Goal: Task Accomplishment & Management: Use online tool/utility

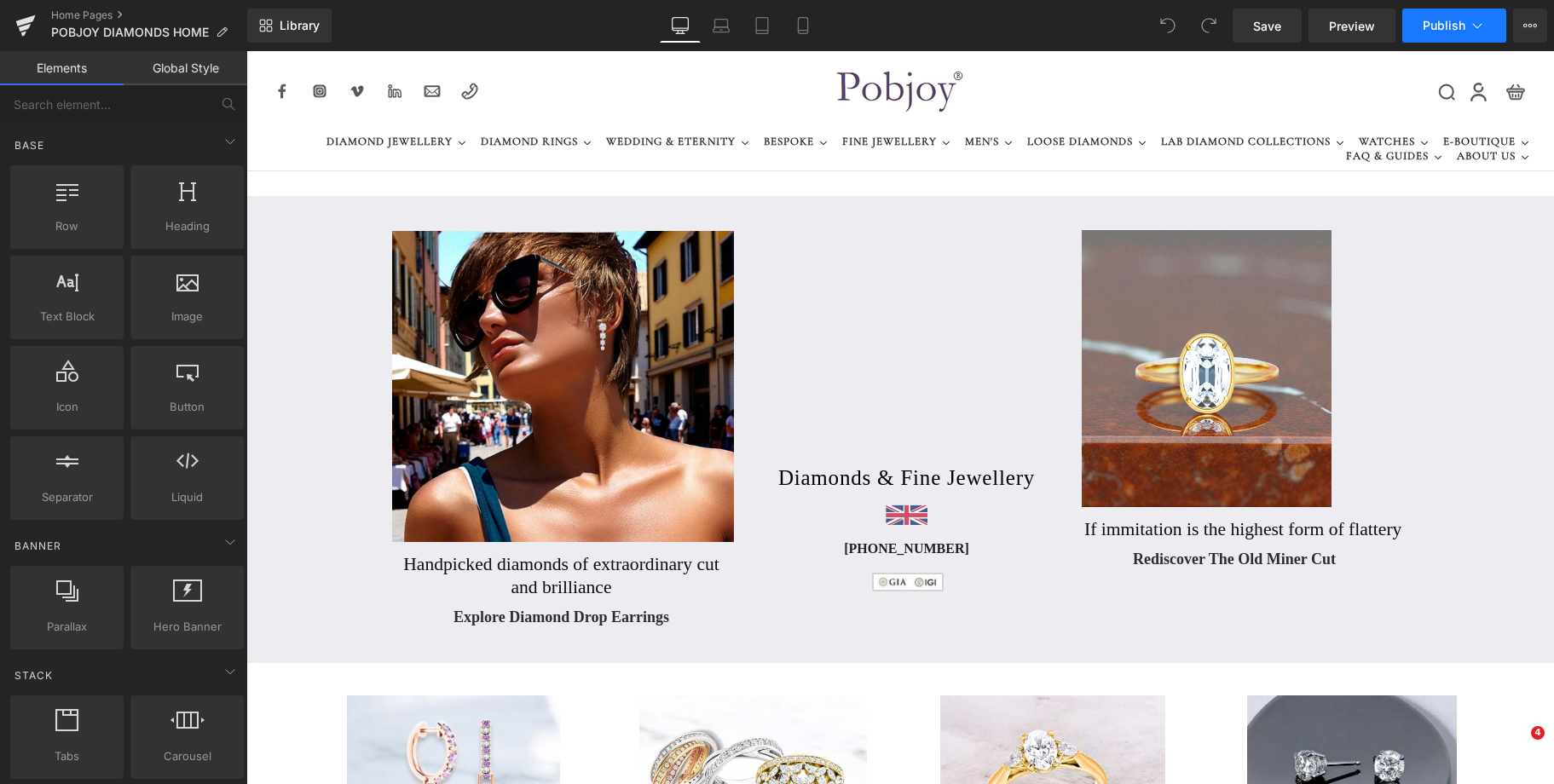
click at [1450, 28] on span "Publish" at bounding box center [1443, 25] width 42 height 14
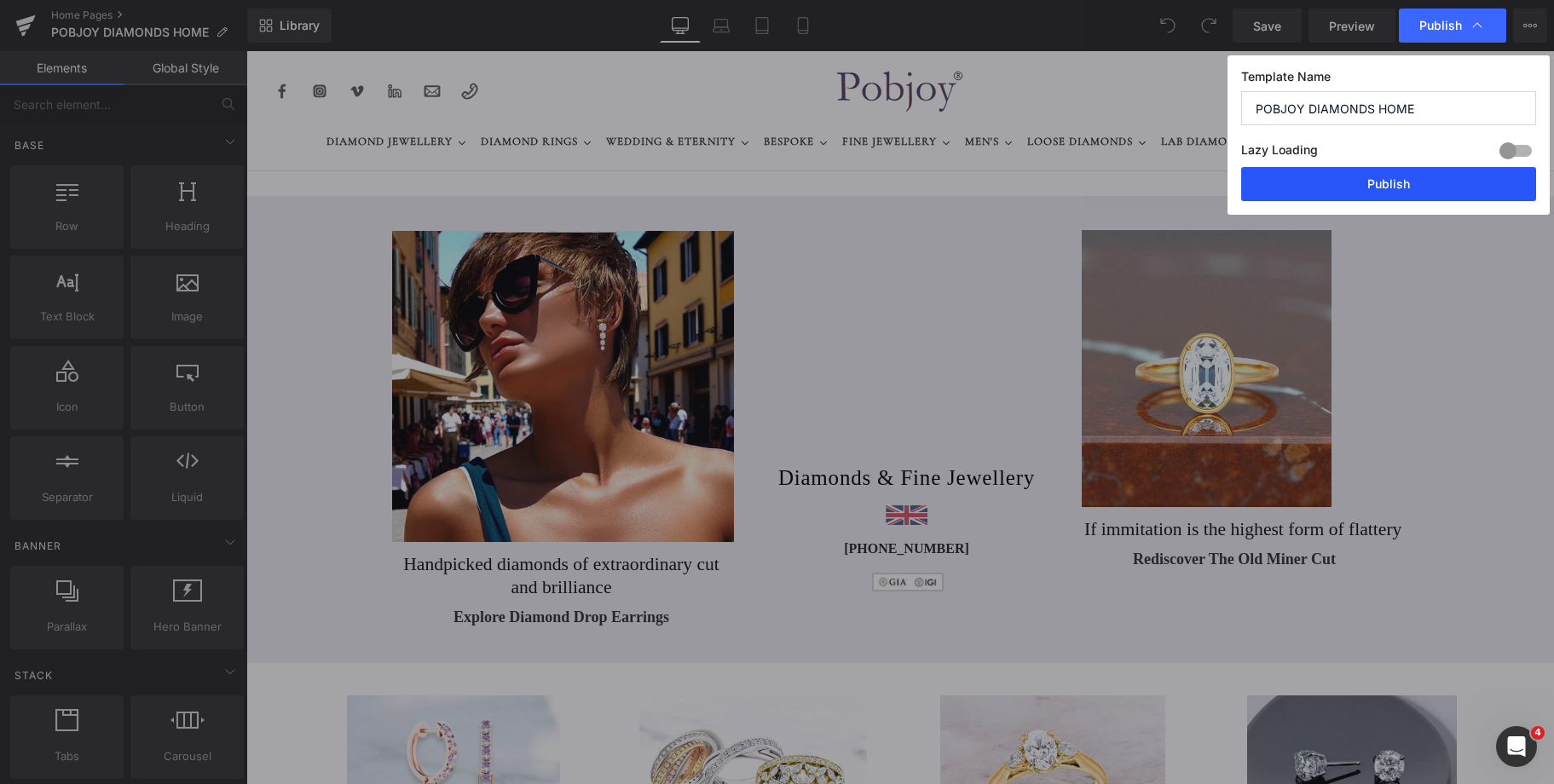
click at [1385, 186] on button "Publish" at bounding box center [1388, 185] width 295 height 34
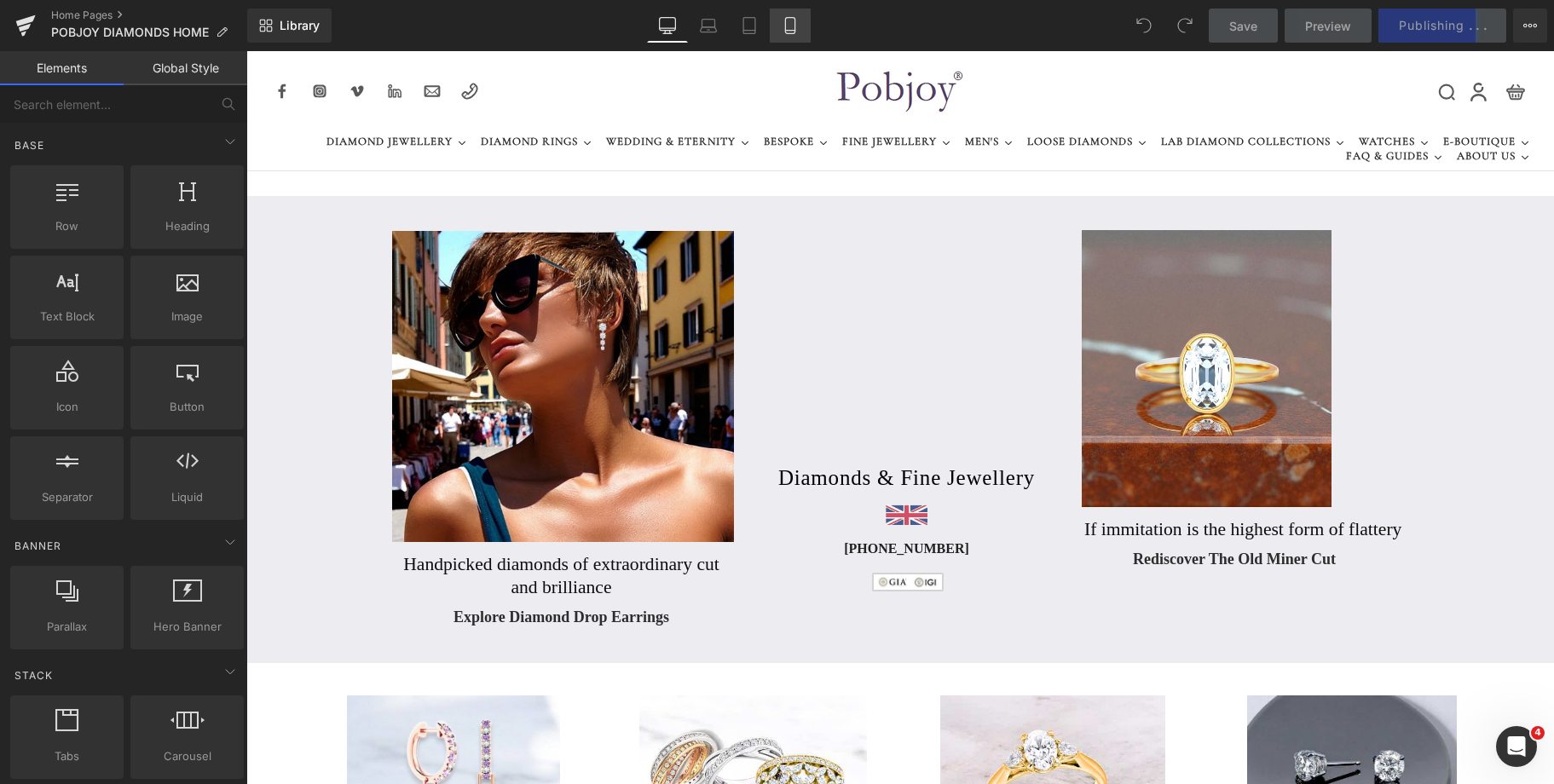
click at [795, 29] on icon at bounding box center [791, 26] width 9 height 16
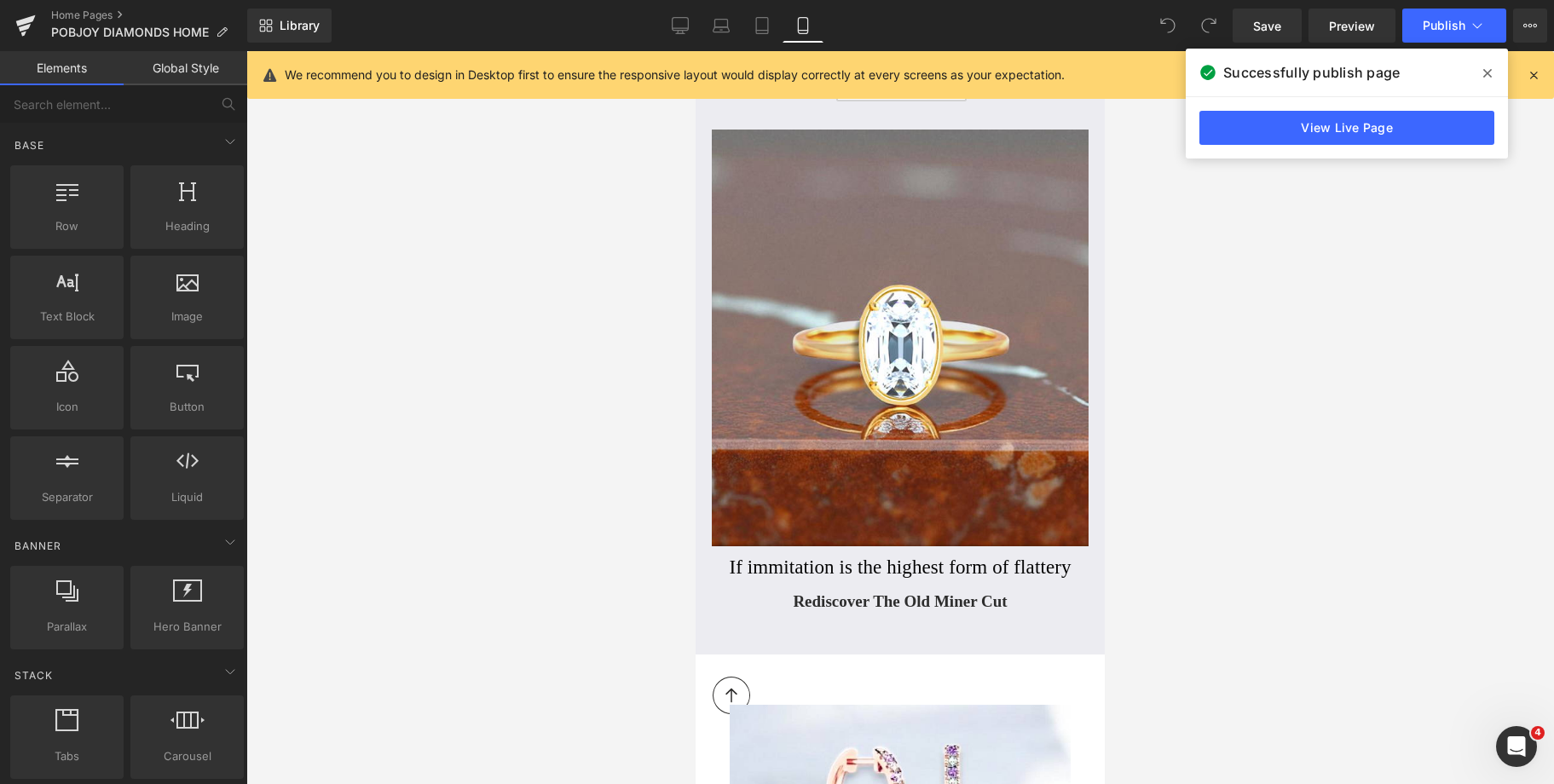
scroll to position [1398, 0]
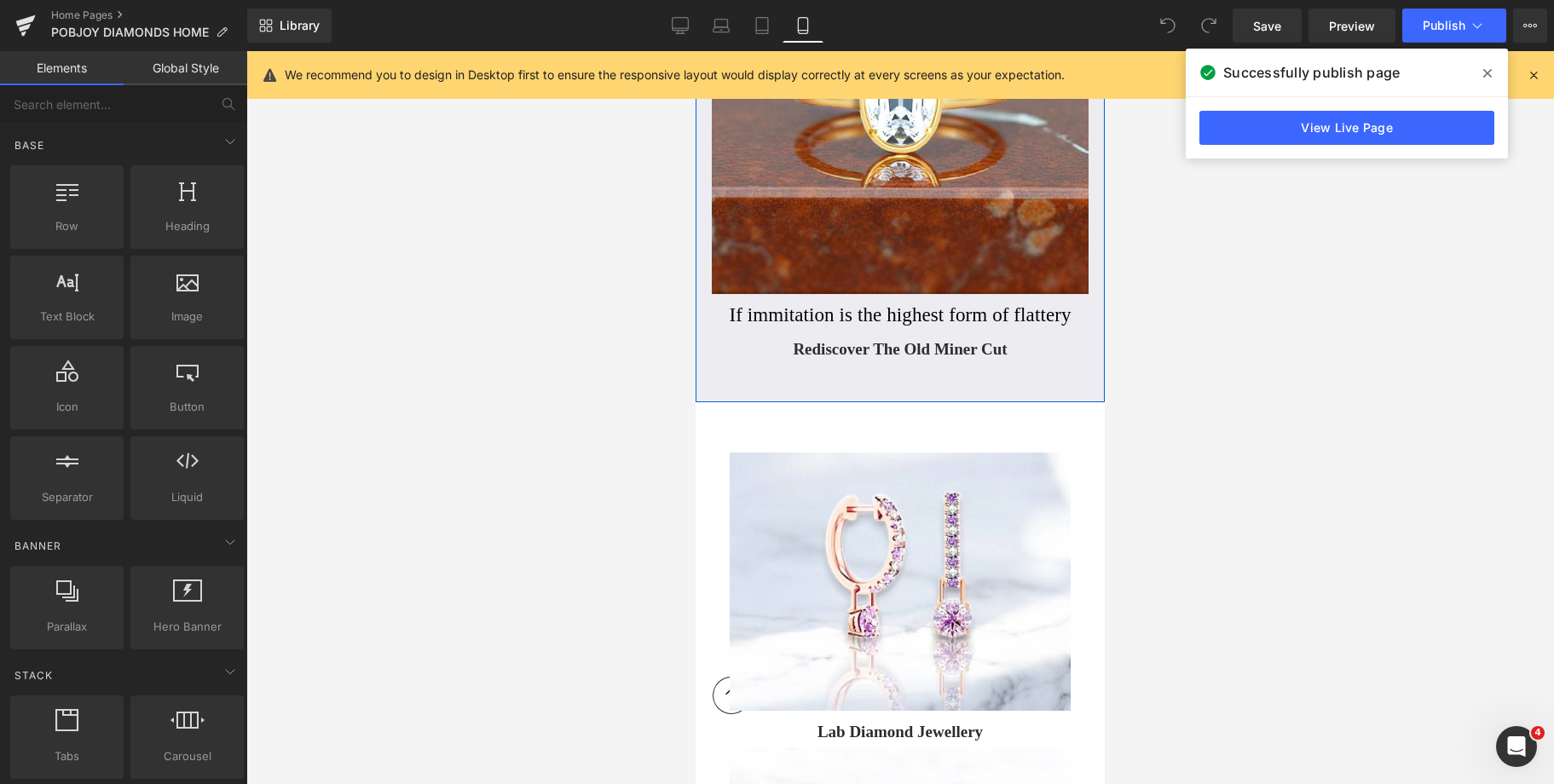
click at [761, 306] on div "If immitation is the highest form of flattery Heading" at bounding box center [899, 315] width 409 height 24
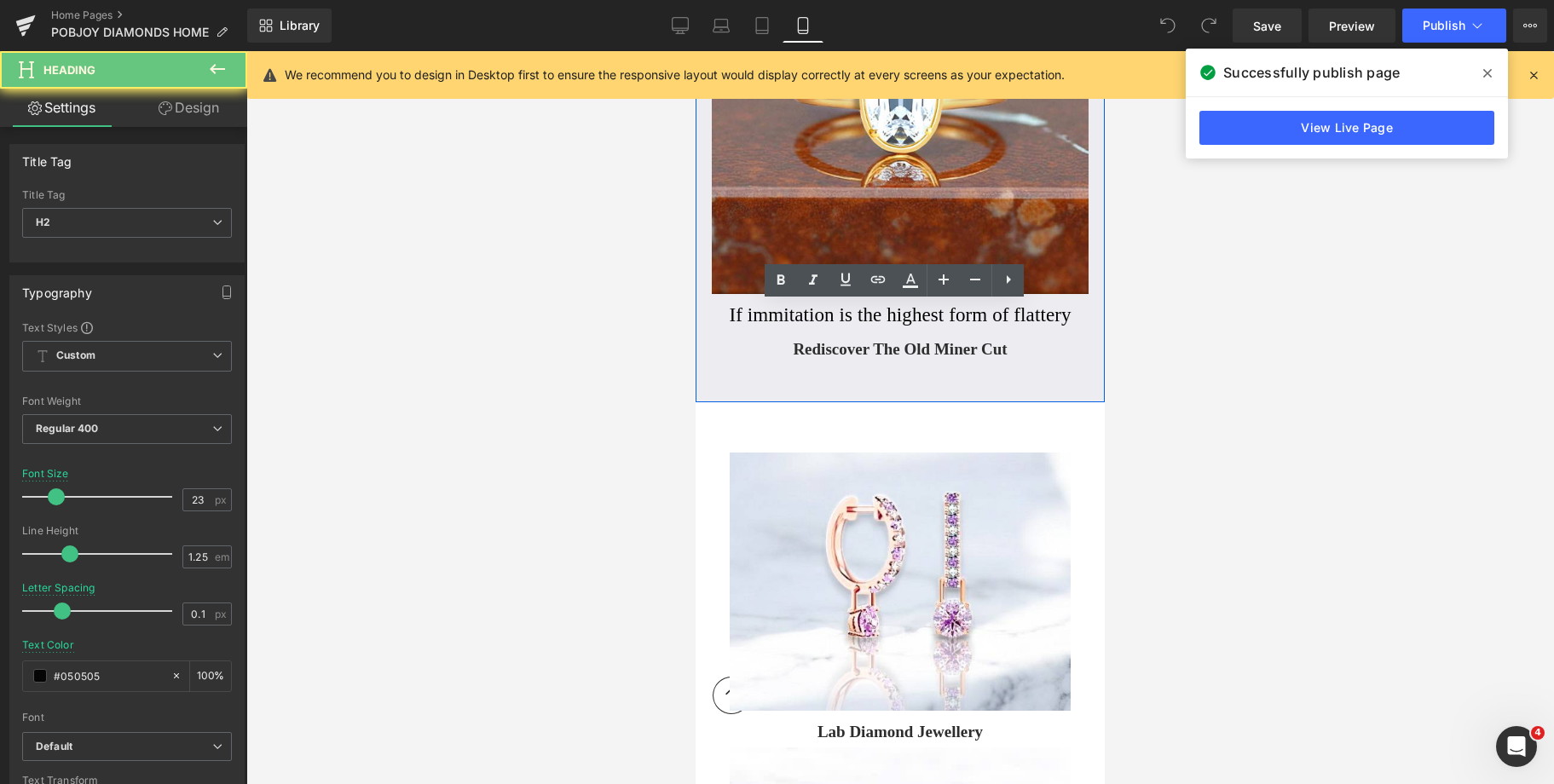
click at [758, 313] on h2 "If immitation is the highest form of flattery" at bounding box center [899, 315] width 368 height 24
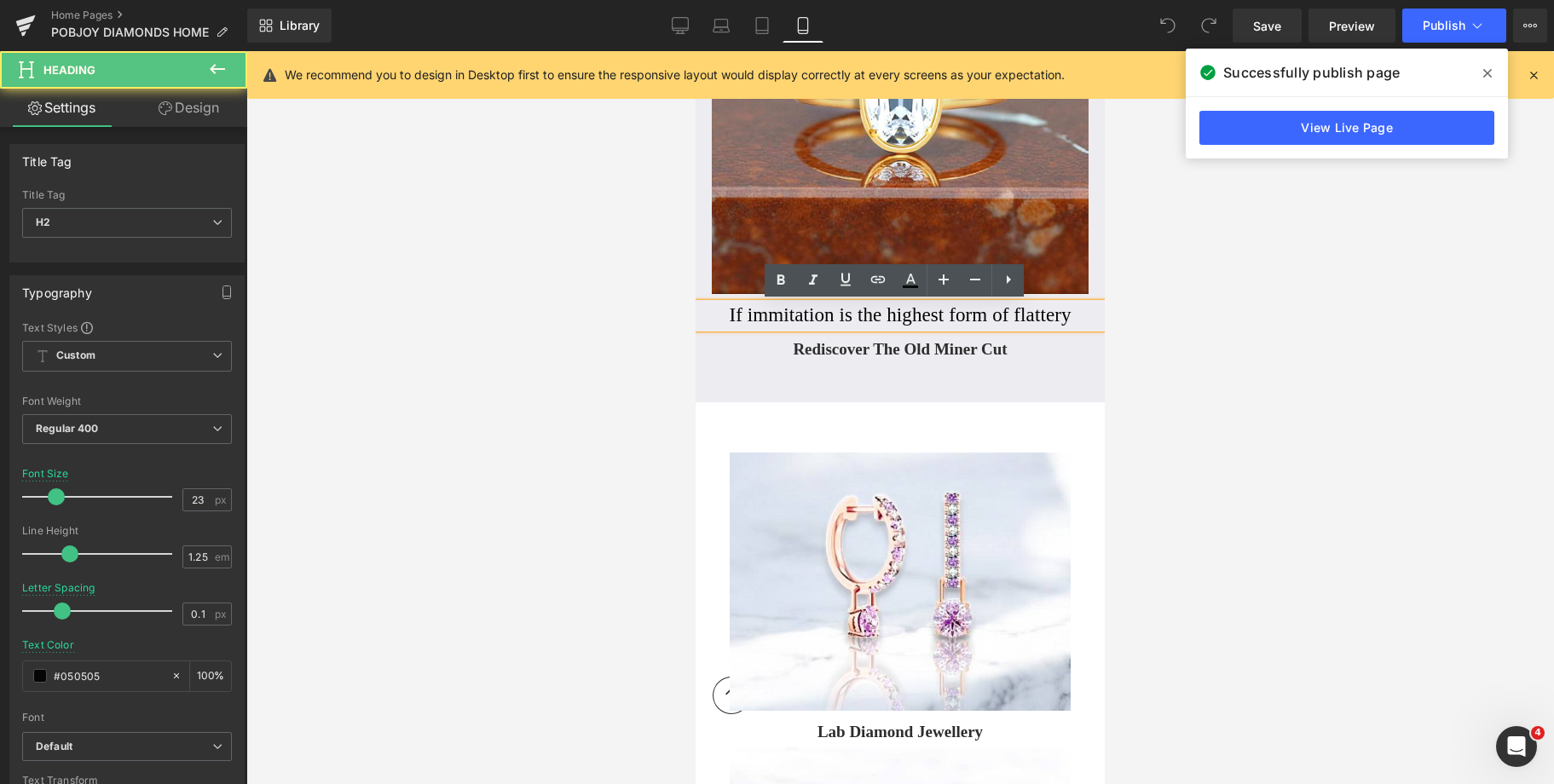
click at [758, 313] on h2 "If immitation is the highest form of flattery" at bounding box center [899, 315] width 368 height 24
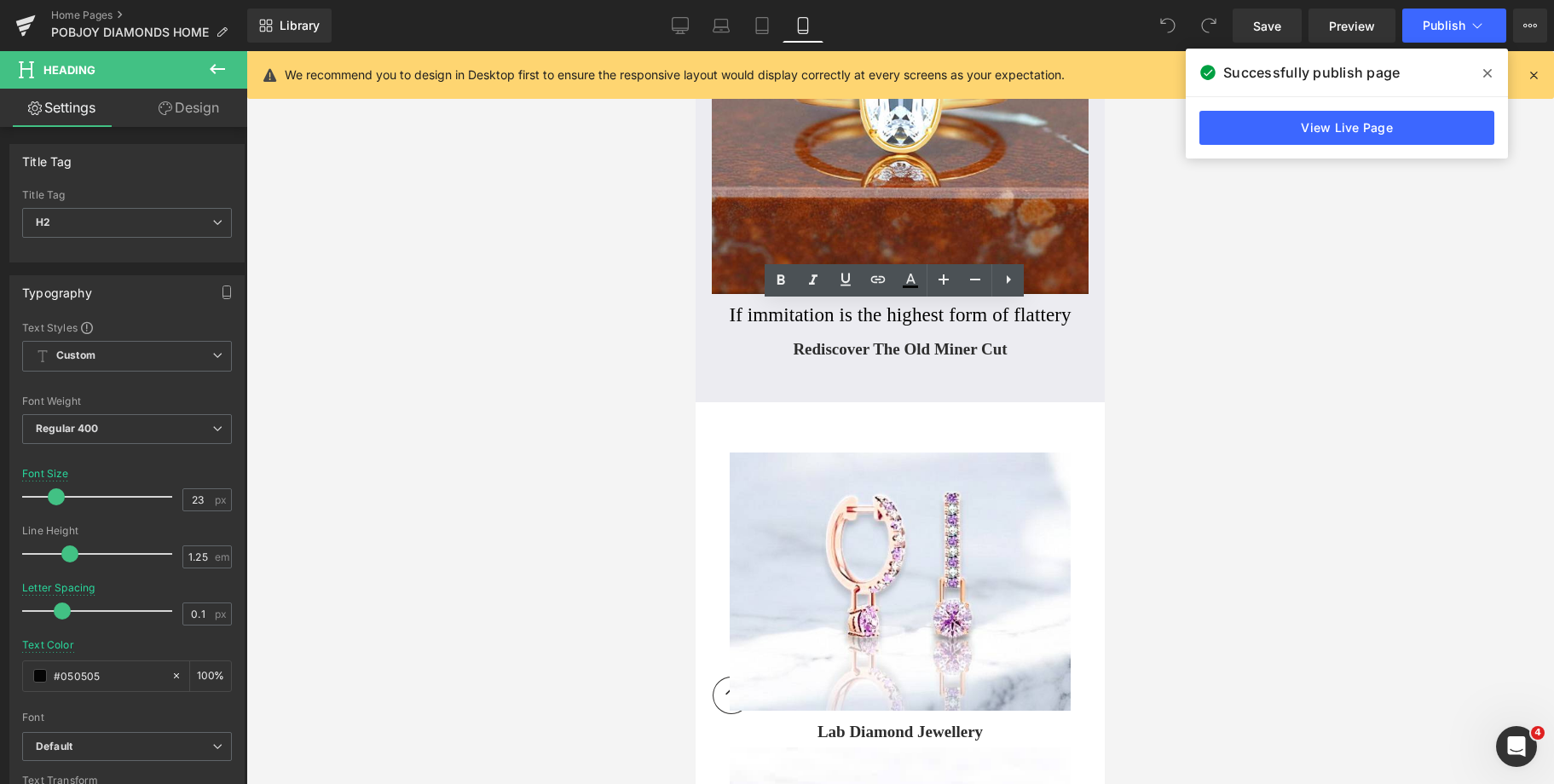
click at [212, 111] on link "Design" at bounding box center [188, 107] width 123 height 39
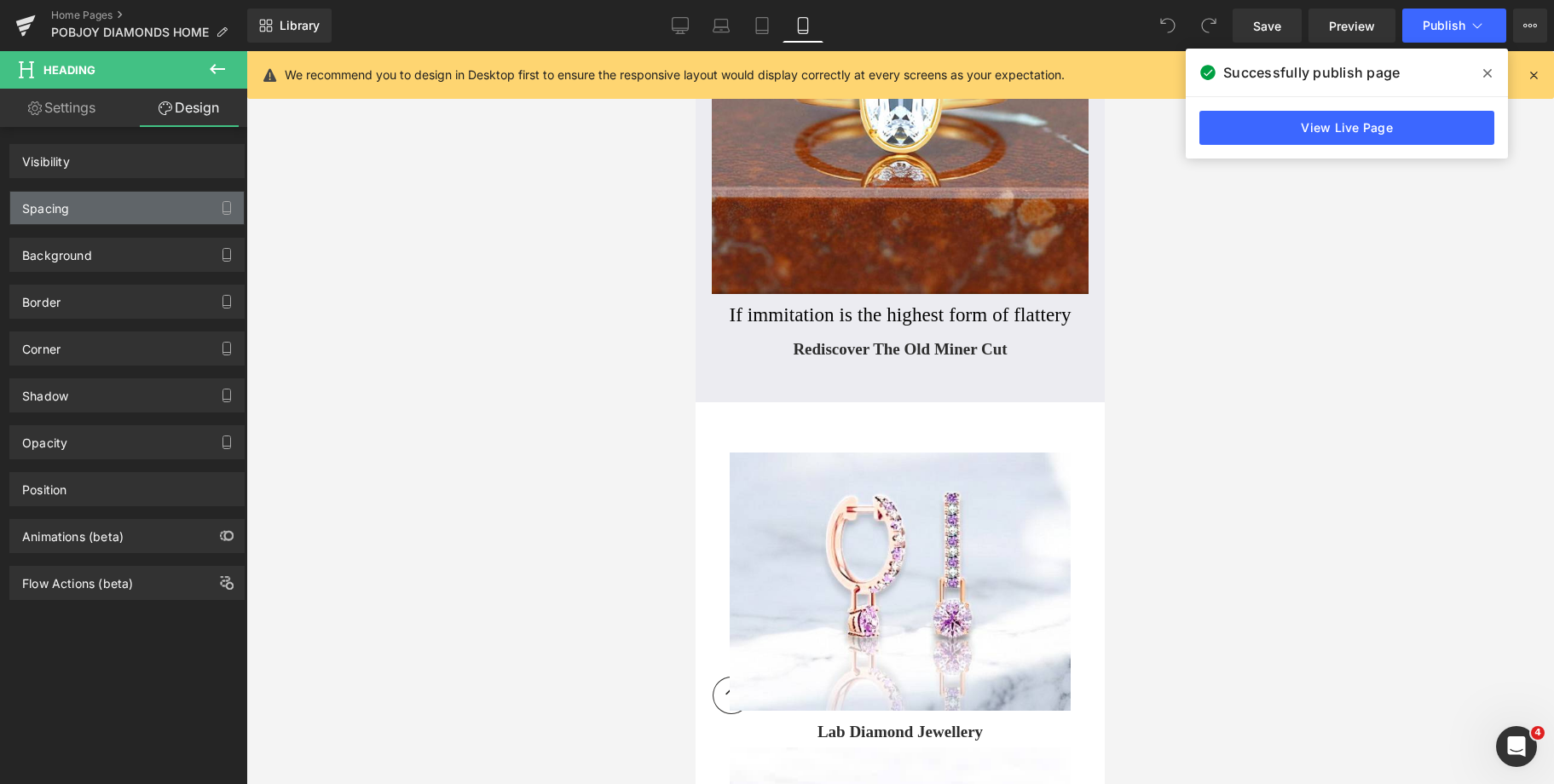
click at [77, 202] on div "Spacing" at bounding box center [126, 208] width 233 height 32
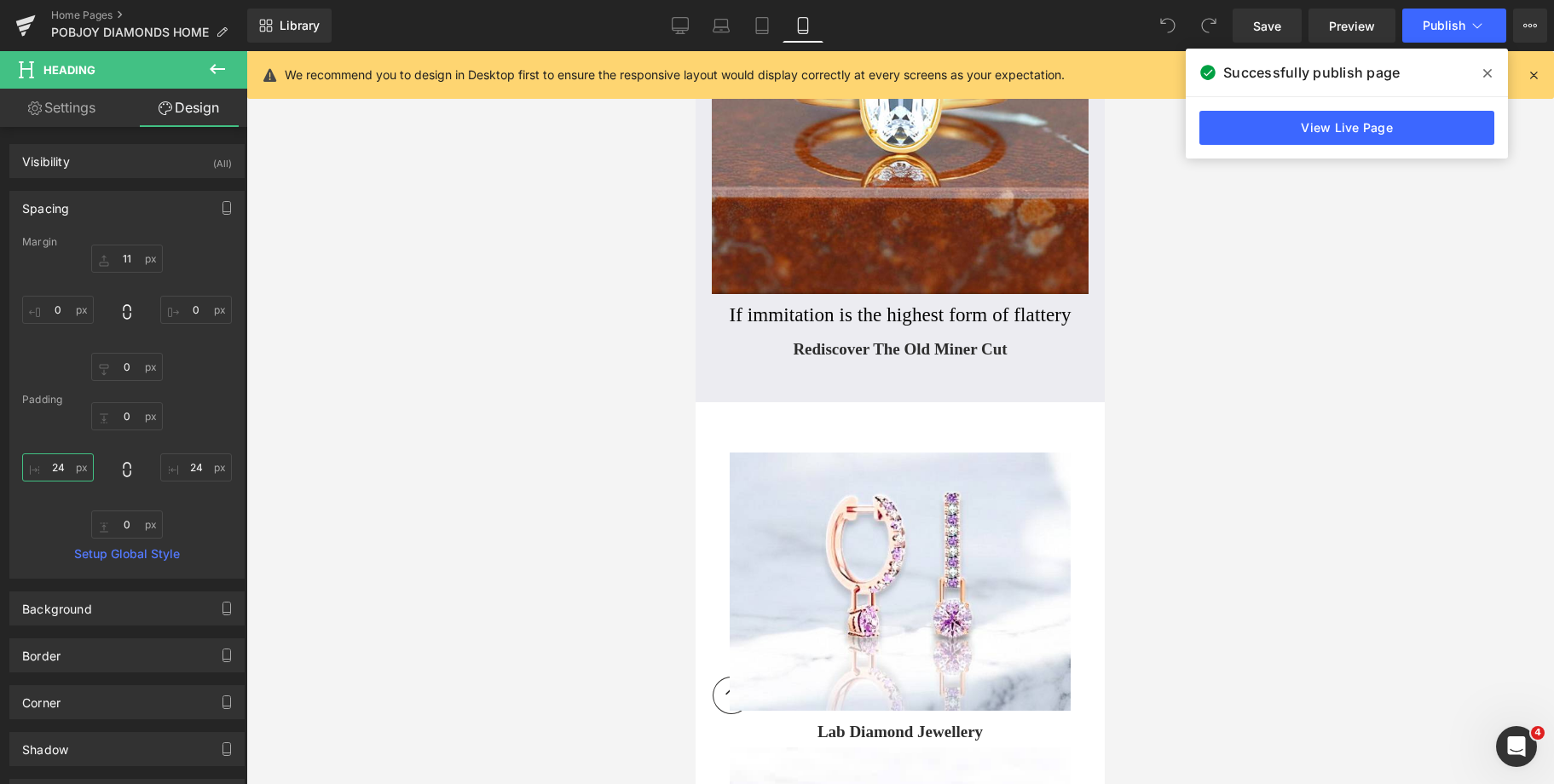
click at [56, 469] on input "24" at bounding box center [59, 467] width 72 height 28
type input "32"
click at [190, 475] on input "24" at bounding box center [196, 467] width 72 height 28
type input "36"
click at [76, 464] on input "32" at bounding box center [59, 467] width 72 height 28
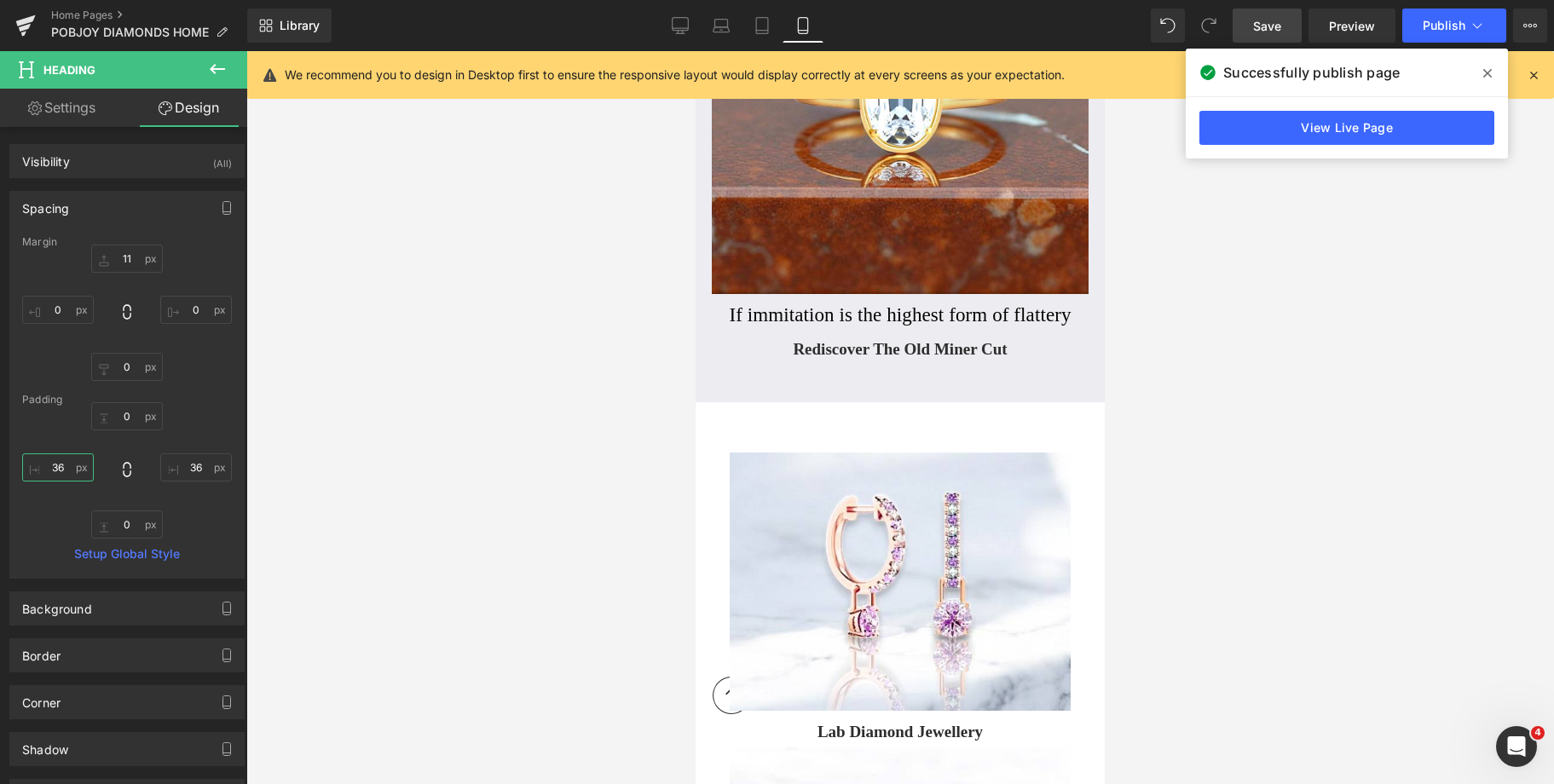
type input "36"
click at [1254, 25] on span "Save" at bounding box center [1267, 26] width 28 height 18
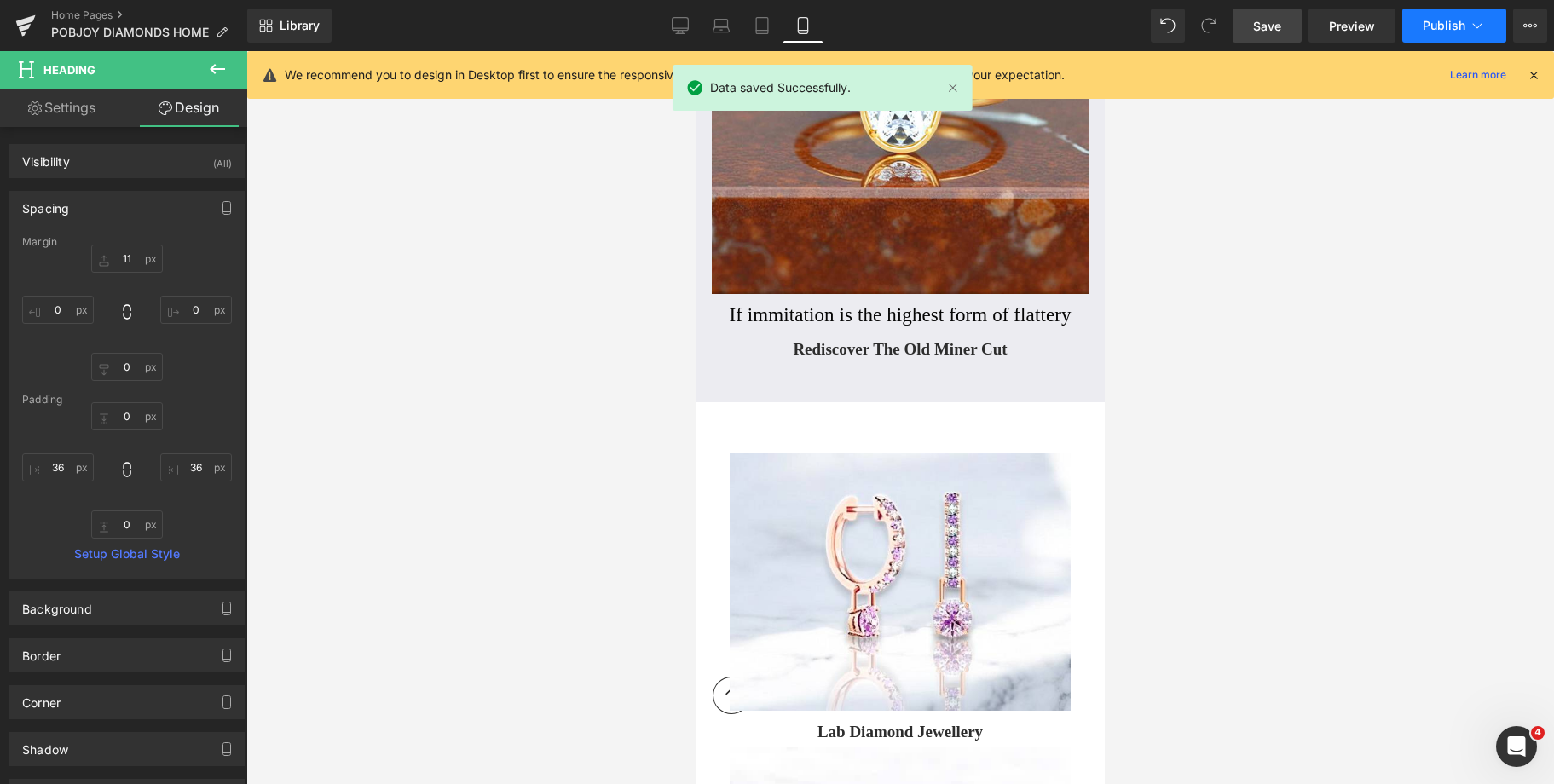
click at [1430, 32] on button "Publish" at bounding box center [1453, 25] width 104 height 34
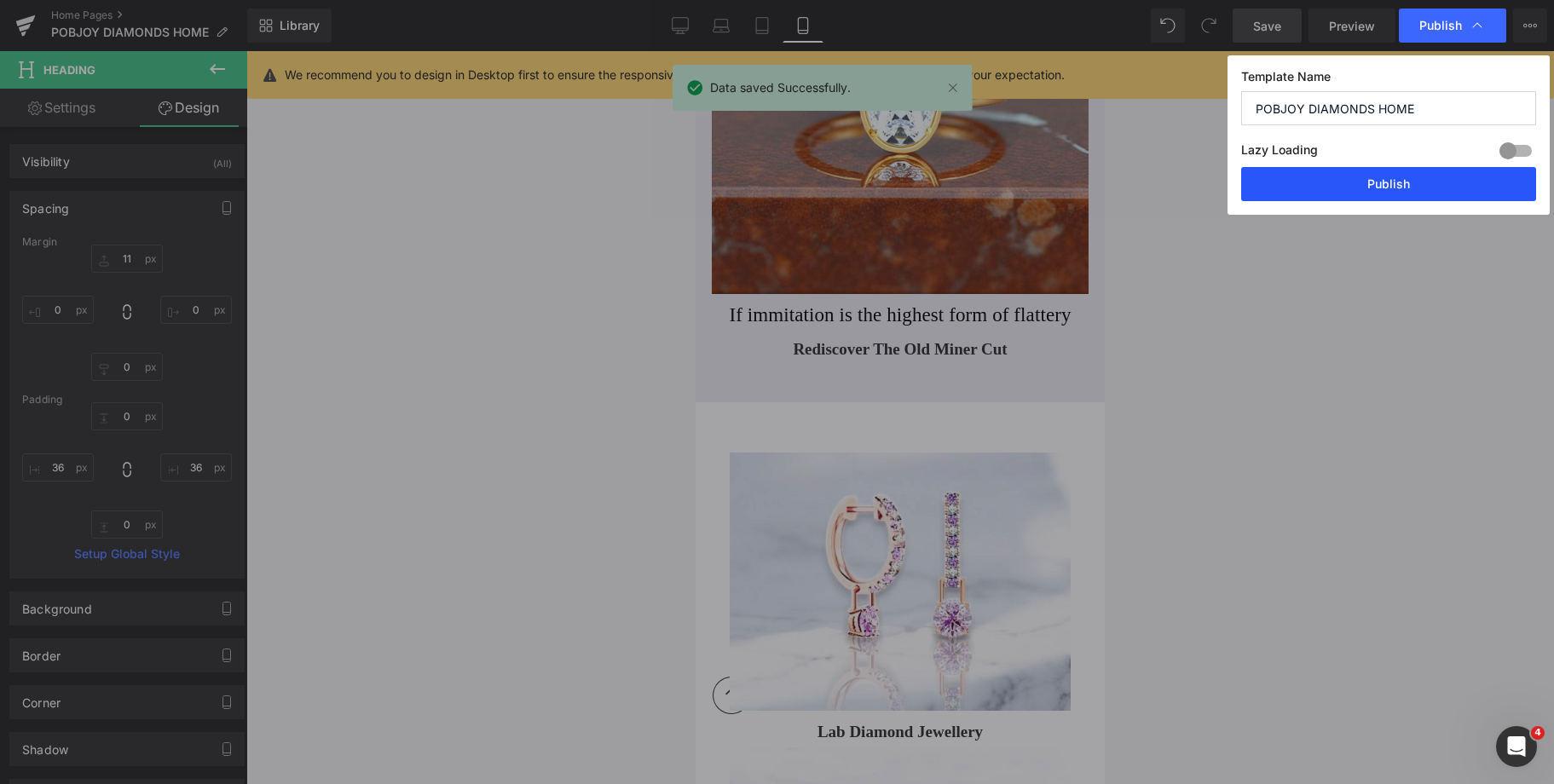
click at [1404, 189] on button "Publish" at bounding box center [1388, 185] width 295 height 34
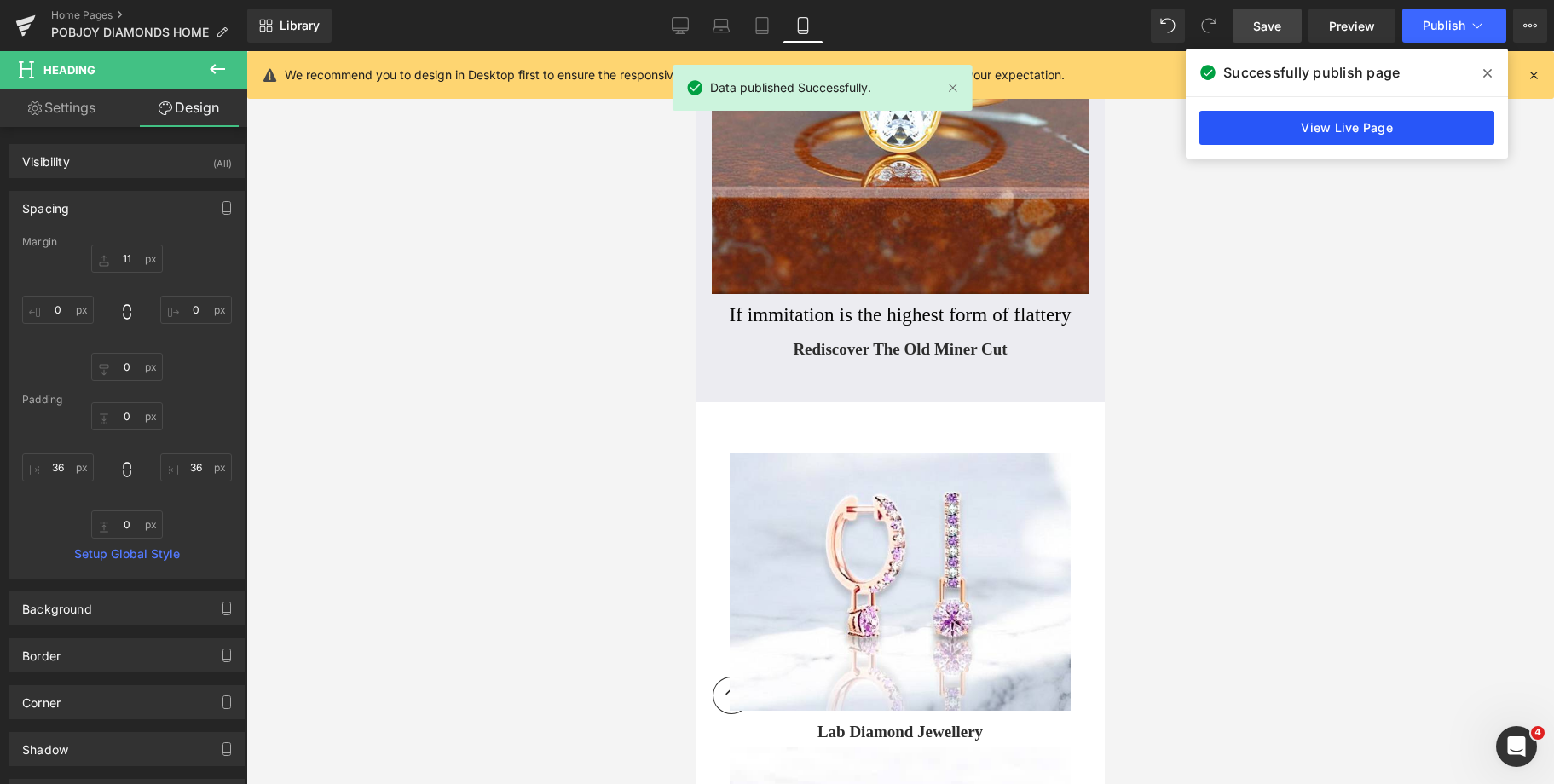
click at [1320, 132] on link "View Live Page" at bounding box center [1347, 128] width 295 height 34
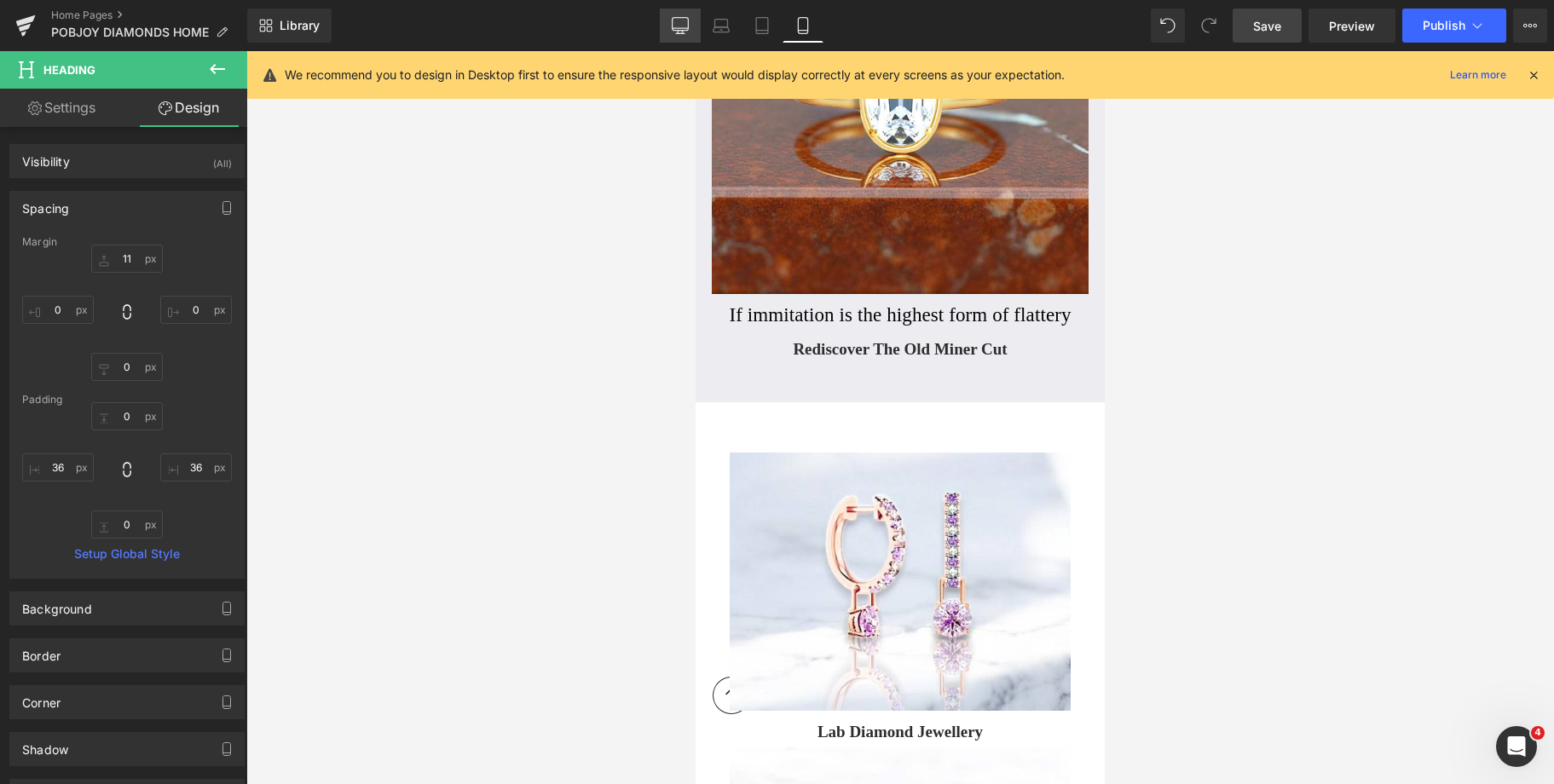
drag, startPoint x: 675, startPoint y: 31, endPoint x: 598, endPoint y: 86, distance: 94.6
click at [675, 31] on icon at bounding box center [680, 24] width 16 height 13
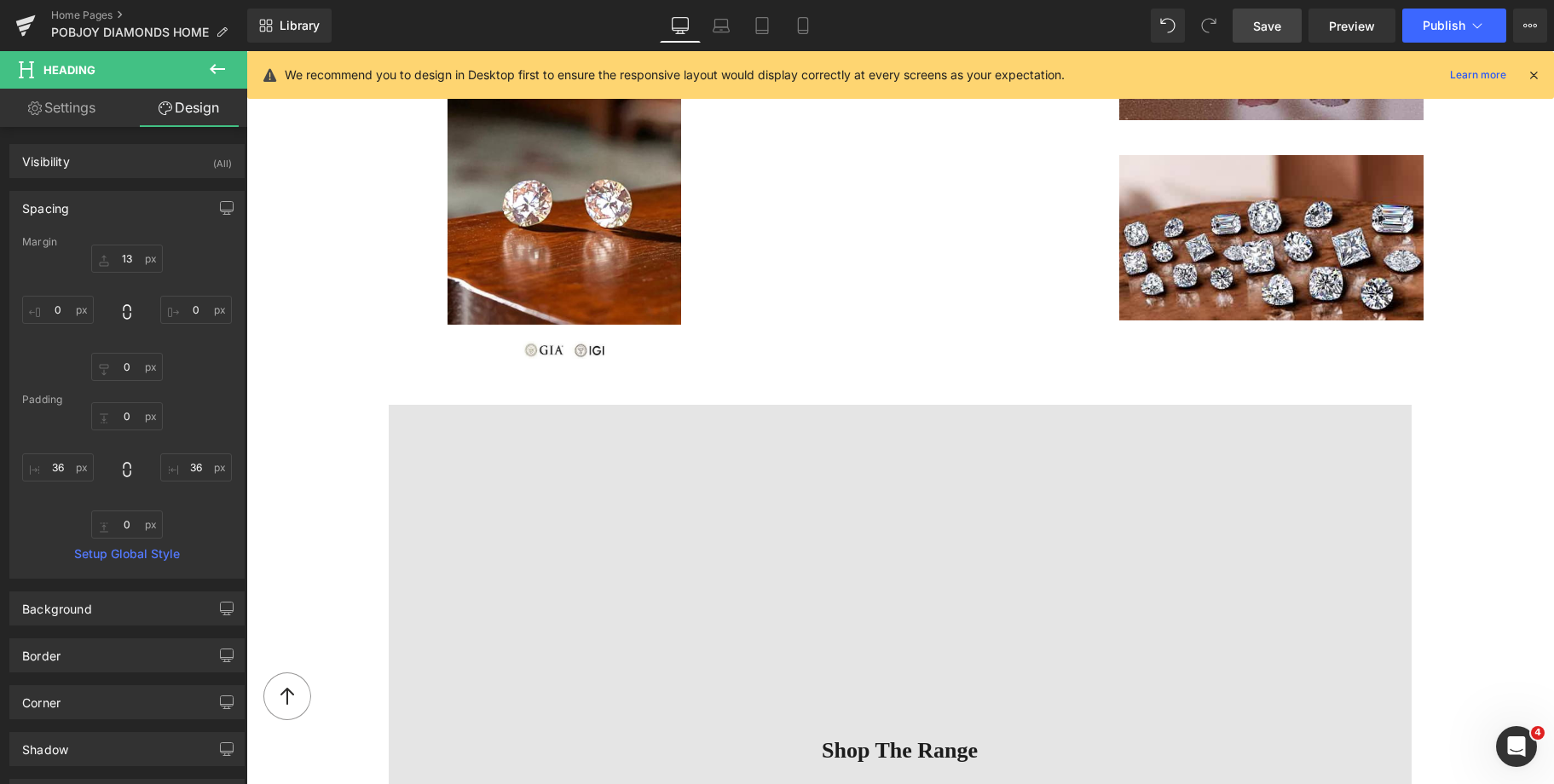
type input "13"
type input "0"
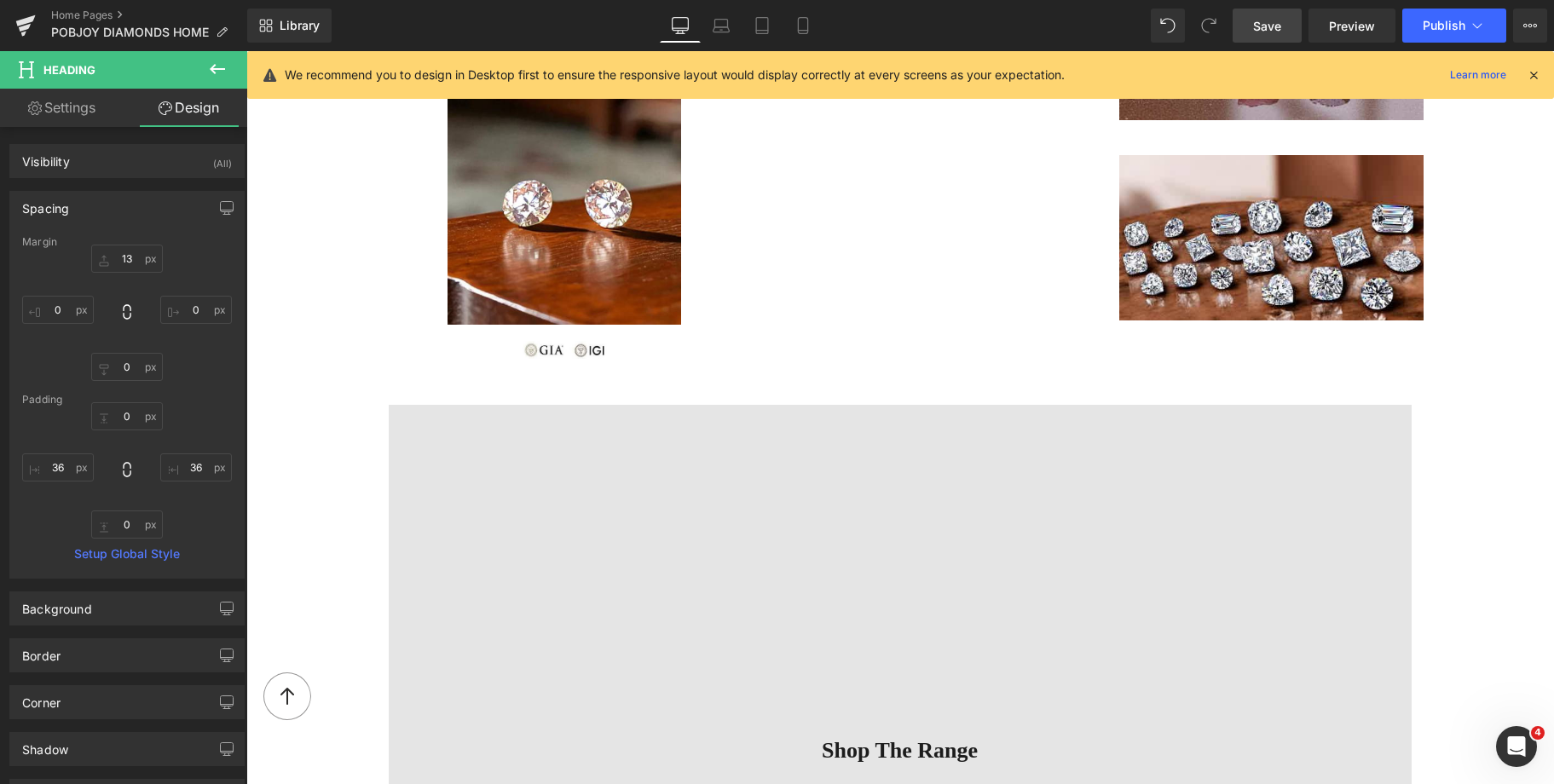
type input "0"
type input "6"
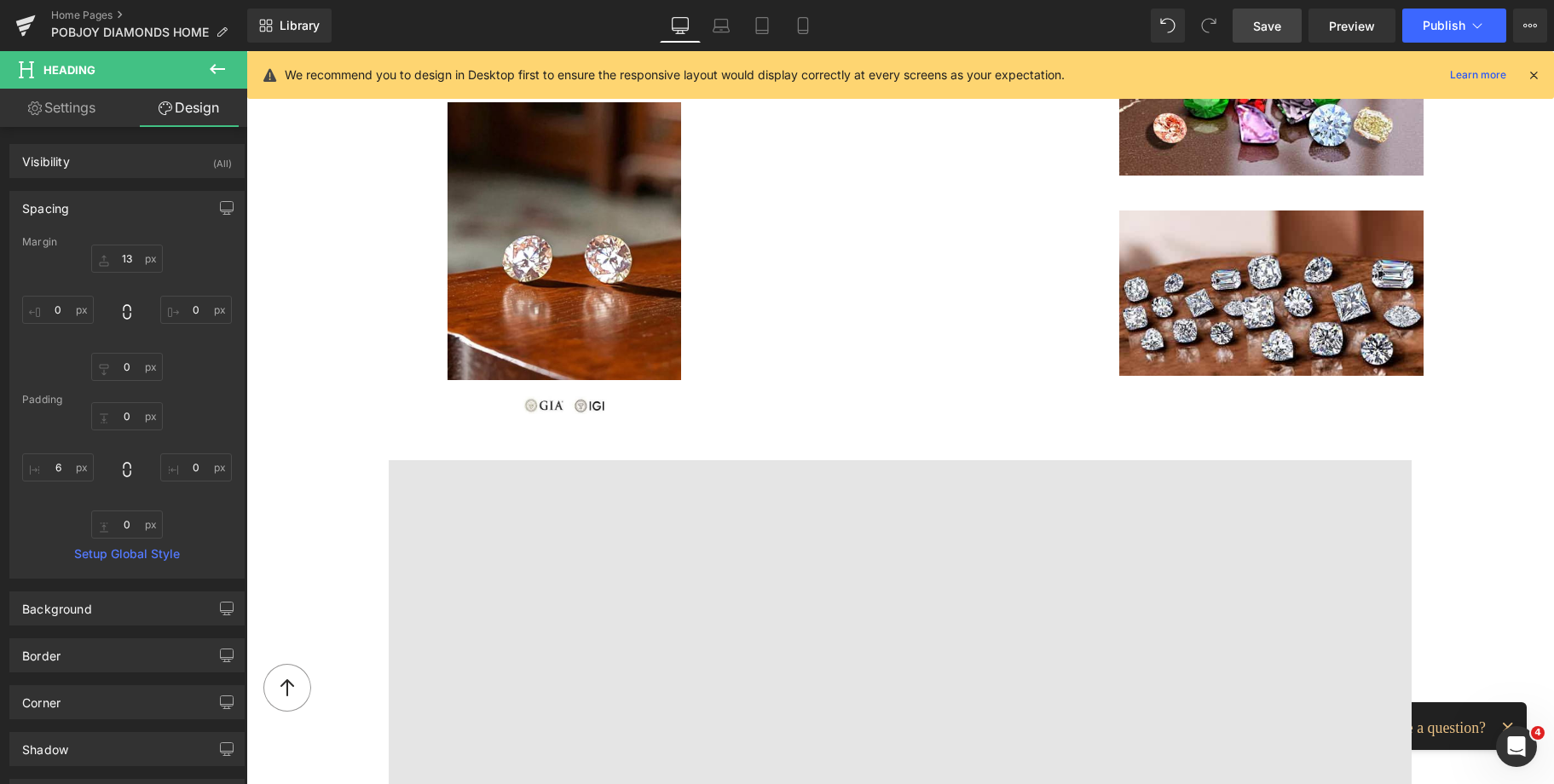
scroll to position [1579, 0]
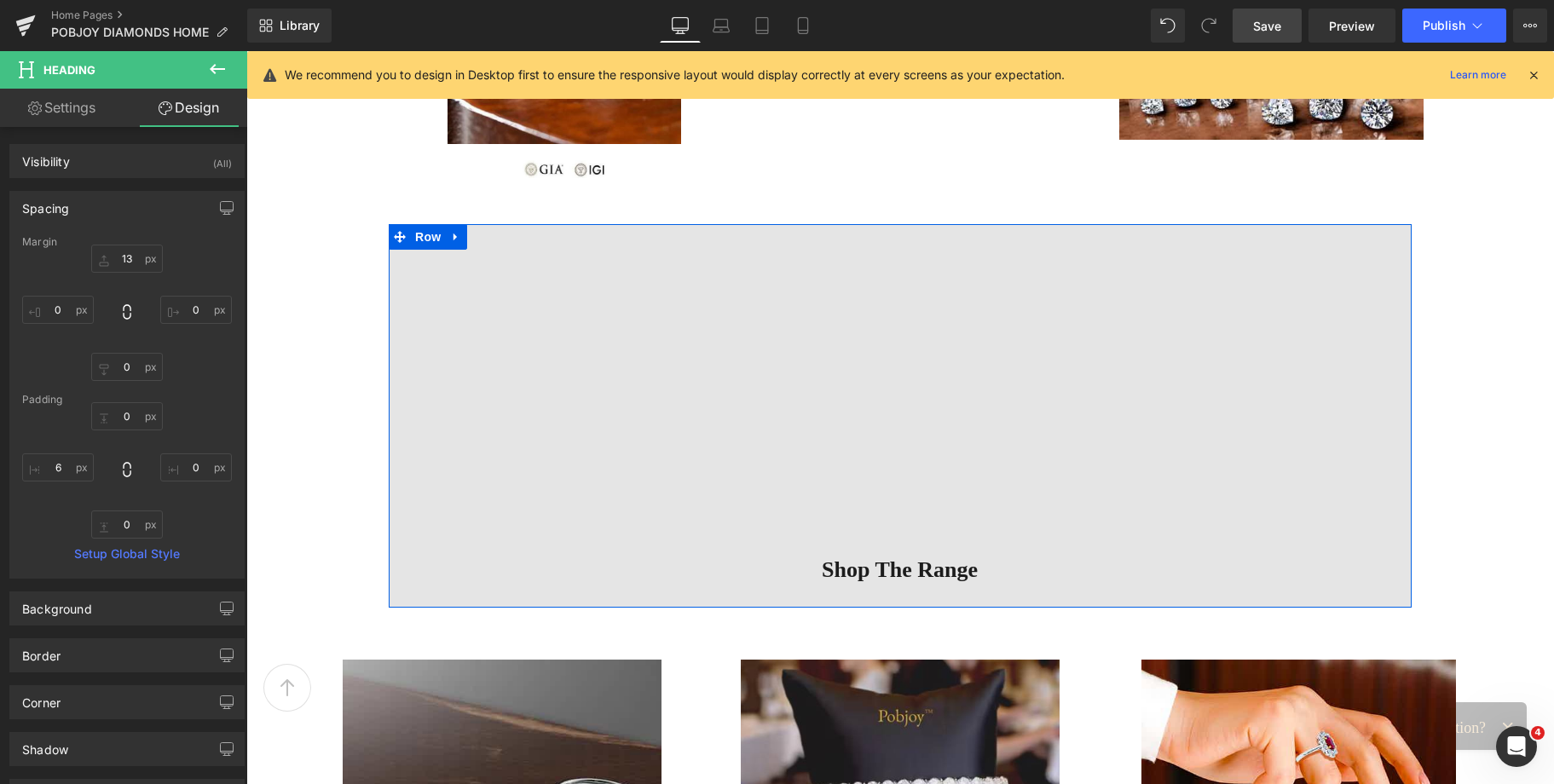
drag, startPoint x: 1287, startPoint y: 336, endPoint x: 1405, endPoint y: 302, distance: 122.8
click at [1287, 335] on div "Vimeo Shop The Range Button Row" at bounding box center [900, 416] width 1023 height 383
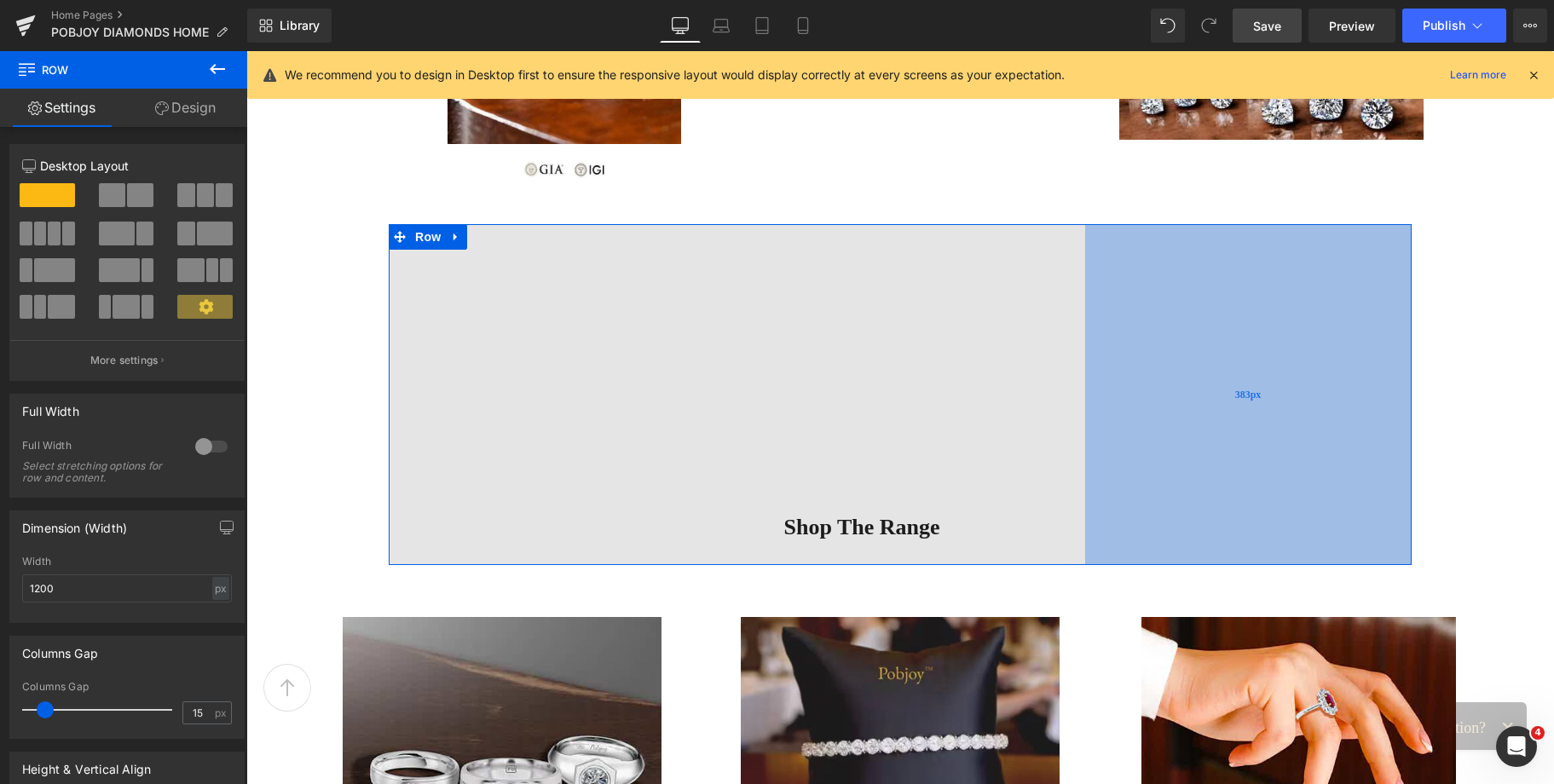
drag, startPoint x: 1395, startPoint y: 298, endPoint x: 1318, endPoint y: 297, distance: 77.0
click at [1318, 297] on div "383px" at bounding box center [1248, 394] width 327 height 341
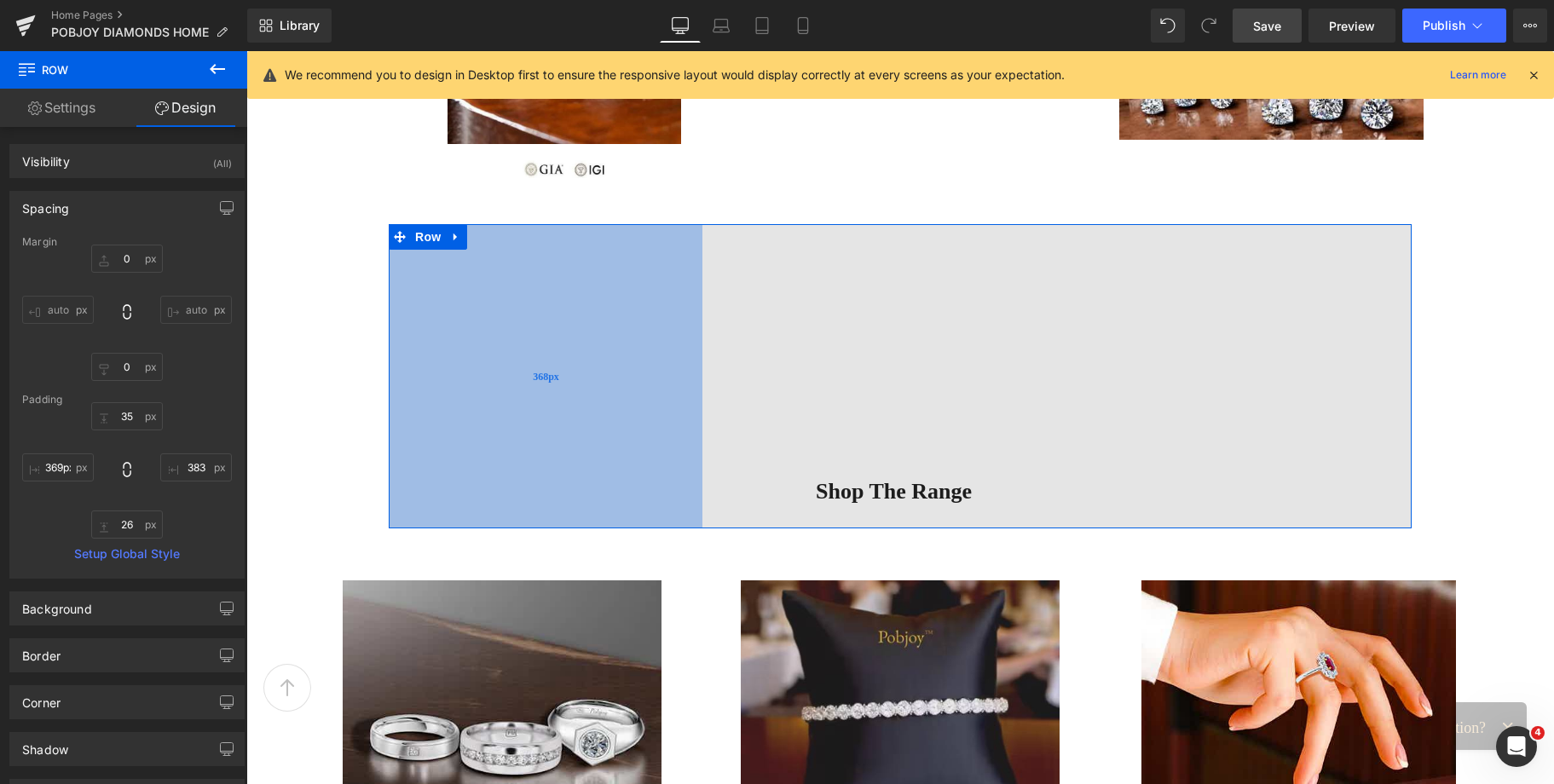
type input "404px"
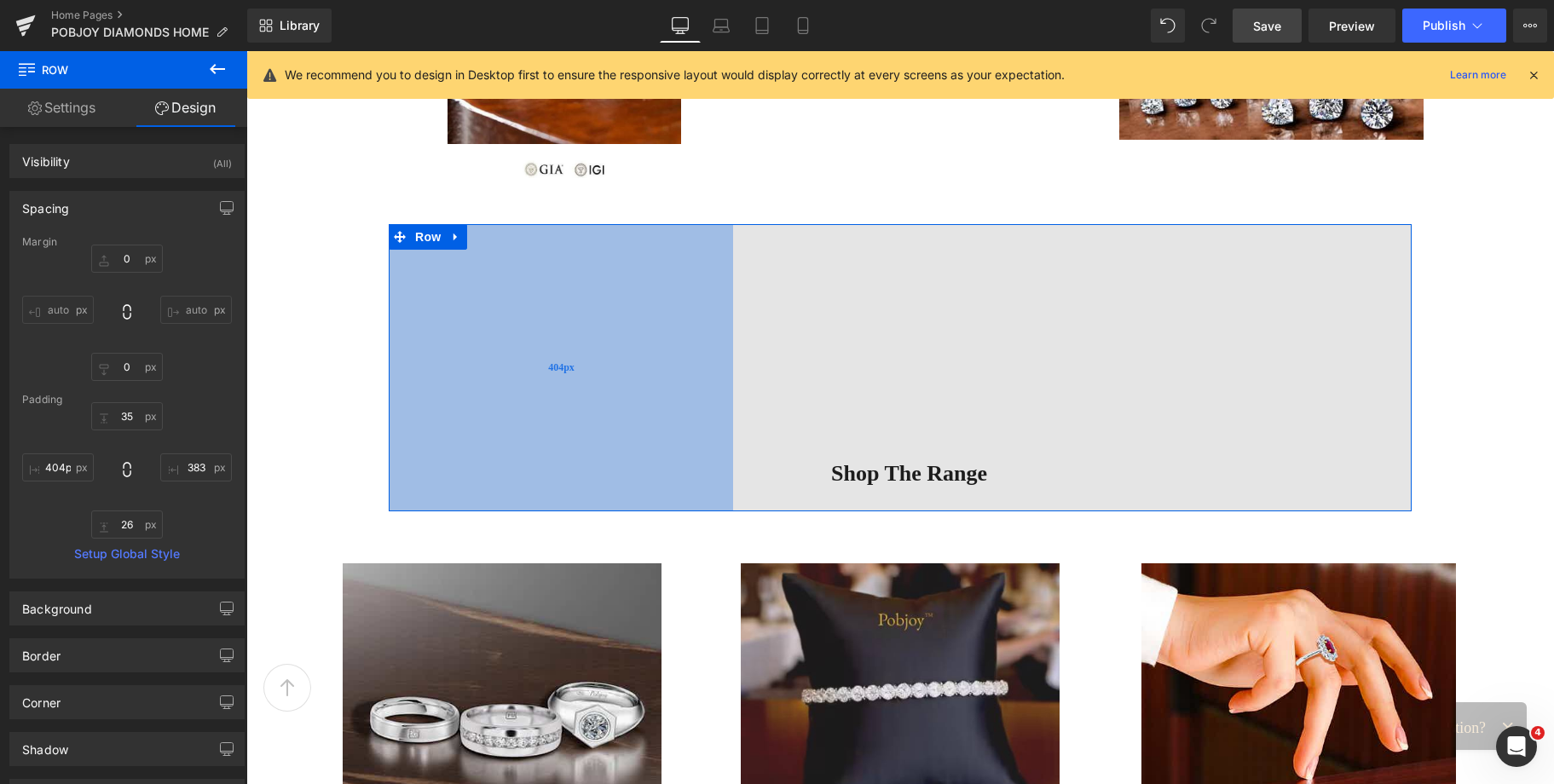
drag, startPoint x: 386, startPoint y: 312, endPoint x: 481, endPoint y: 317, distance: 95.1
click at [481, 317] on div "404px" at bounding box center [561, 368] width 344 height 288
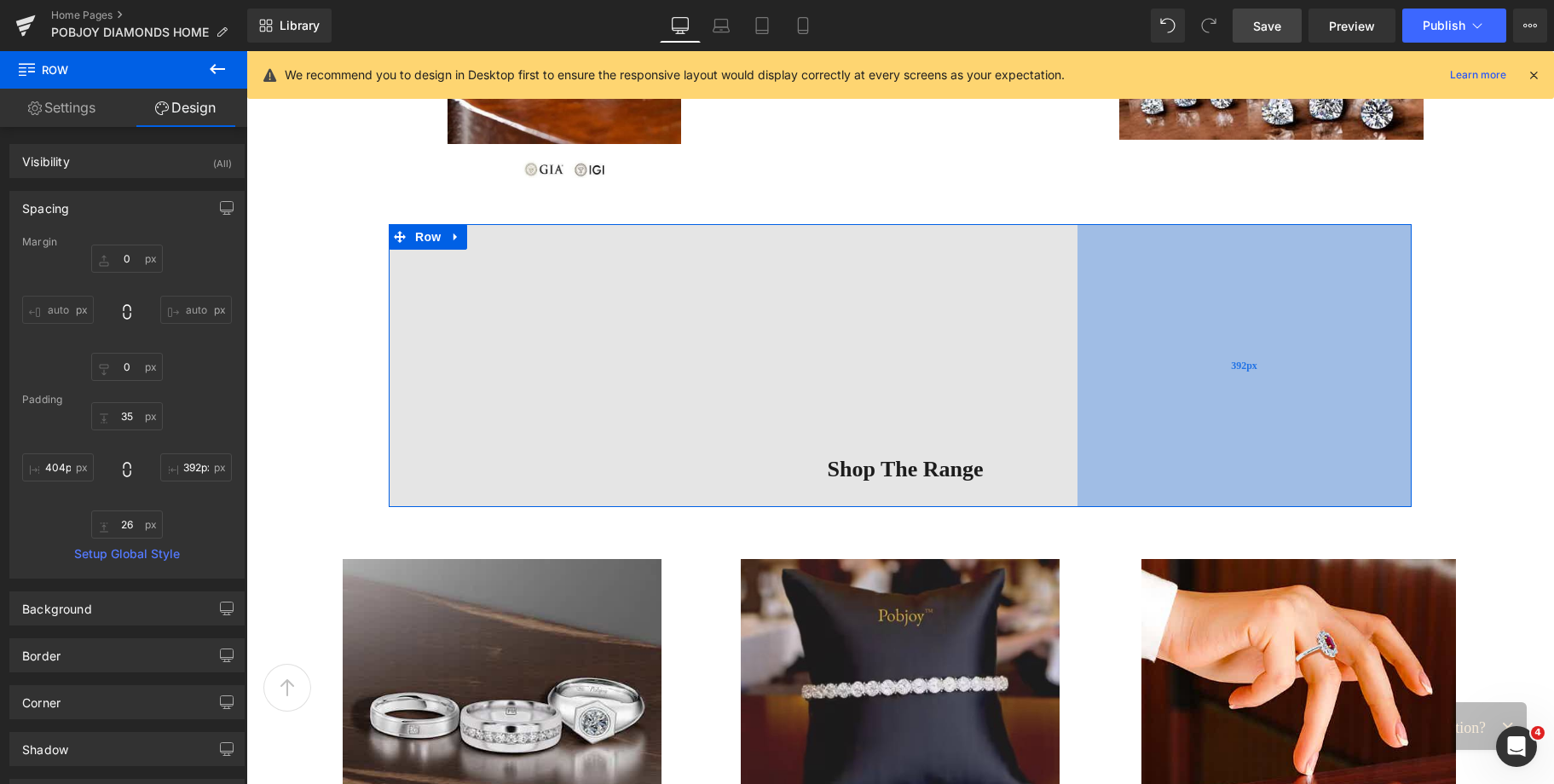
type input "393px"
drag, startPoint x: 1254, startPoint y: 320, endPoint x: 1245, endPoint y: 319, distance: 9.1
click at [1245, 319] on div "393px" at bounding box center [1244, 365] width 335 height 283
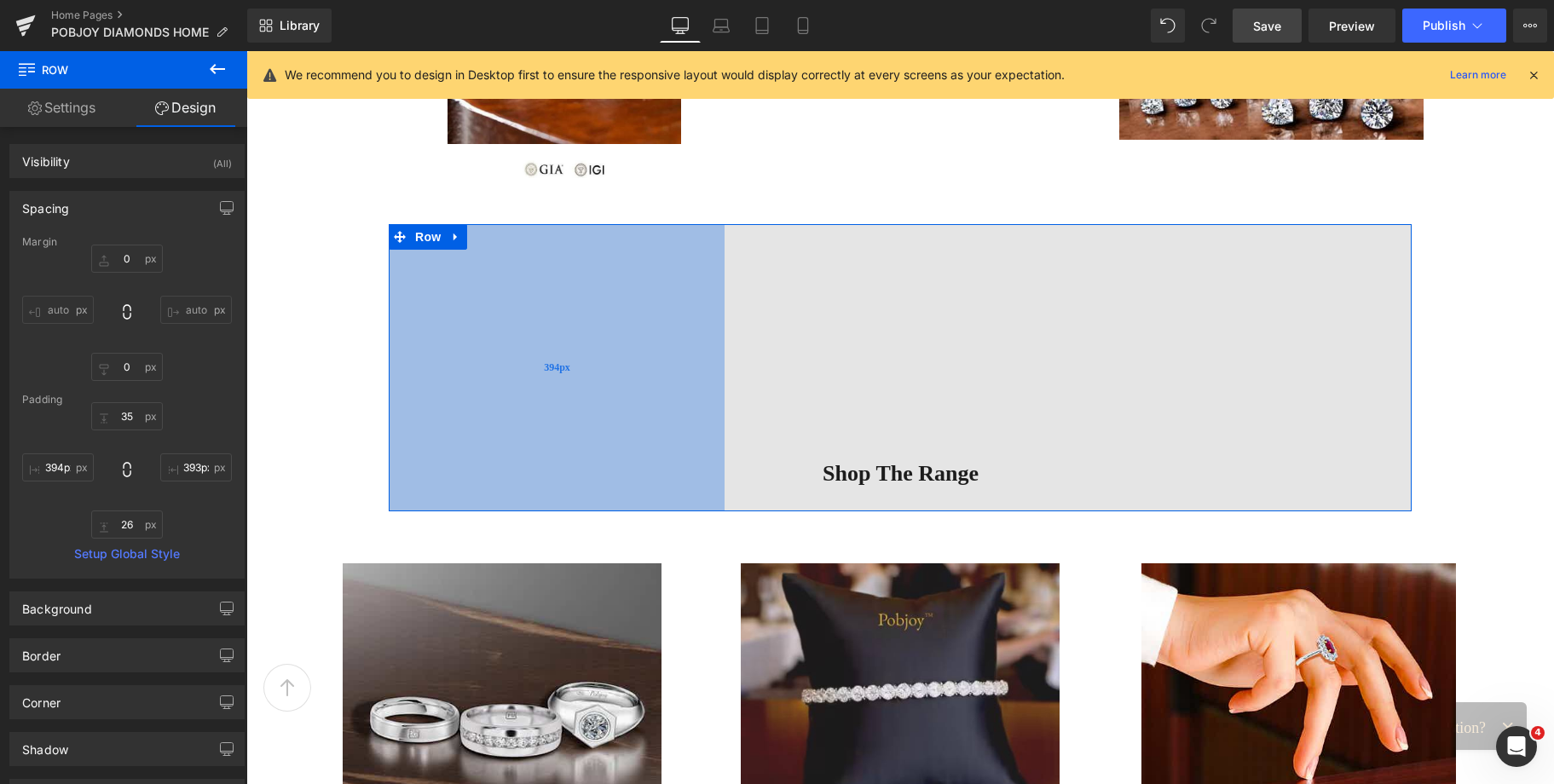
type input "393px"
drag, startPoint x: 600, startPoint y: 291, endPoint x: 591, endPoint y: 291, distance: 9.0
click at [591, 291] on div "393px" at bounding box center [556, 368] width 335 height 288
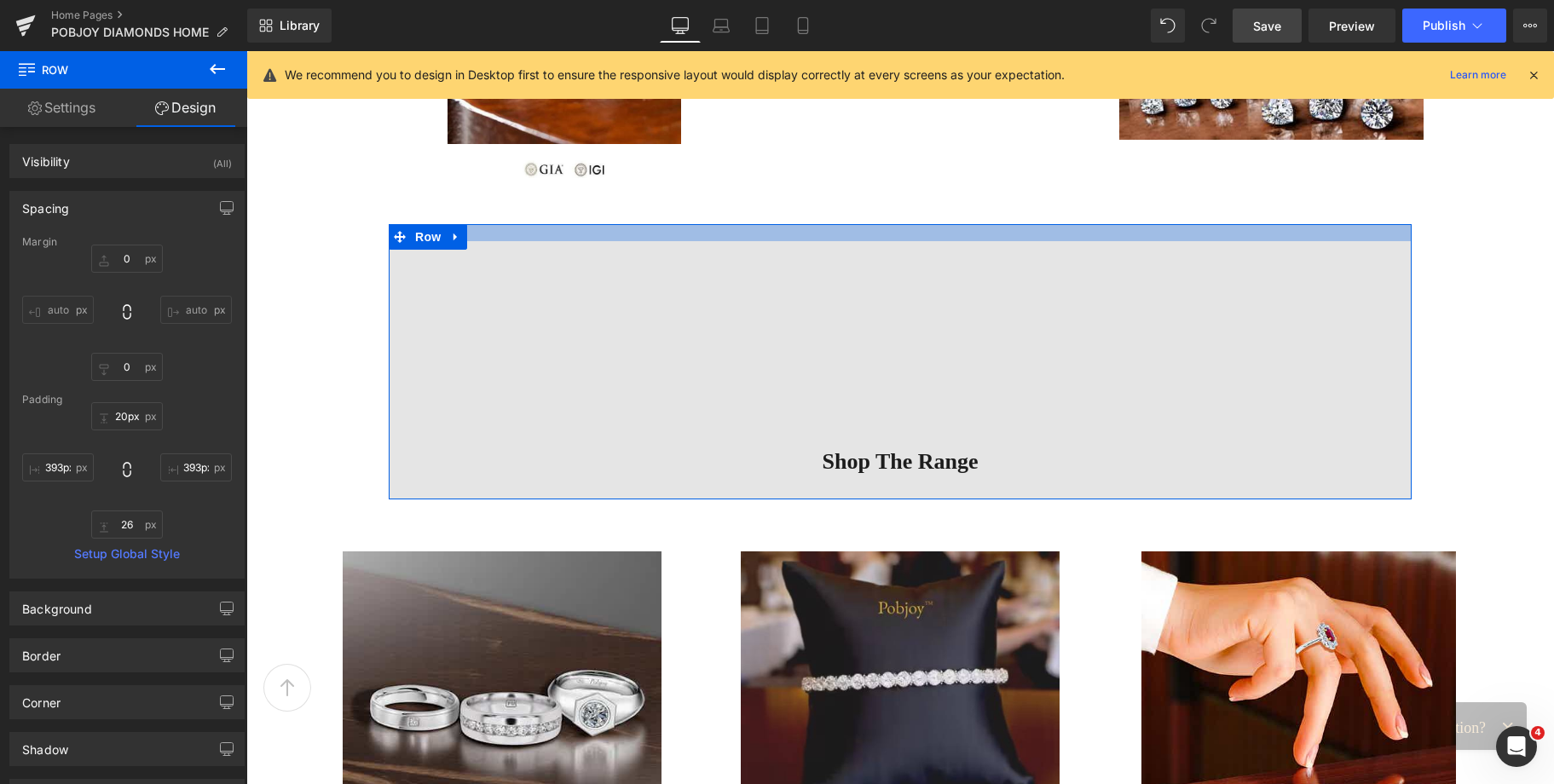
type input "19px"
drag, startPoint x: 962, startPoint y: 222, endPoint x: 963, endPoint y: 209, distance: 13.0
click at [963, 209] on div "Image Handpicked diamonds of extraordinary cut and brilliance Heading Explore D…" at bounding box center [900, 318] width 1307 height 3401
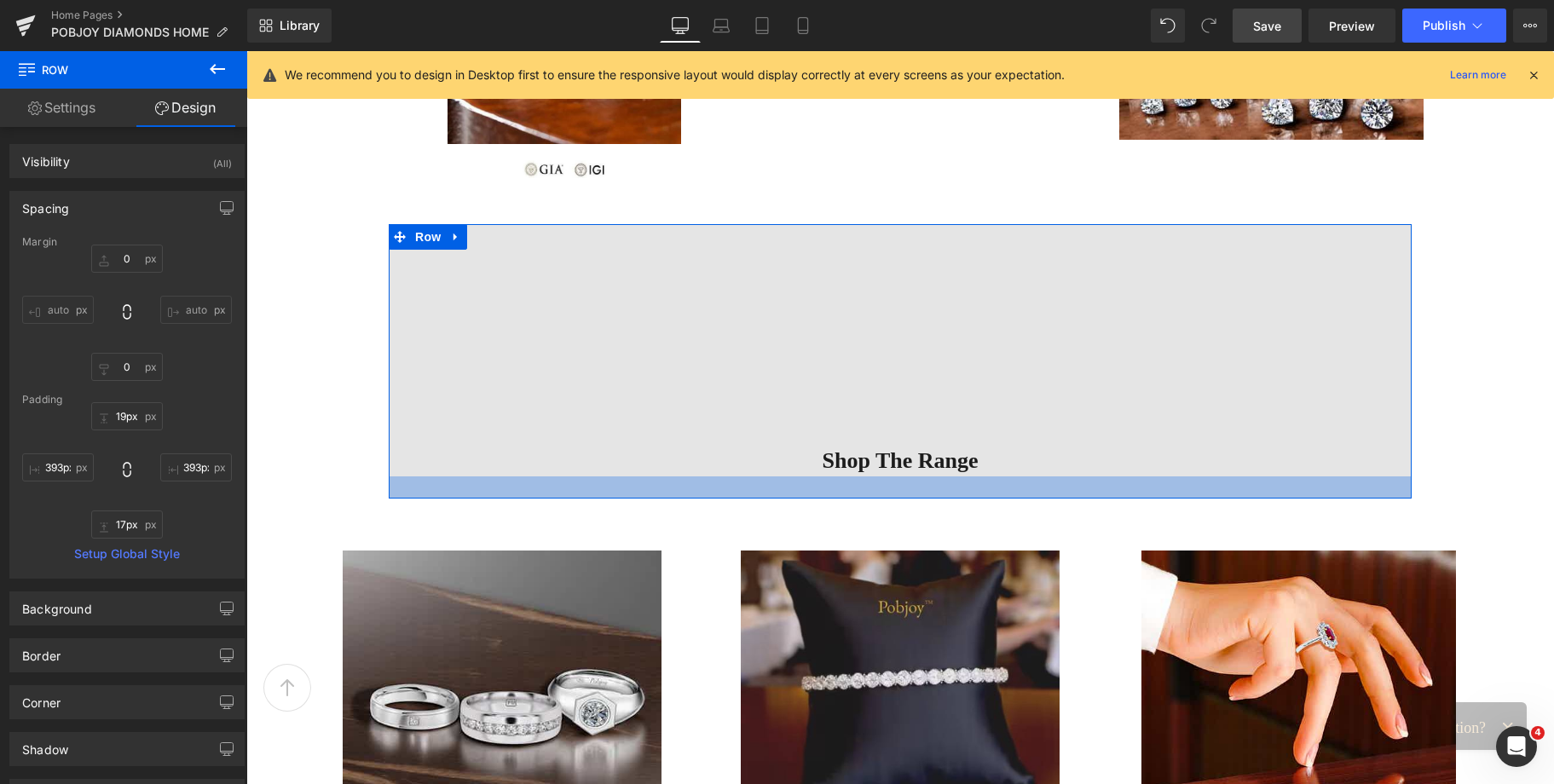
type input "14px"
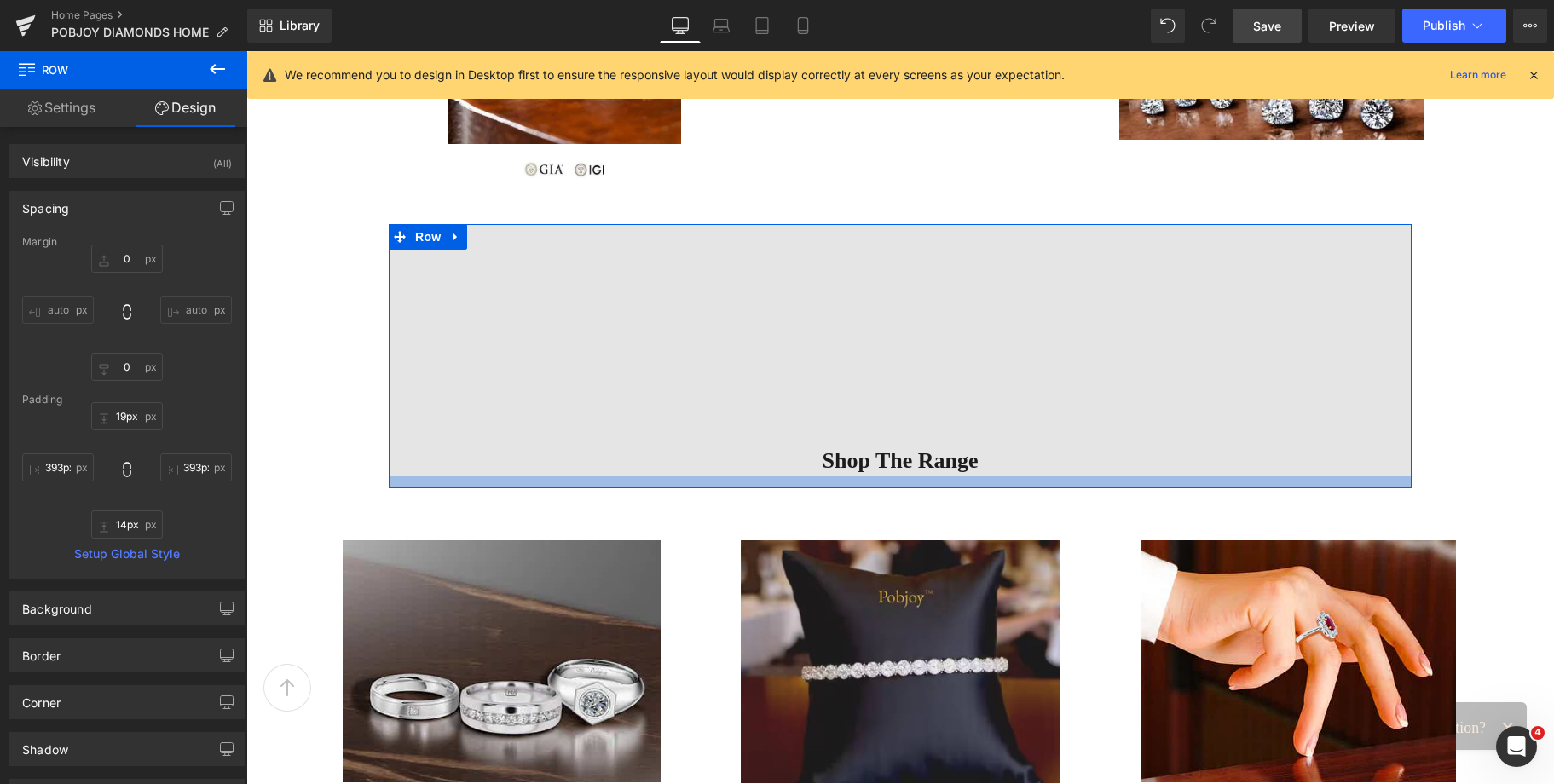
drag, startPoint x: 902, startPoint y: 495, endPoint x: 892, endPoint y: 485, distance: 14.1
click at [892, 485] on div at bounding box center [900, 482] width 1023 height 12
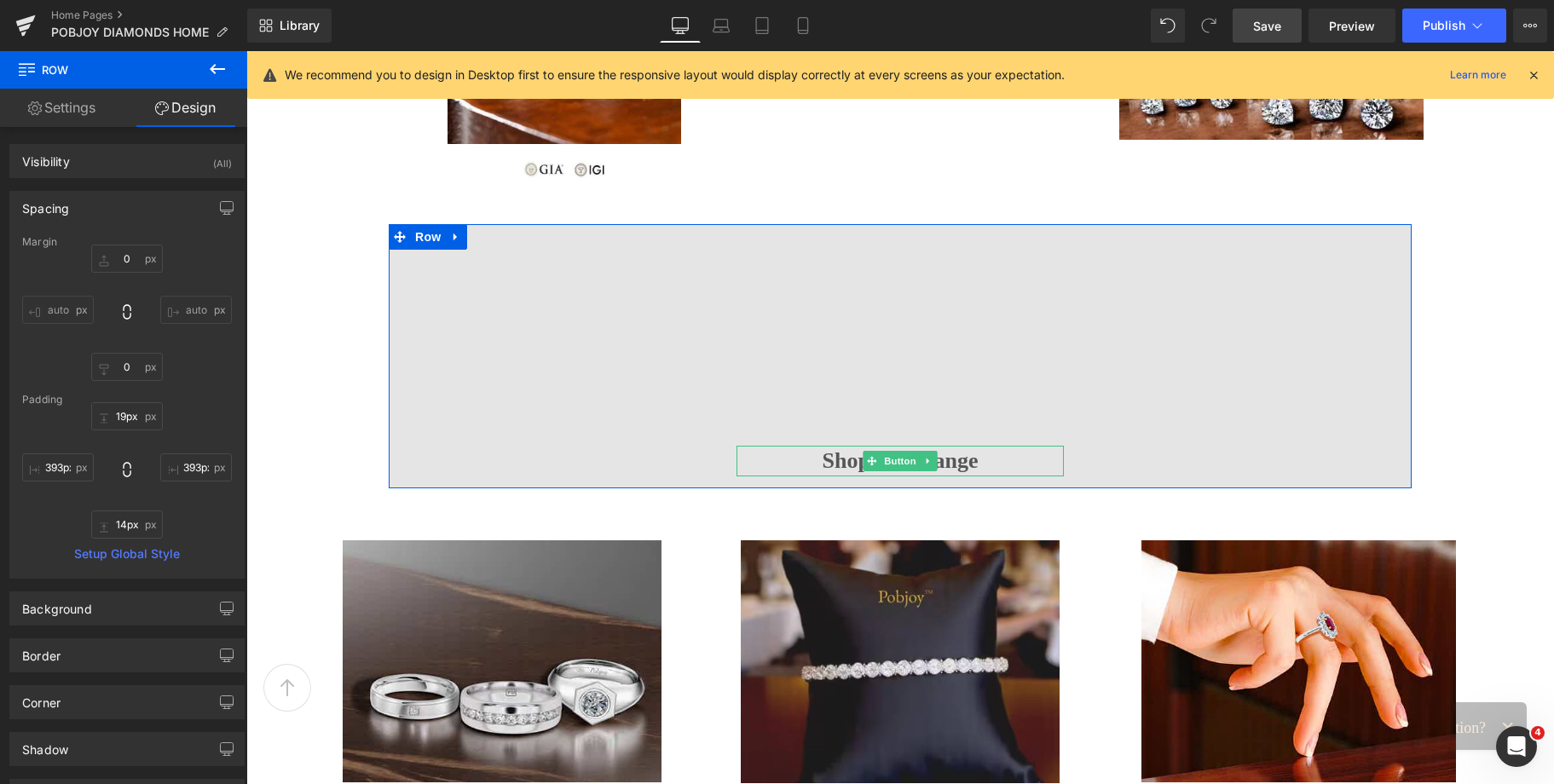
click at [822, 455] on span "Shop The Range" at bounding box center [899, 461] width 156 height 31
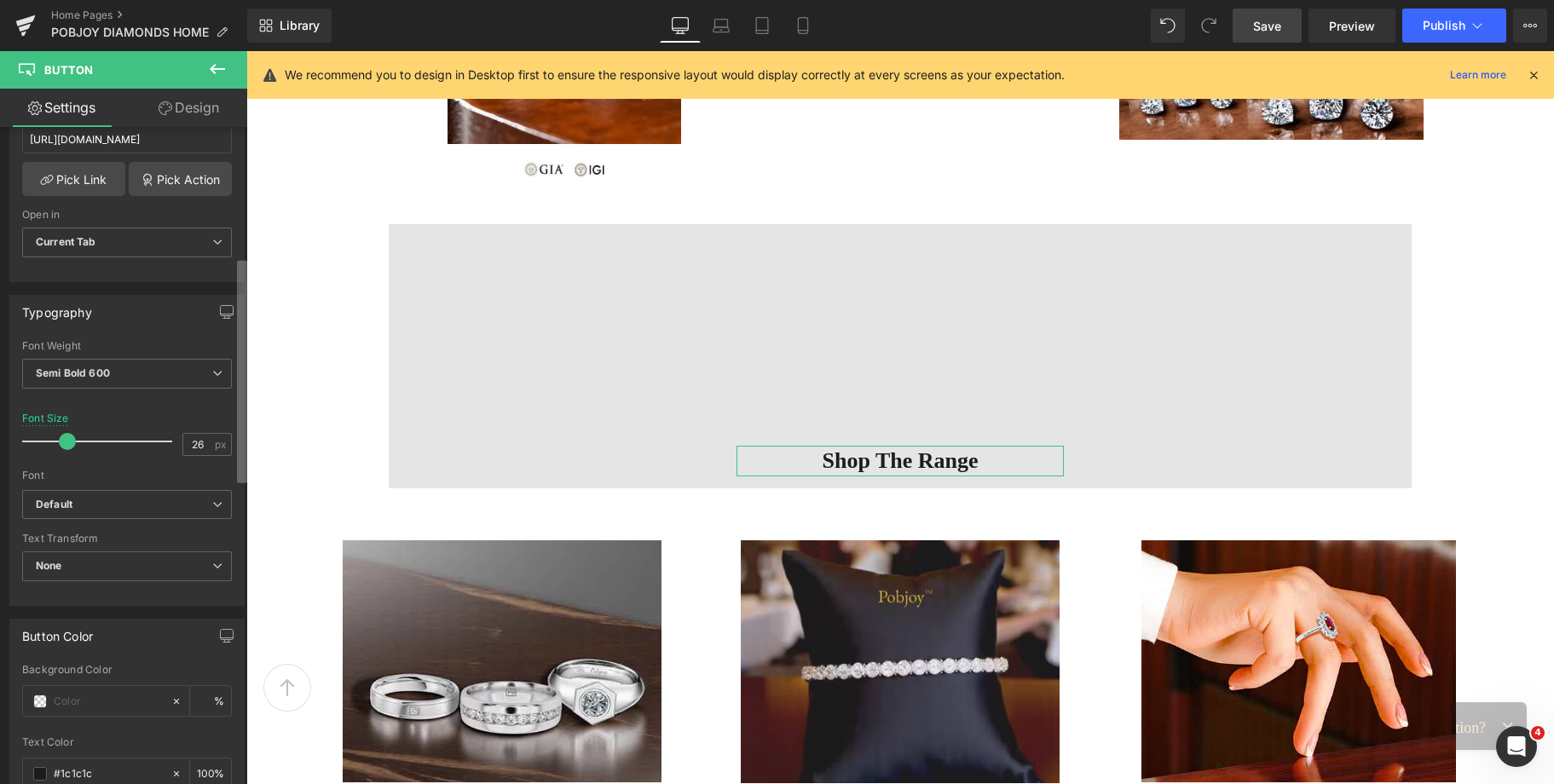
scroll to position [395, 0]
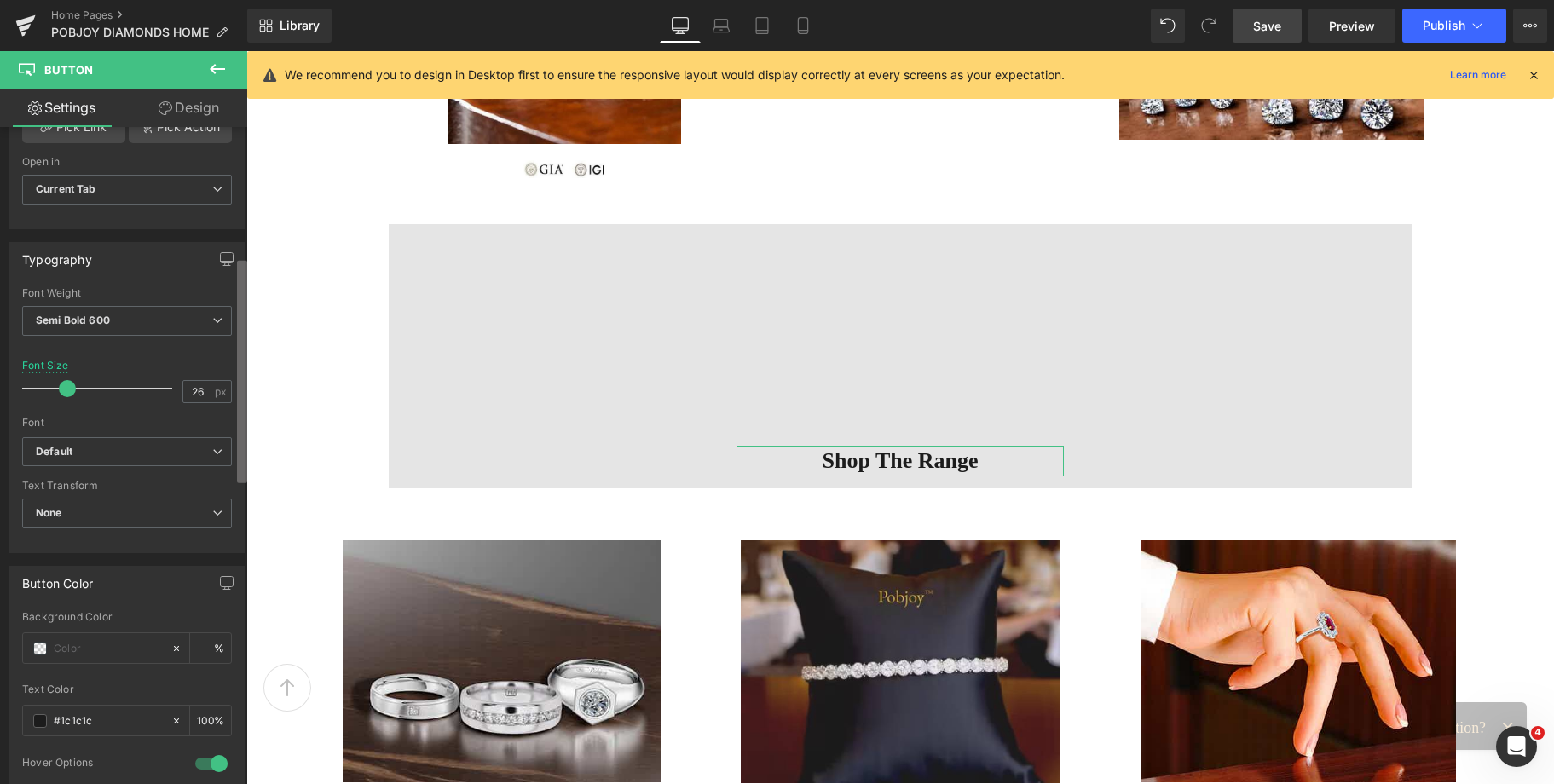
click at [227, 400] on div "Button Button Styles Custom Custom Setup Global Style Custom Setup Global Style…" at bounding box center [123, 459] width 248 height 664
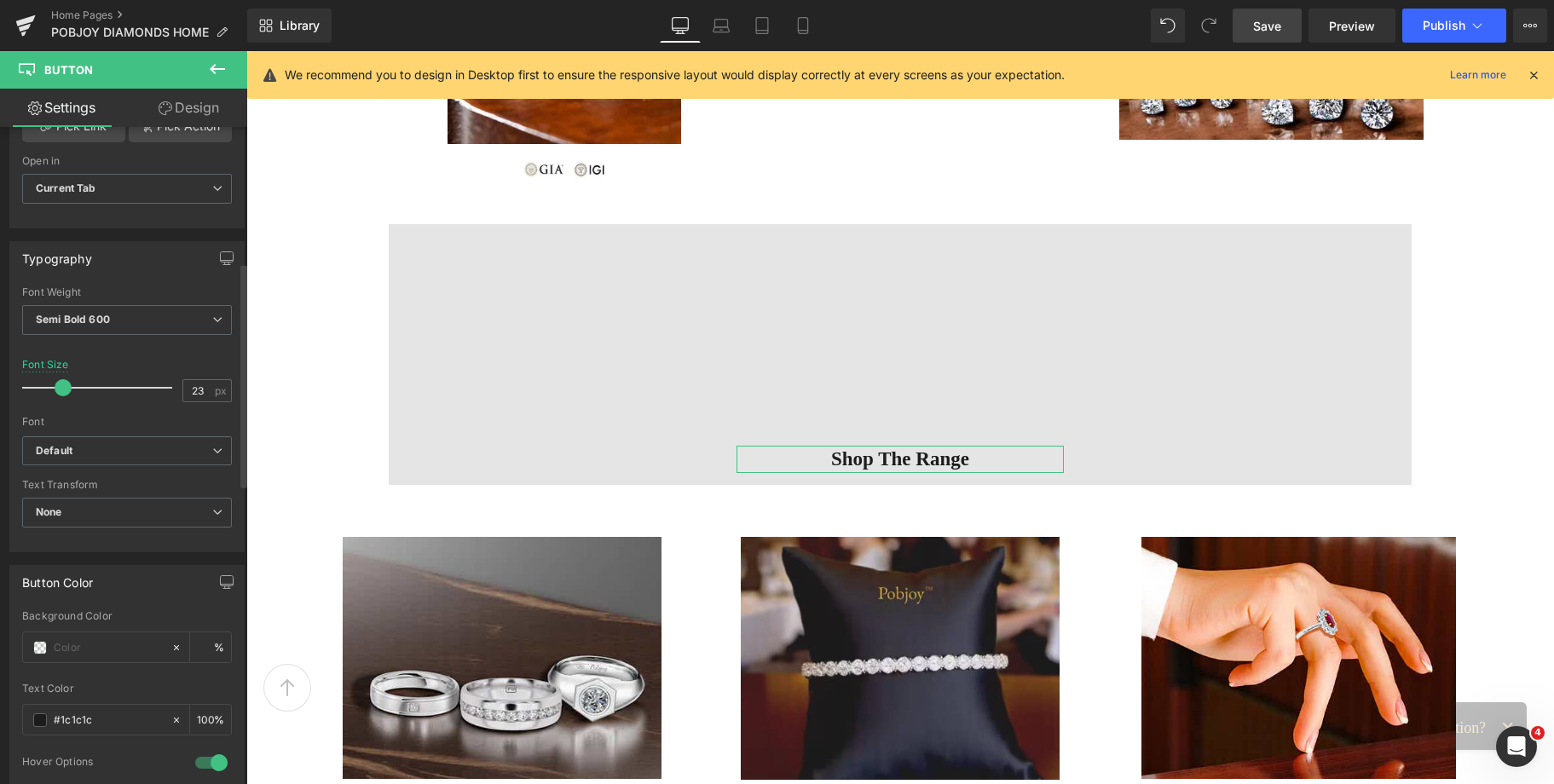
type input "22"
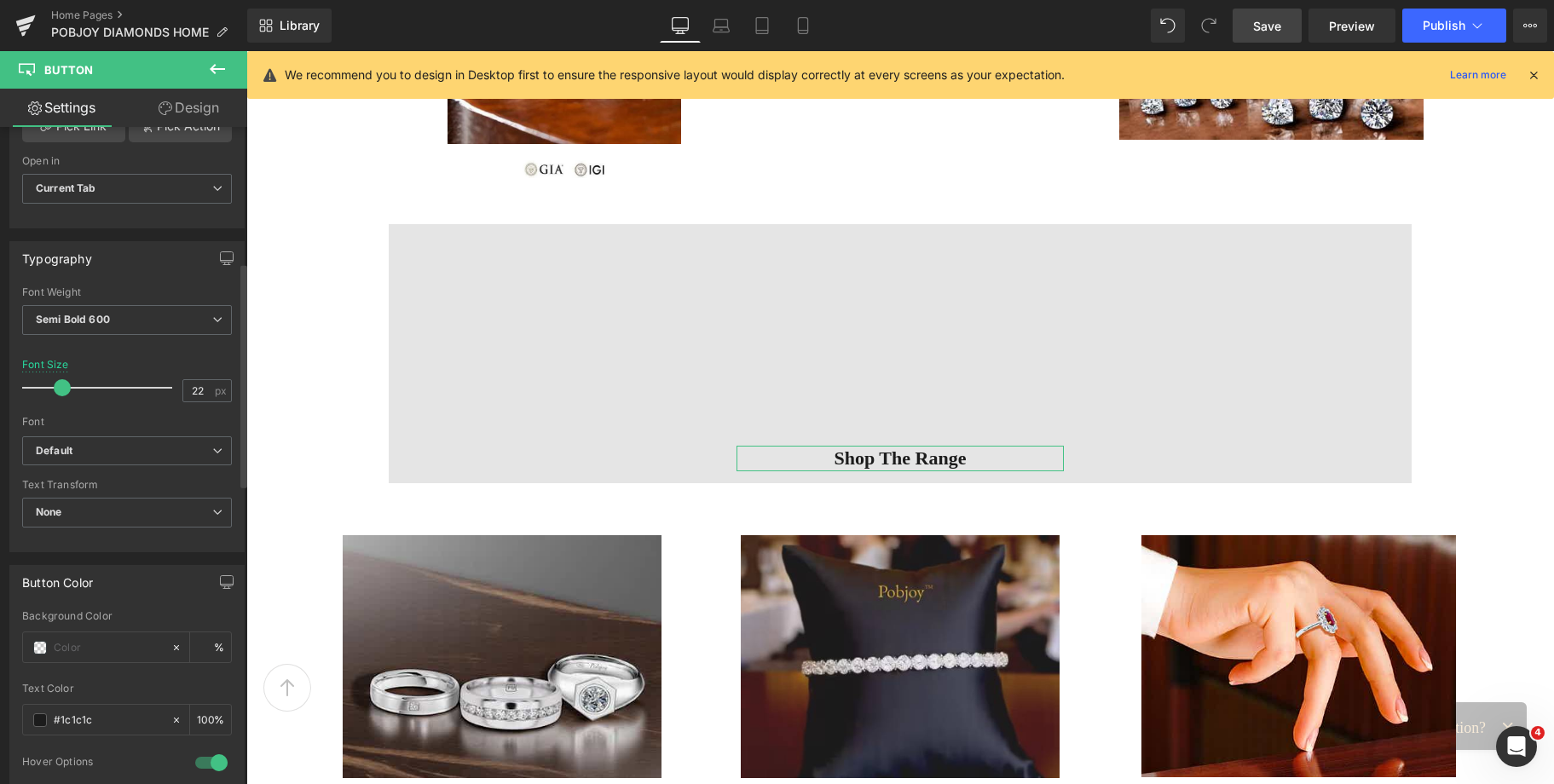
click at [65, 389] on span at bounding box center [62, 387] width 17 height 17
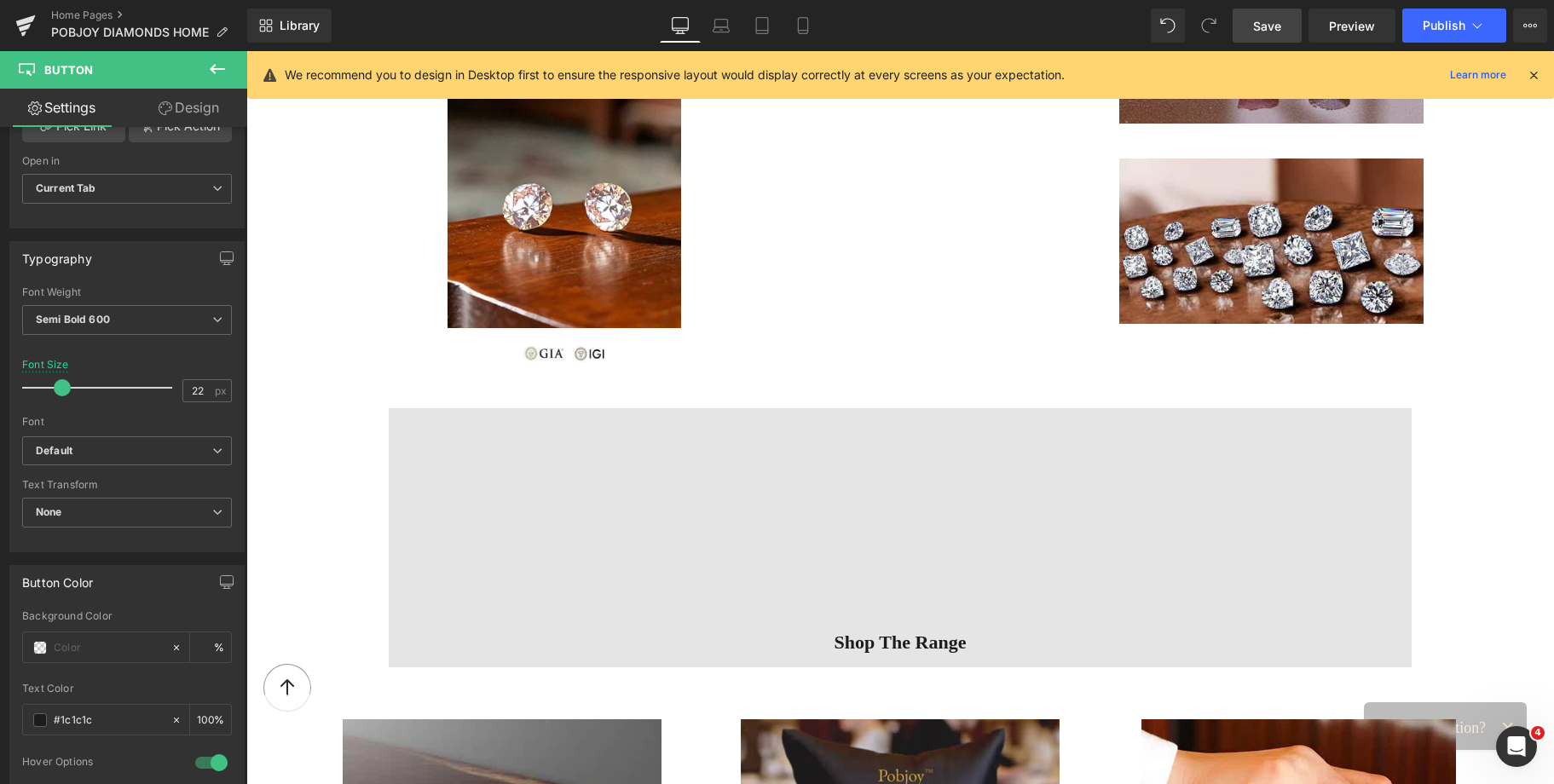
scroll to position [1269, 0]
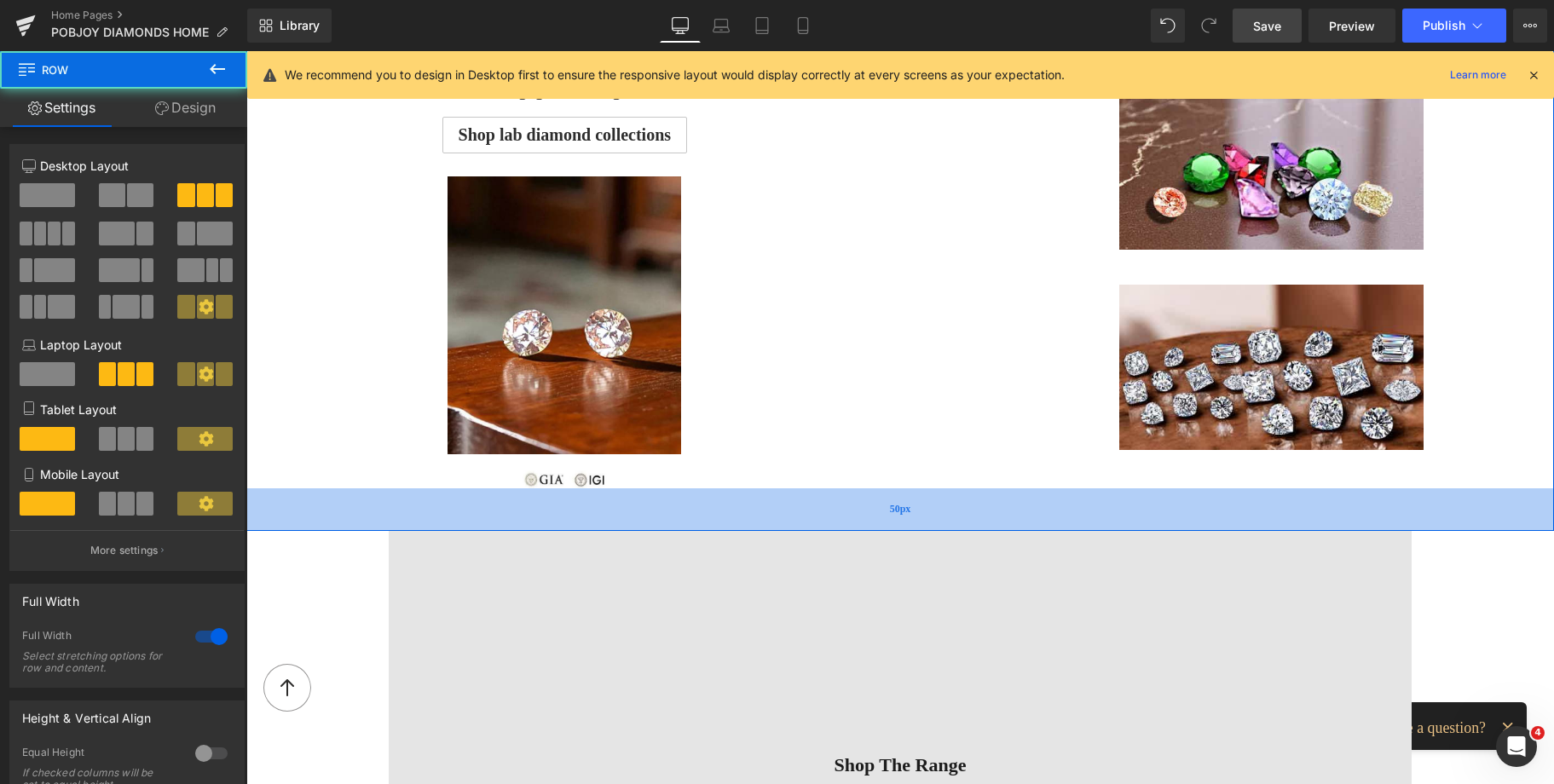
click at [1123, 524] on div "50px" at bounding box center [900, 509] width 1307 height 42
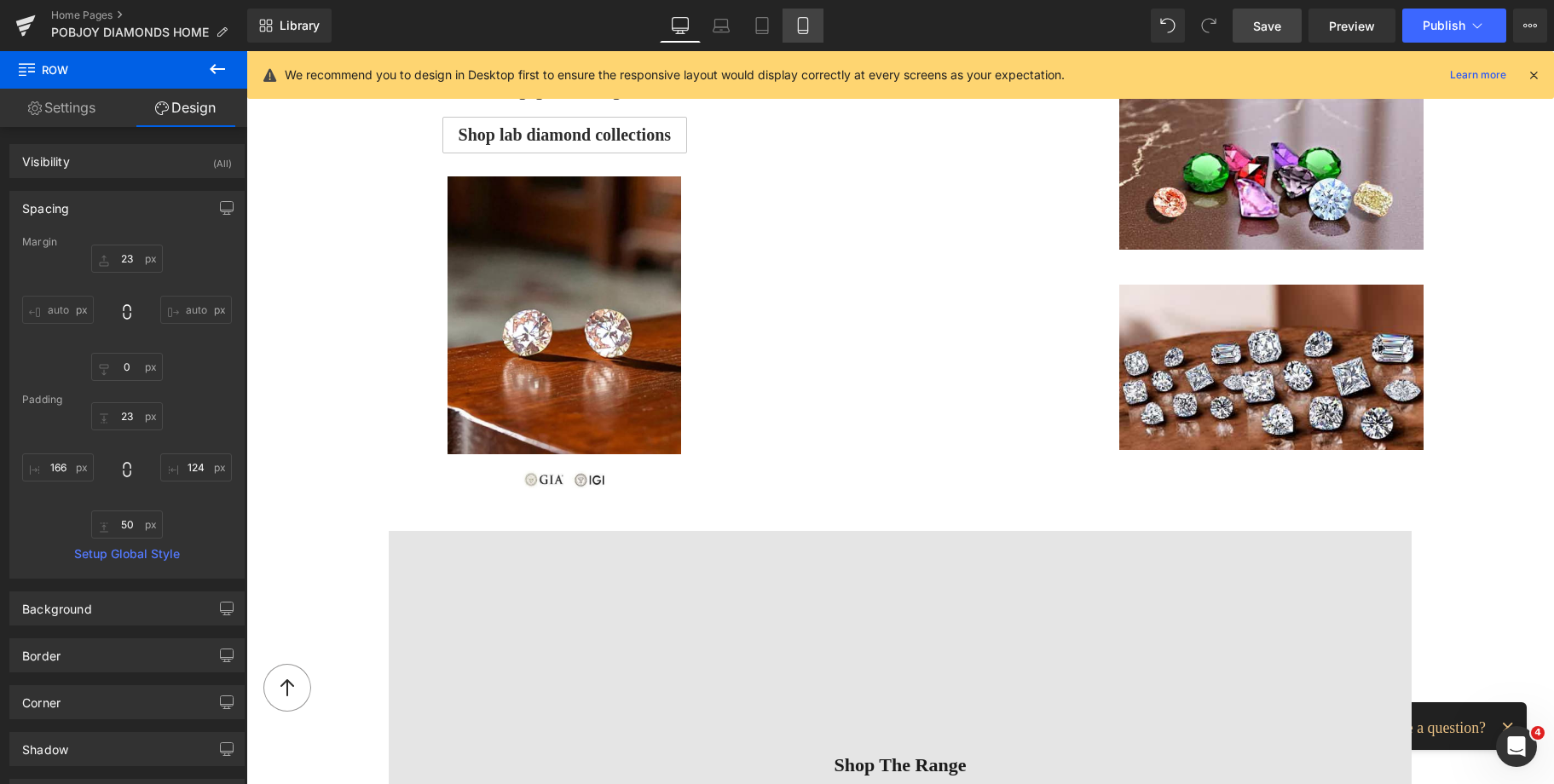
click at [796, 31] on icon at bounding box center [802, 25] width 17 height 17
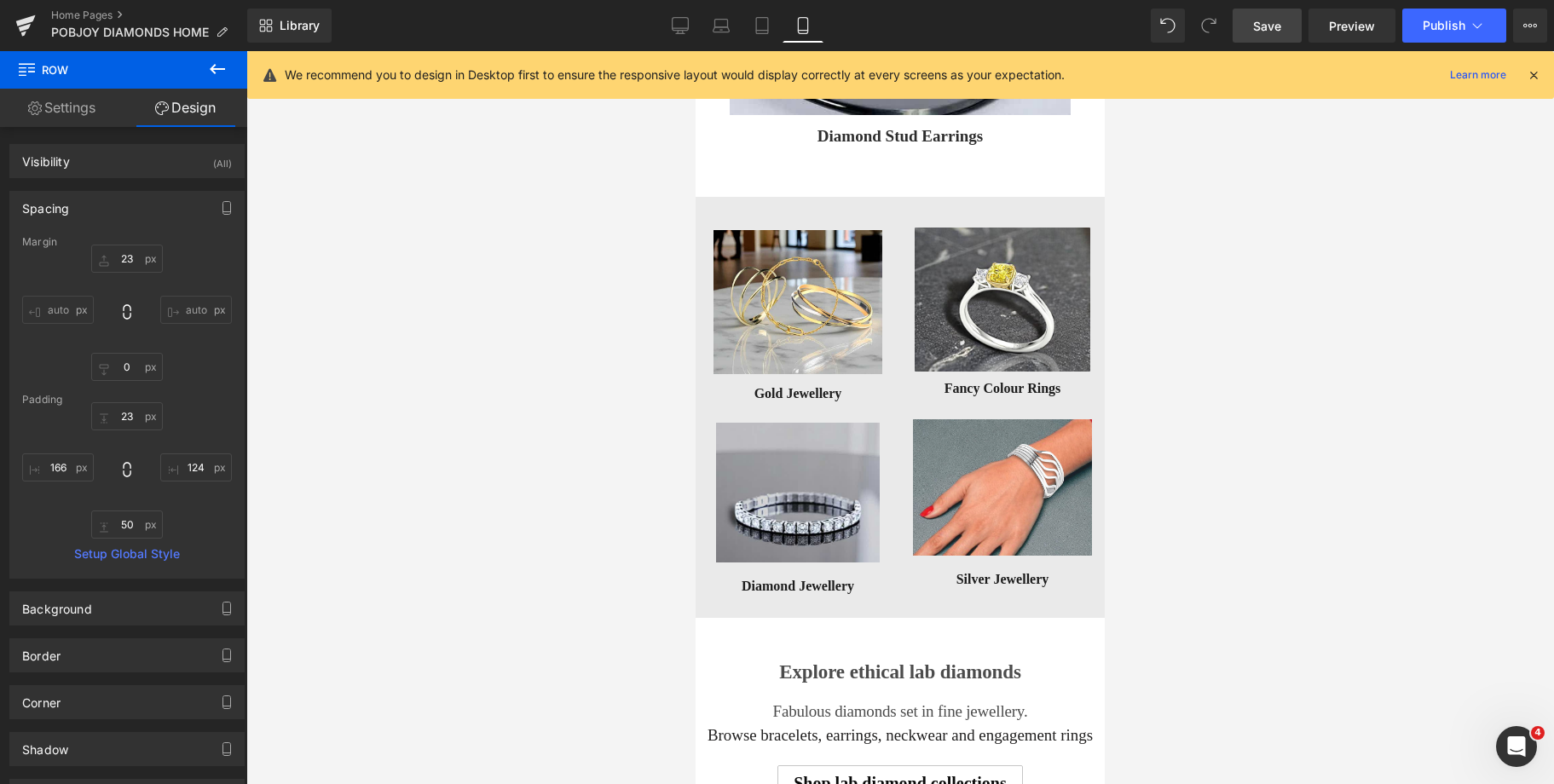
type input "3"
type input "0"
type input "29"
type input "3"
type input "44"
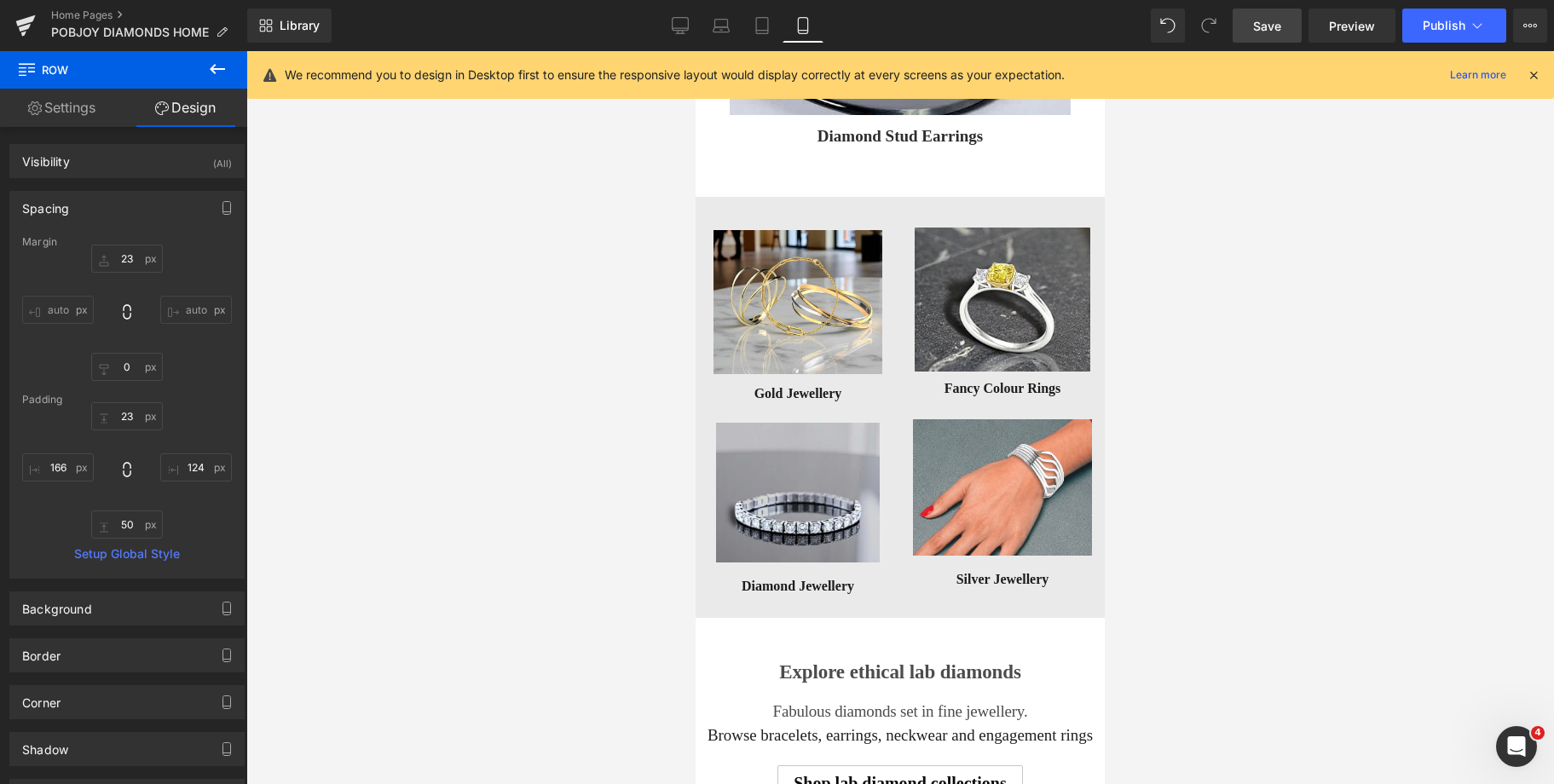
type input "3"
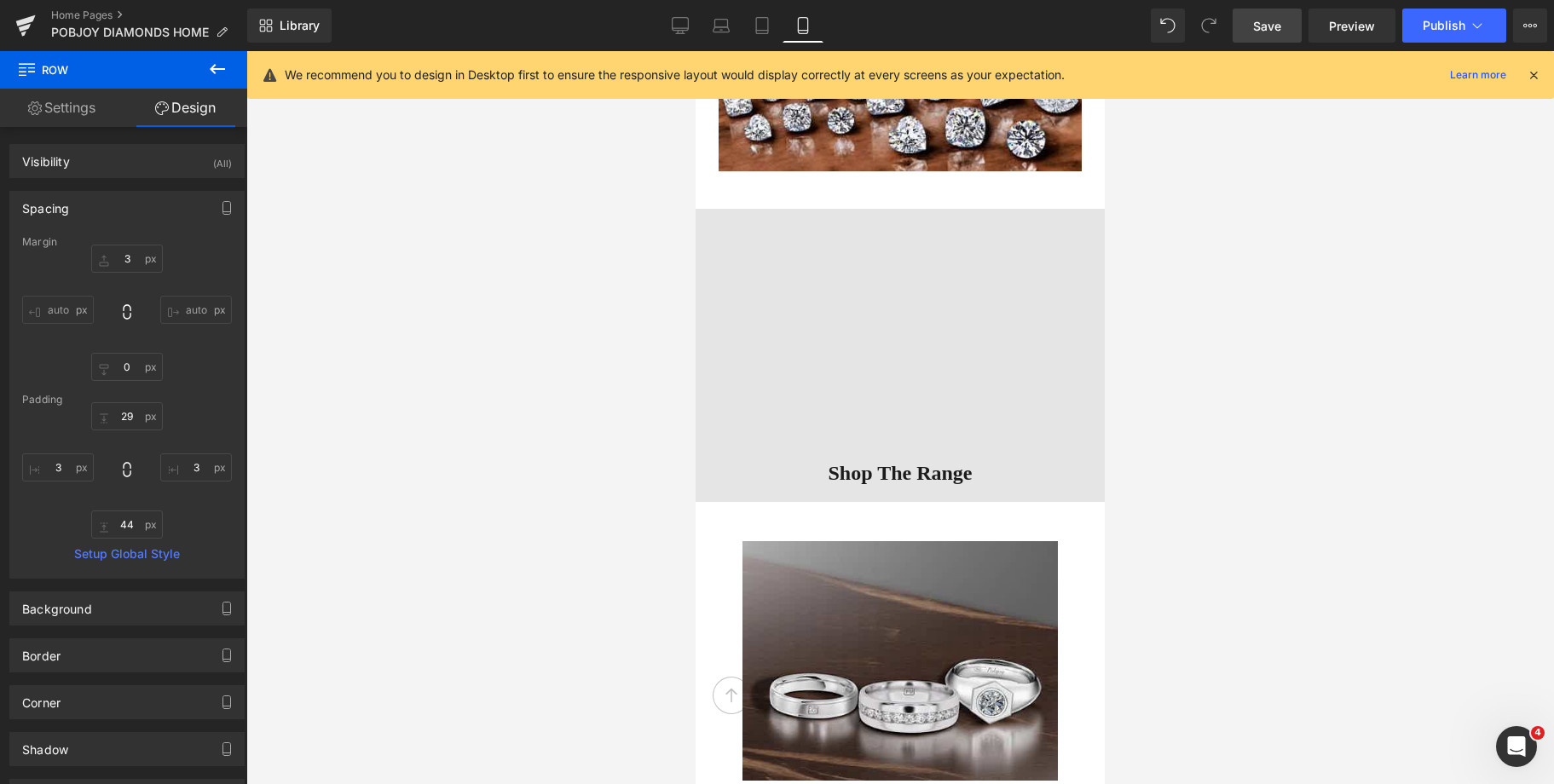
scroll to position [5402, 0]
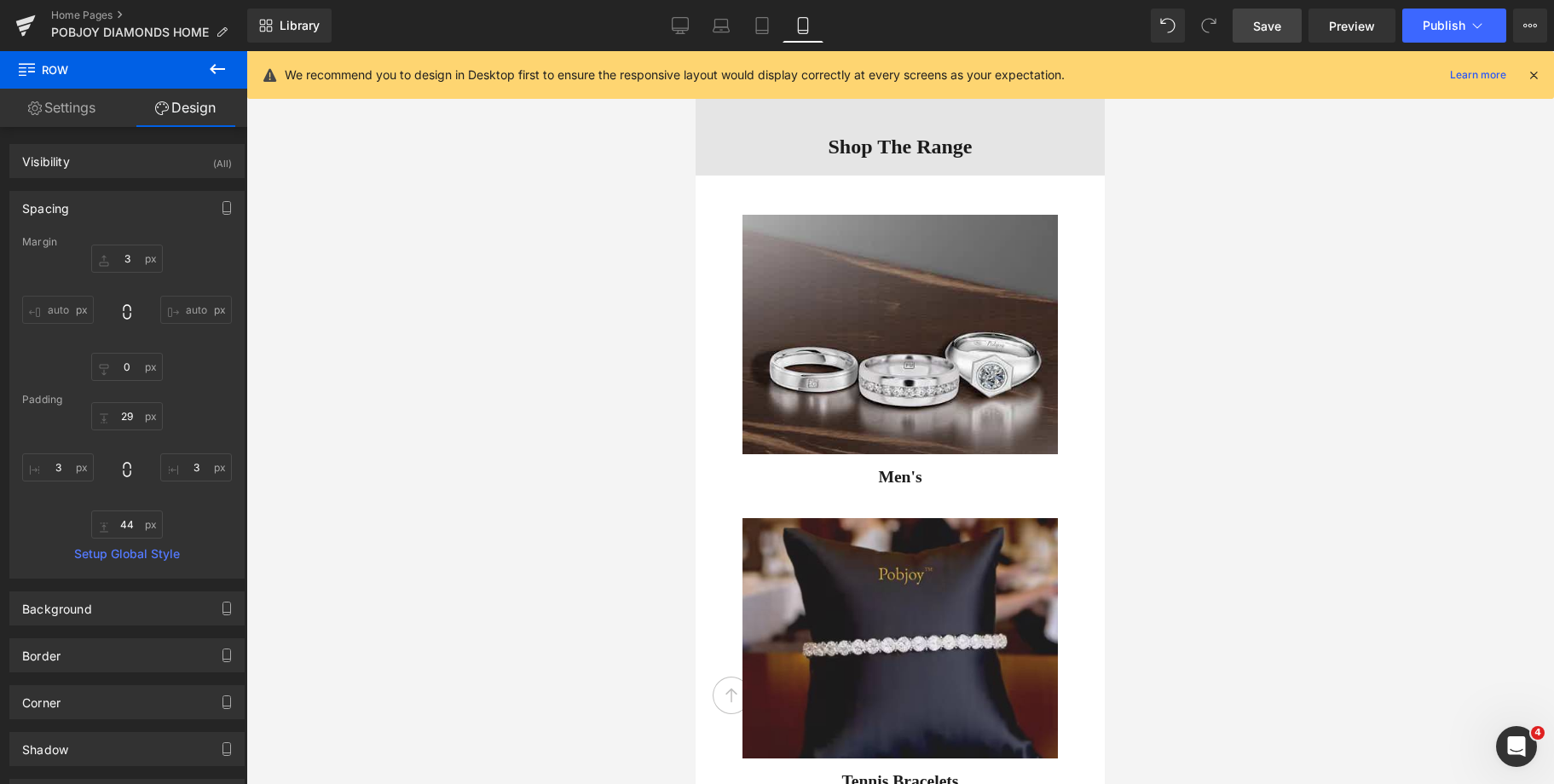
click at [1260, 23] on span "Save" at bounding box center [1267, 26] width 28 height 18
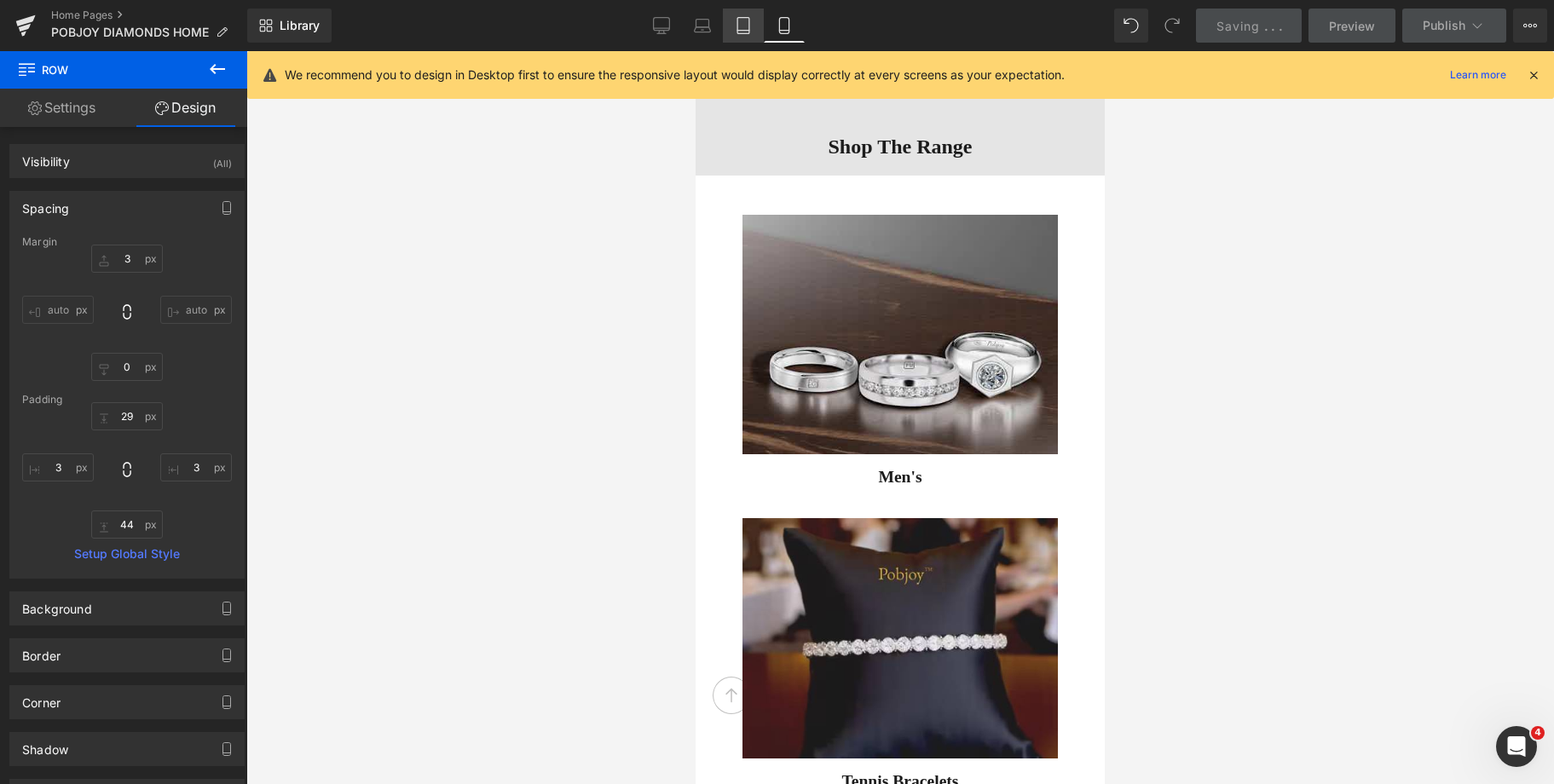
click at [738, 29] on icon at bounding box center [743, 26] width 12 height 16
click at [739, 23] on icon at bounding box center [743, 25] width 17 height 17
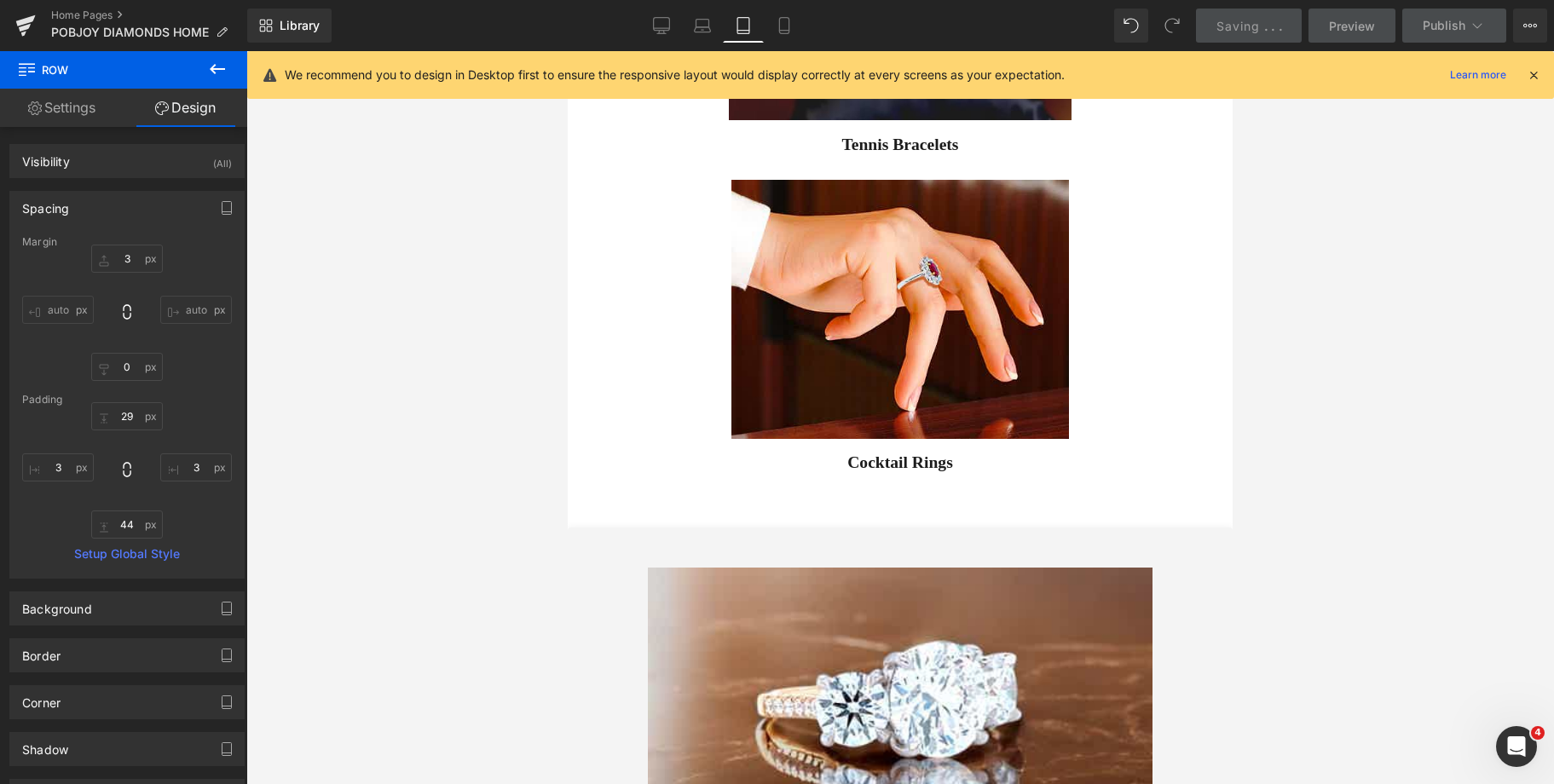
type input "22"
type input "0"
type input "19"
type input "16"
type input "44"
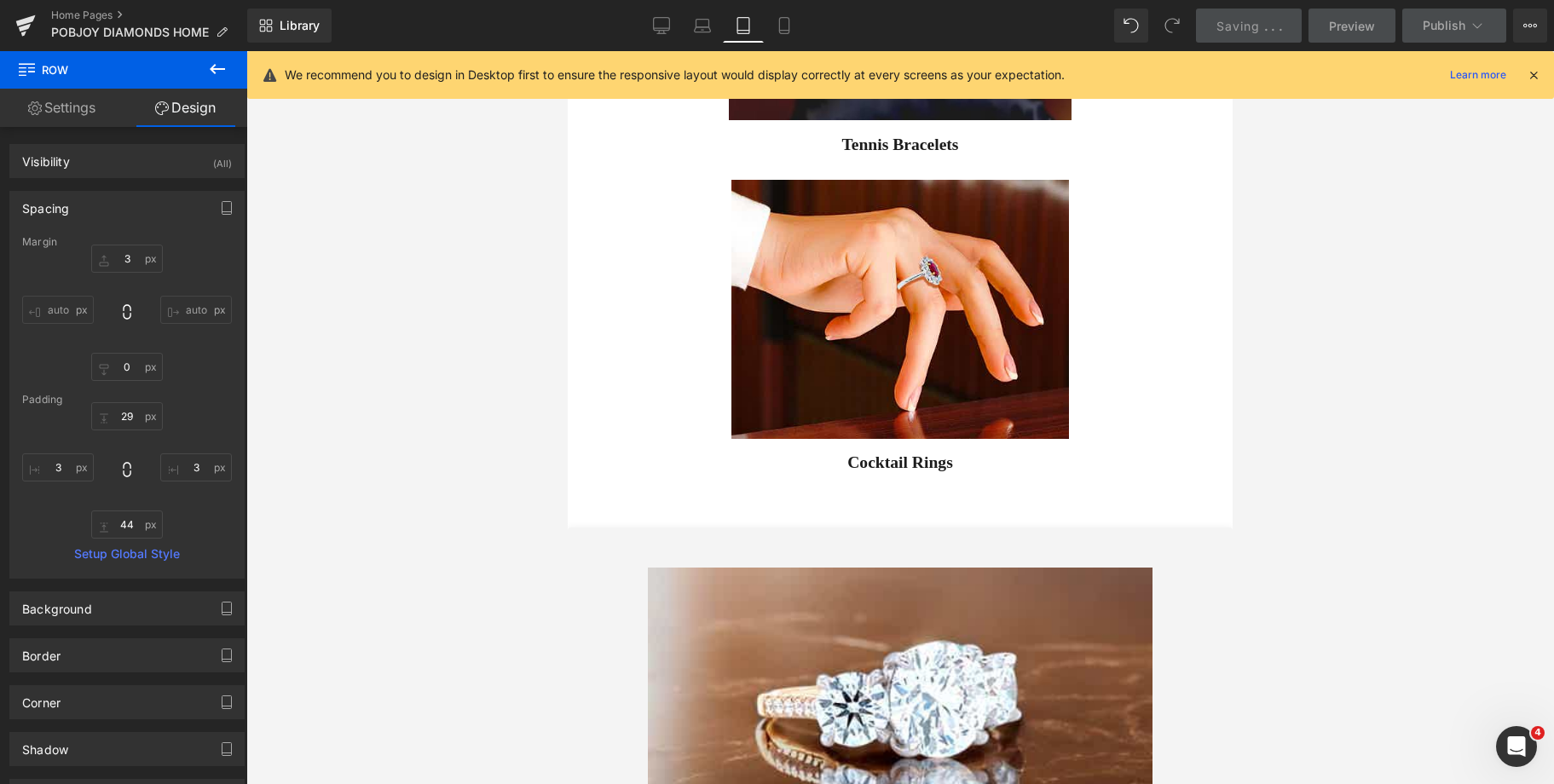
type input "15"
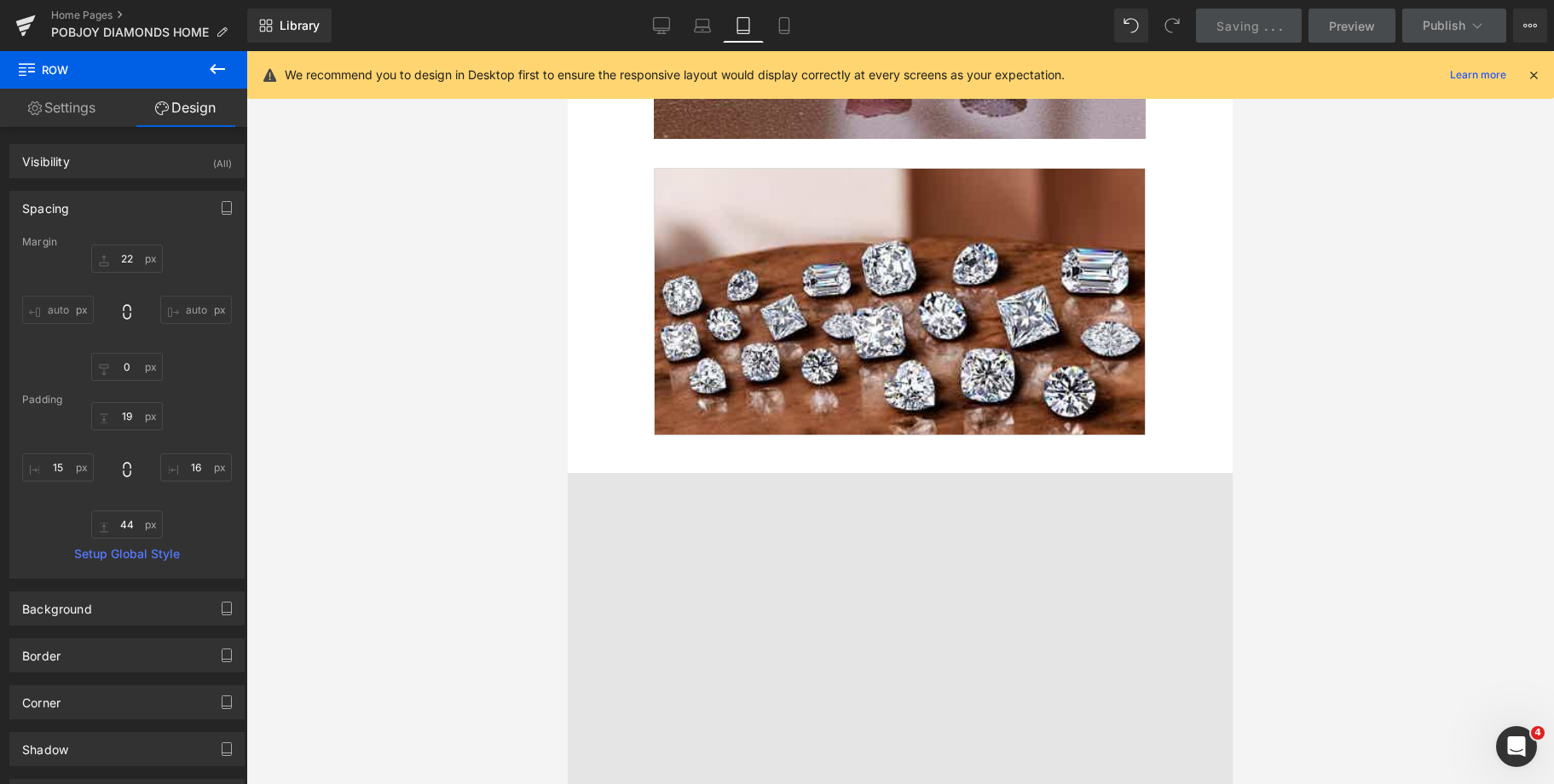
scroll to position [4235, 0]
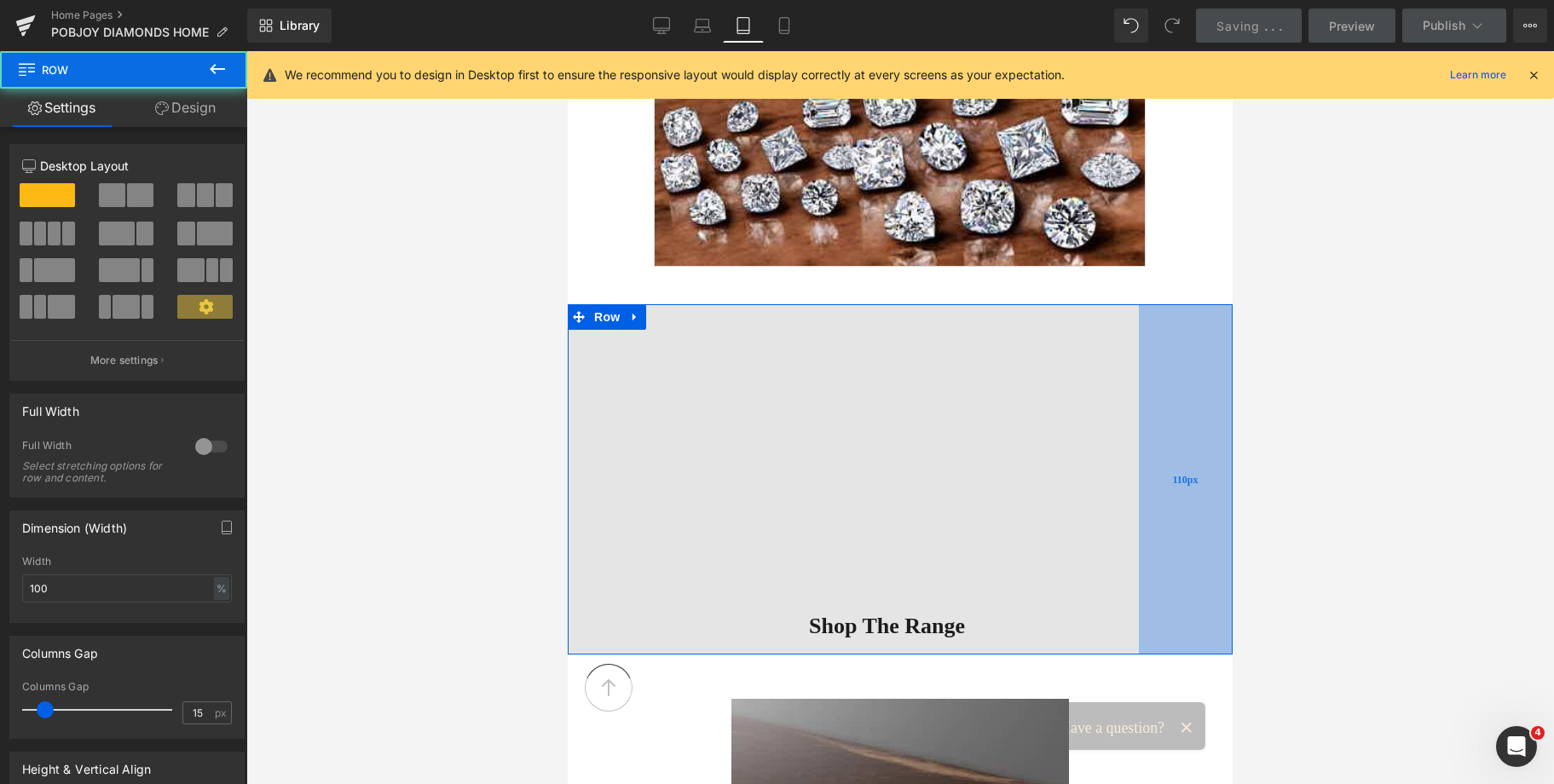
drag, startPoint x: 1186, startPoint y: 388, endPoint x: 1159, endPoint y: 386, distance: 27.1
click at [1159, 386] on div "110px" at bounding box center [1186, 479] width 94 height 350
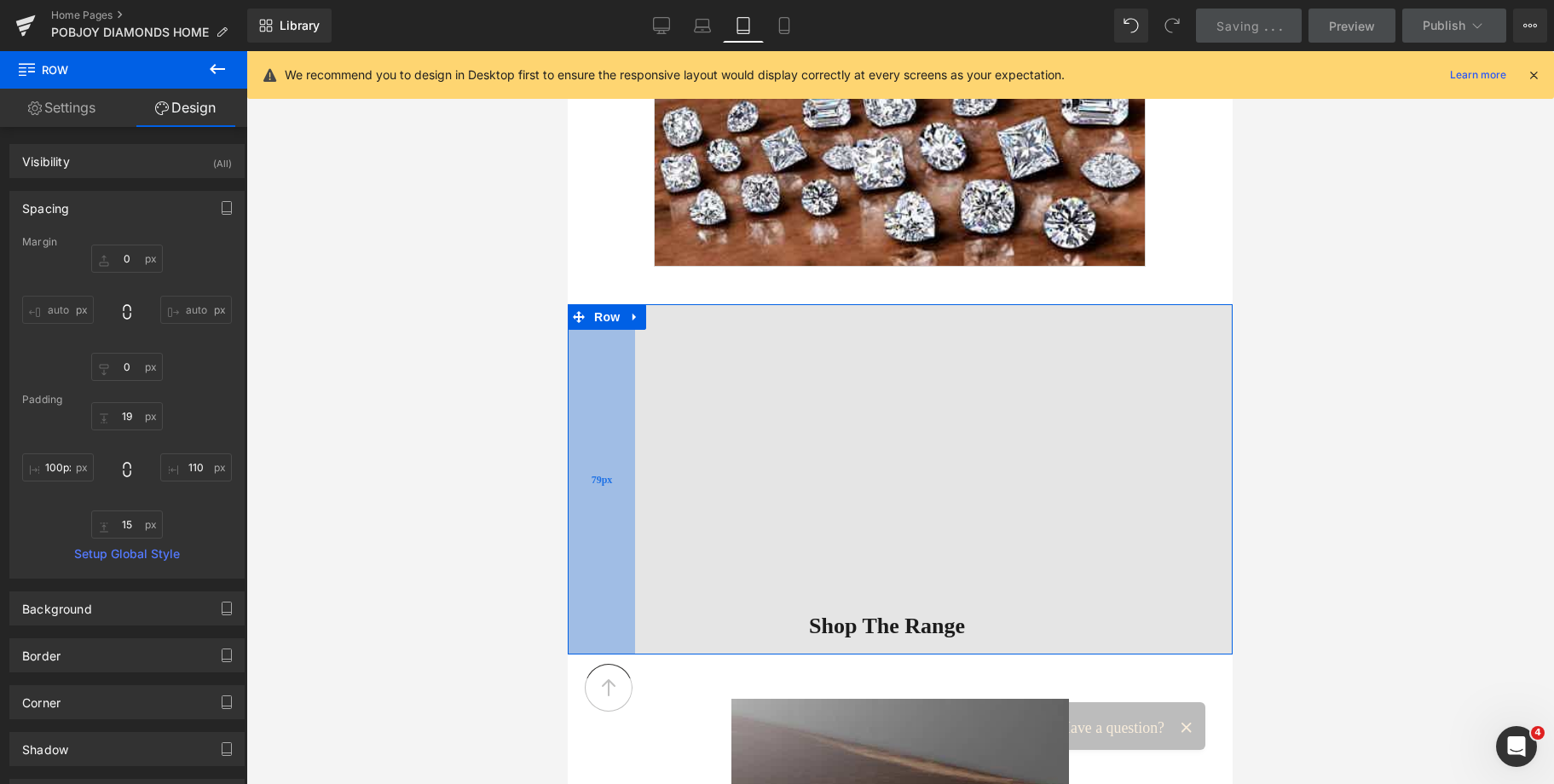
type input "110px"
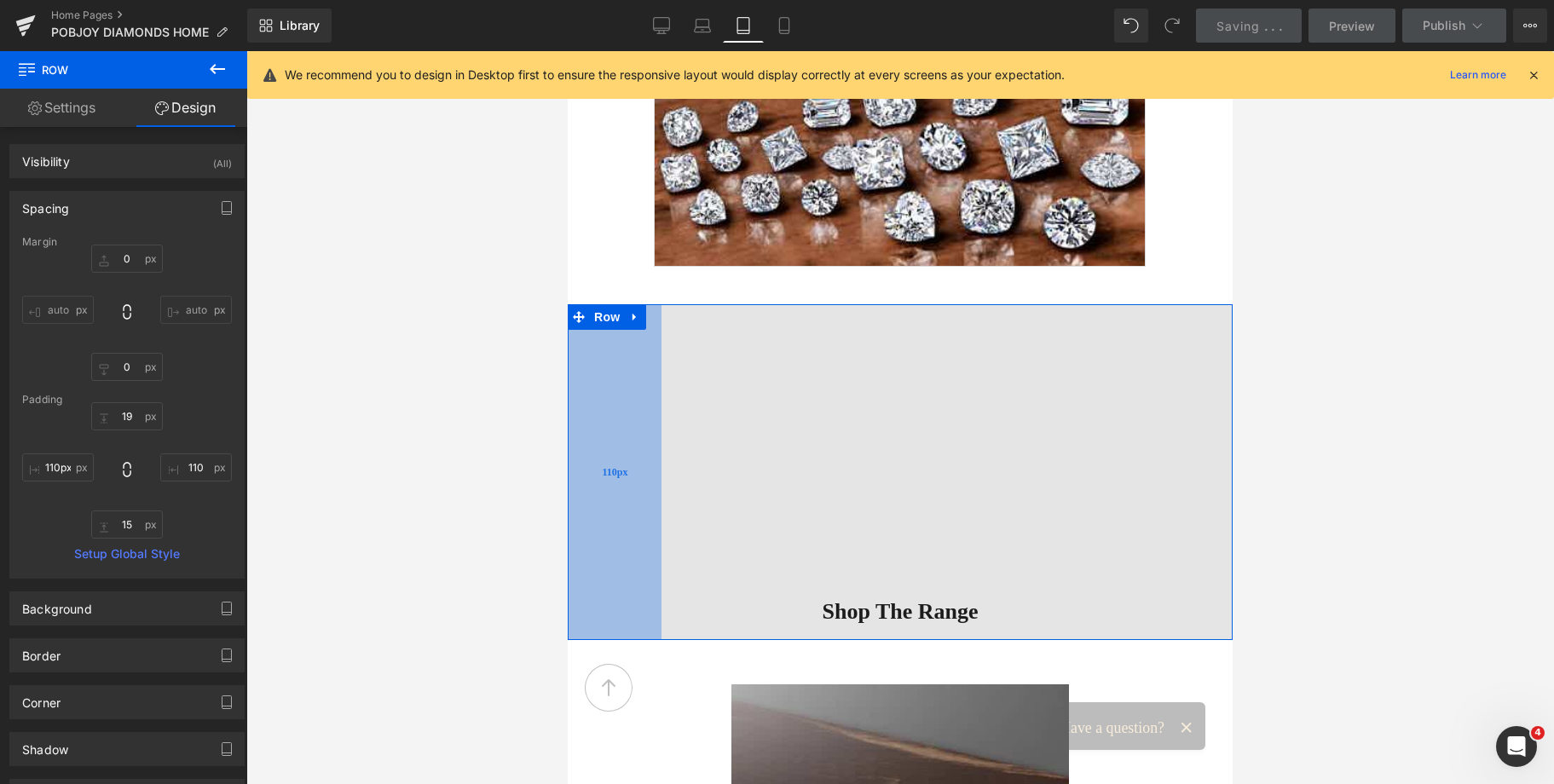
drag, startPoint x: 595, startPoint y: 392, endPoint x: 621, endPoint y: 392, distance: 26.0
click at [621, 392] on div "110px" at bounding box center [614, 472] width 94 height 335
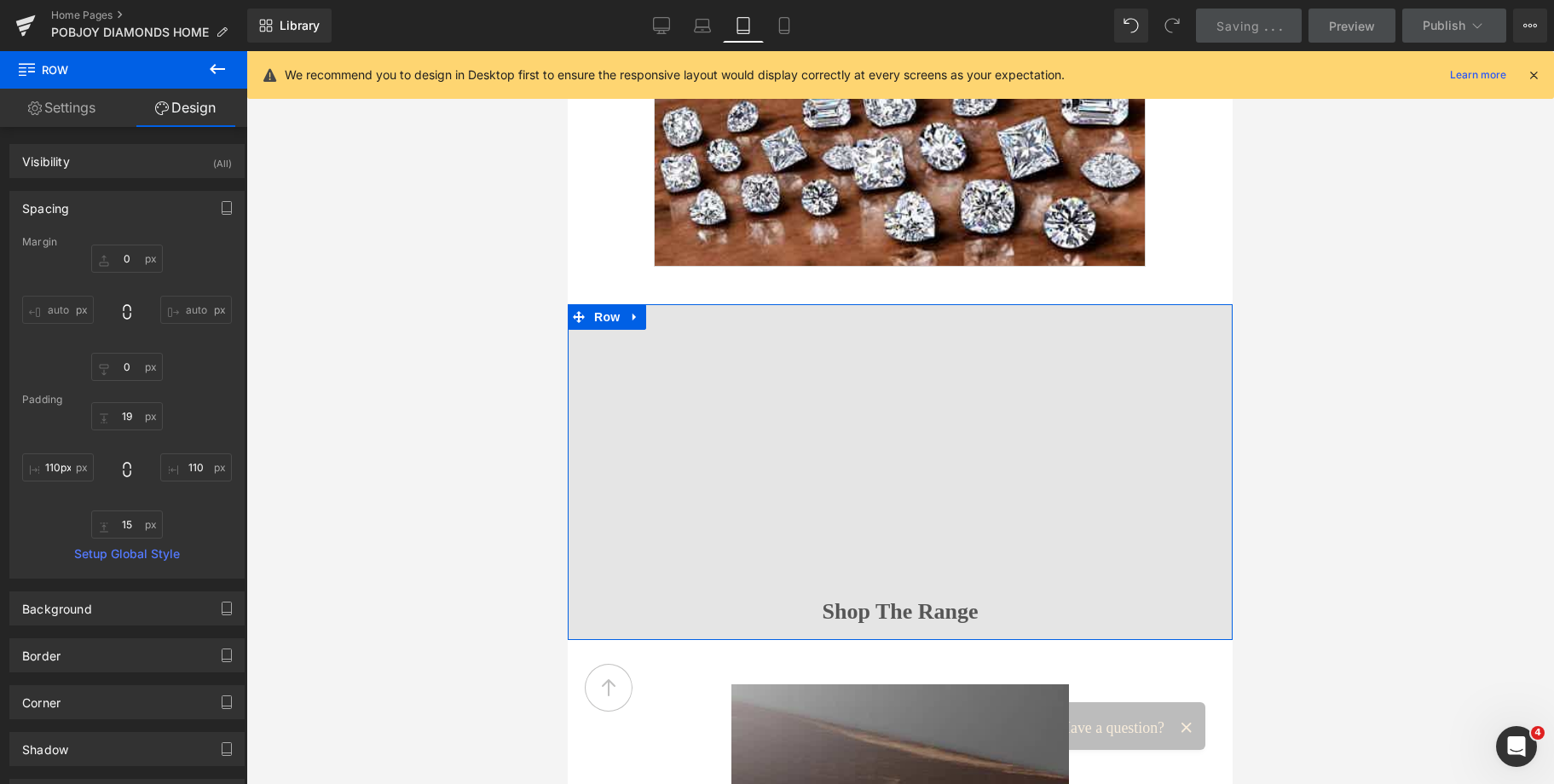
click at [567, 51] on div at bounding box center [567, 51] width 0 height 0
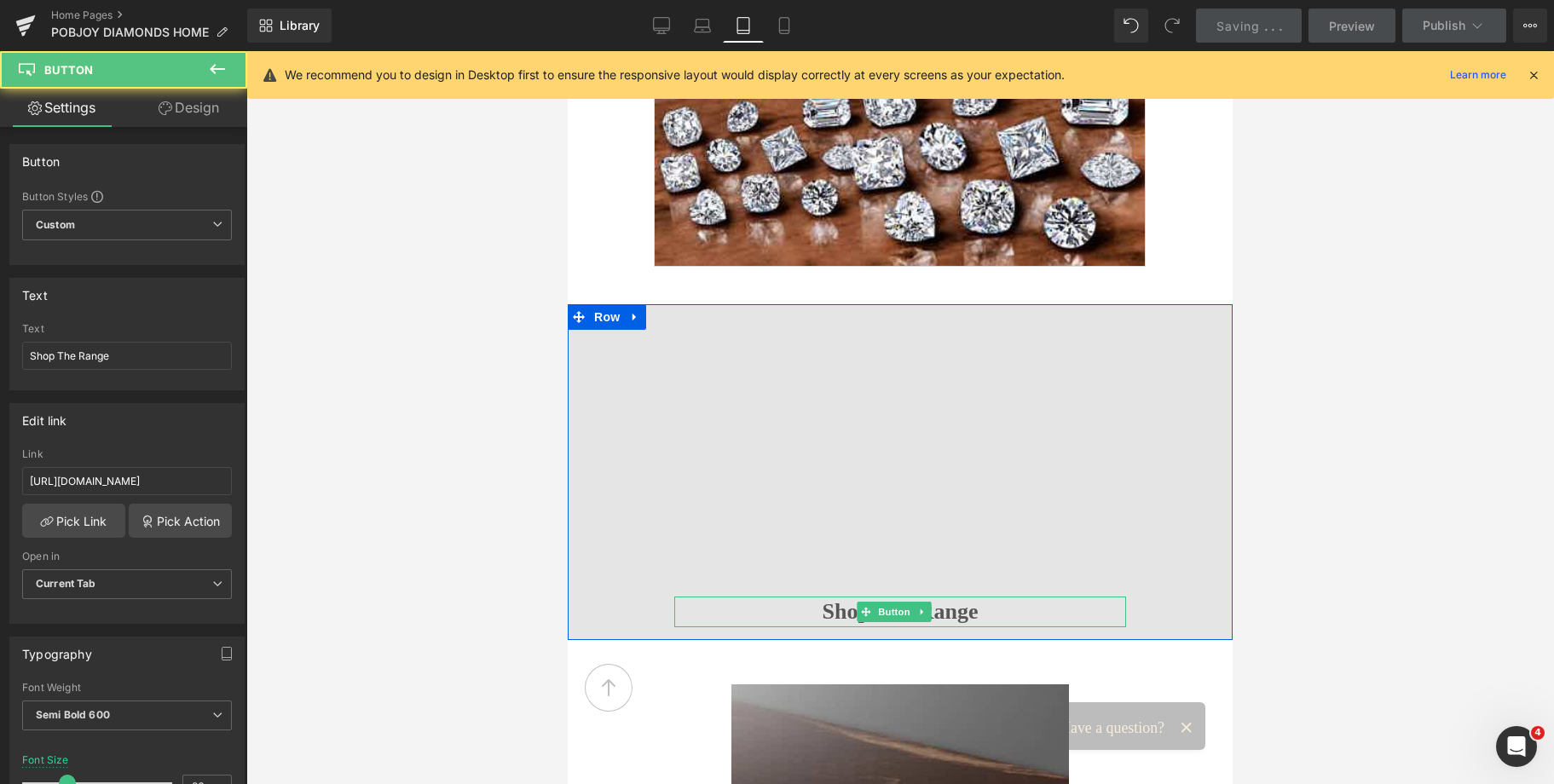
click at [836, 608] on span "Shop The Range" at bounding box center [899, 612] width 156 height 31
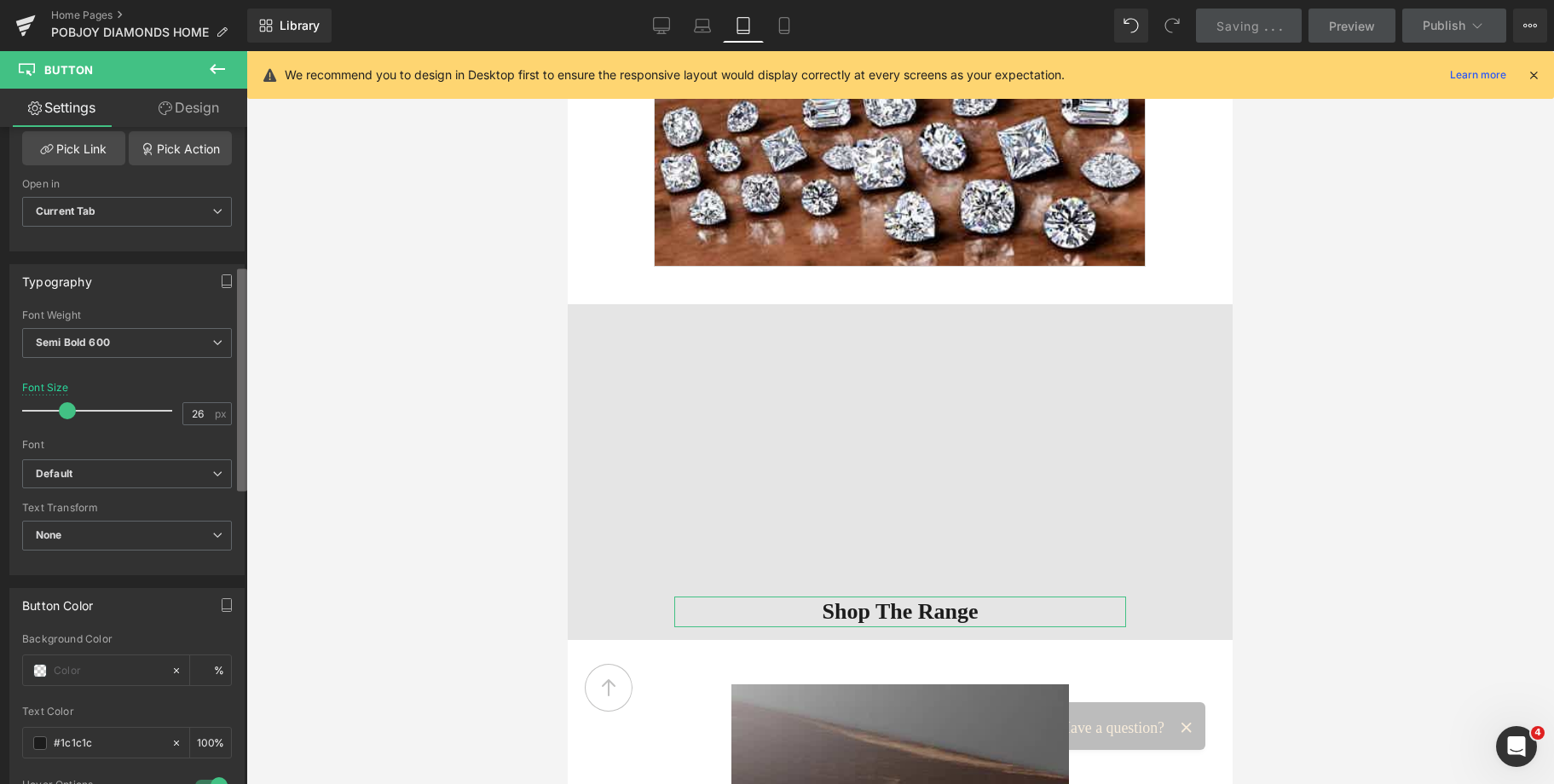
scroll to position [471, 0]
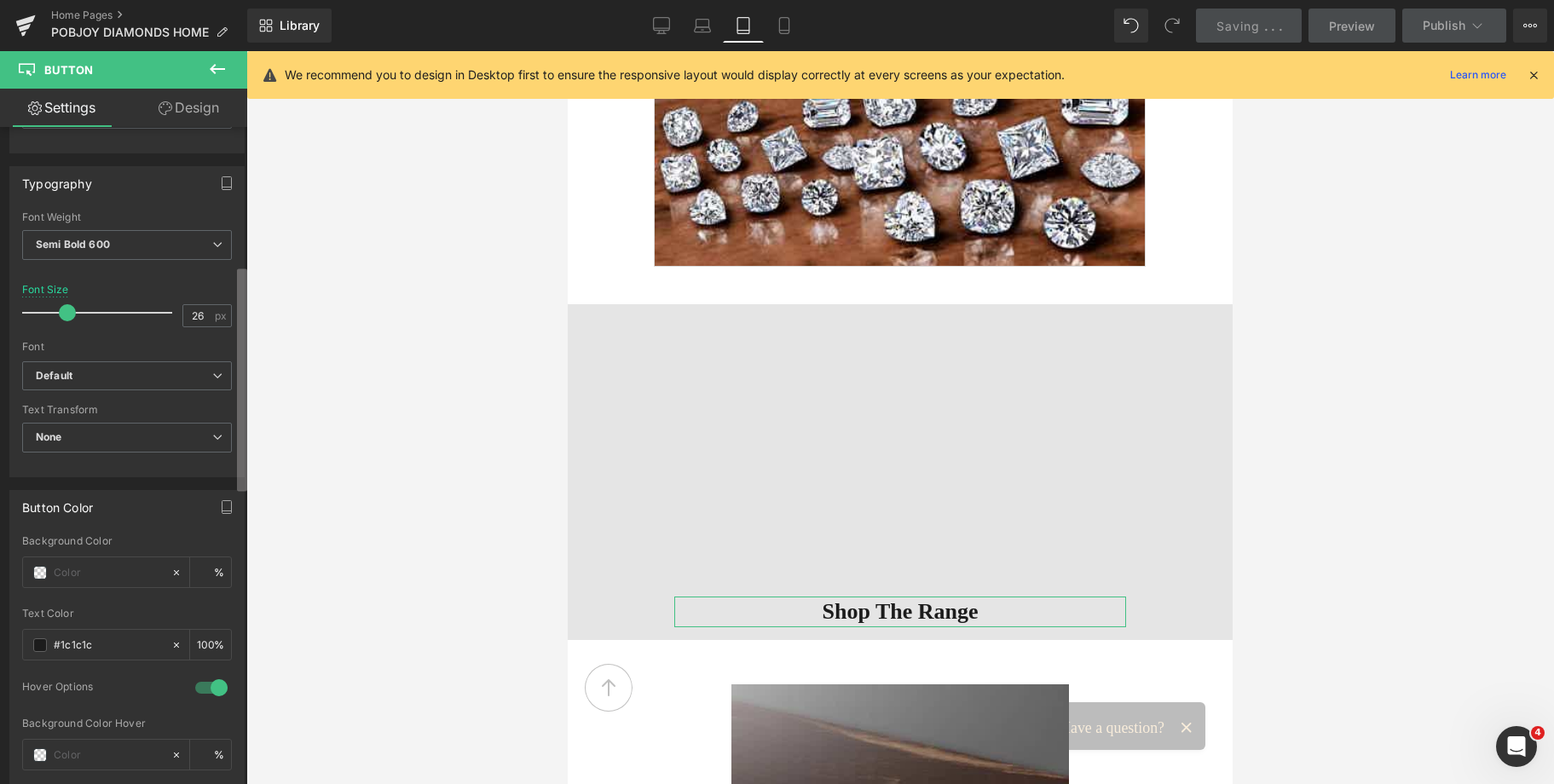
click at [236, 460] on div "Button Button Styles Custom Custom Setup Global Style Custom Setup Global Style…" at bounding box center [123, 459] width 248 height 664
click at [69, 311] on span at bounding box center [63, 312] width 17 height 17
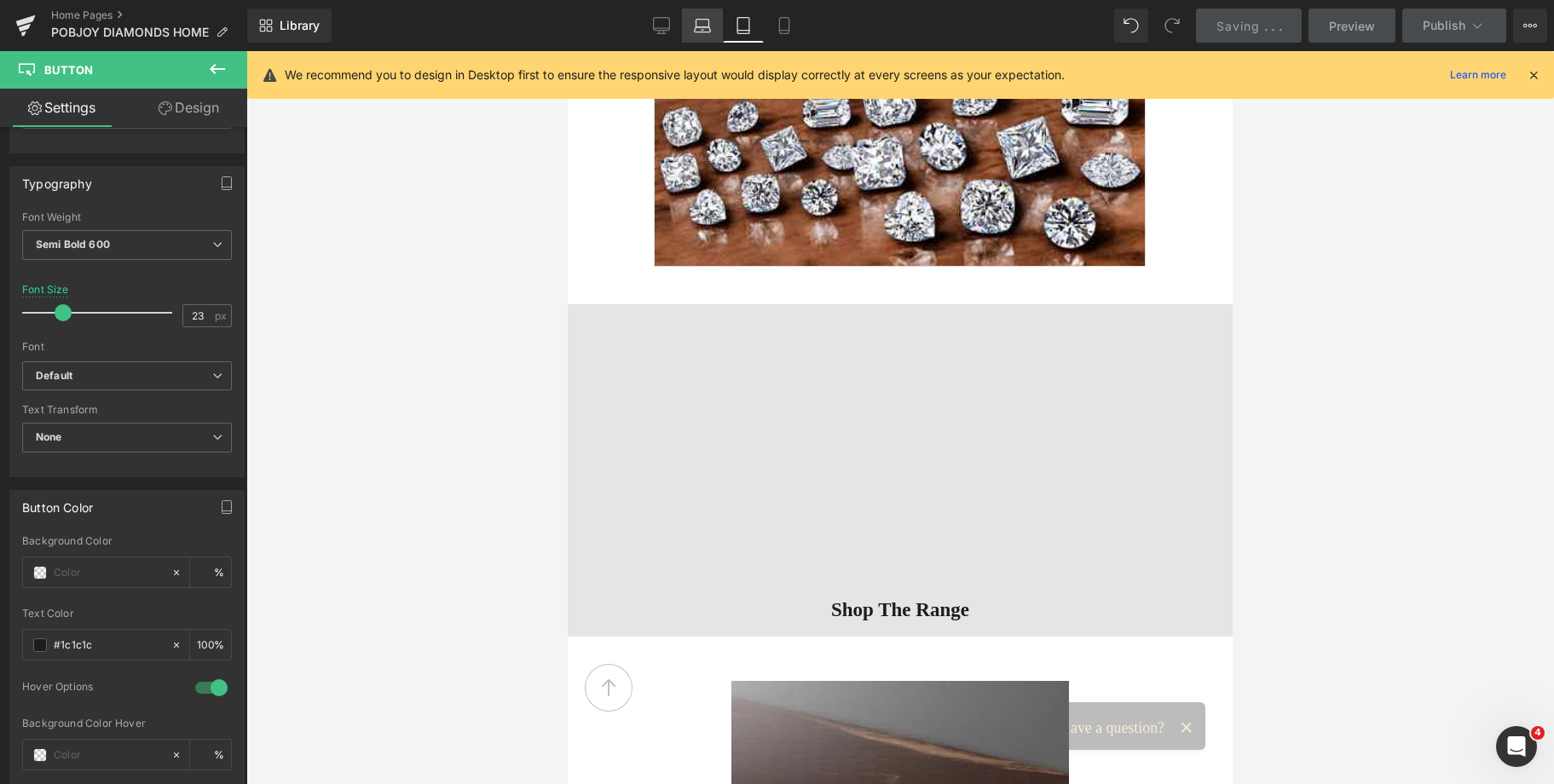
click at [708, 34] on link "Laptop" at bounding box center [701, 25] width 41 height 34
type input "26"
type input "100"
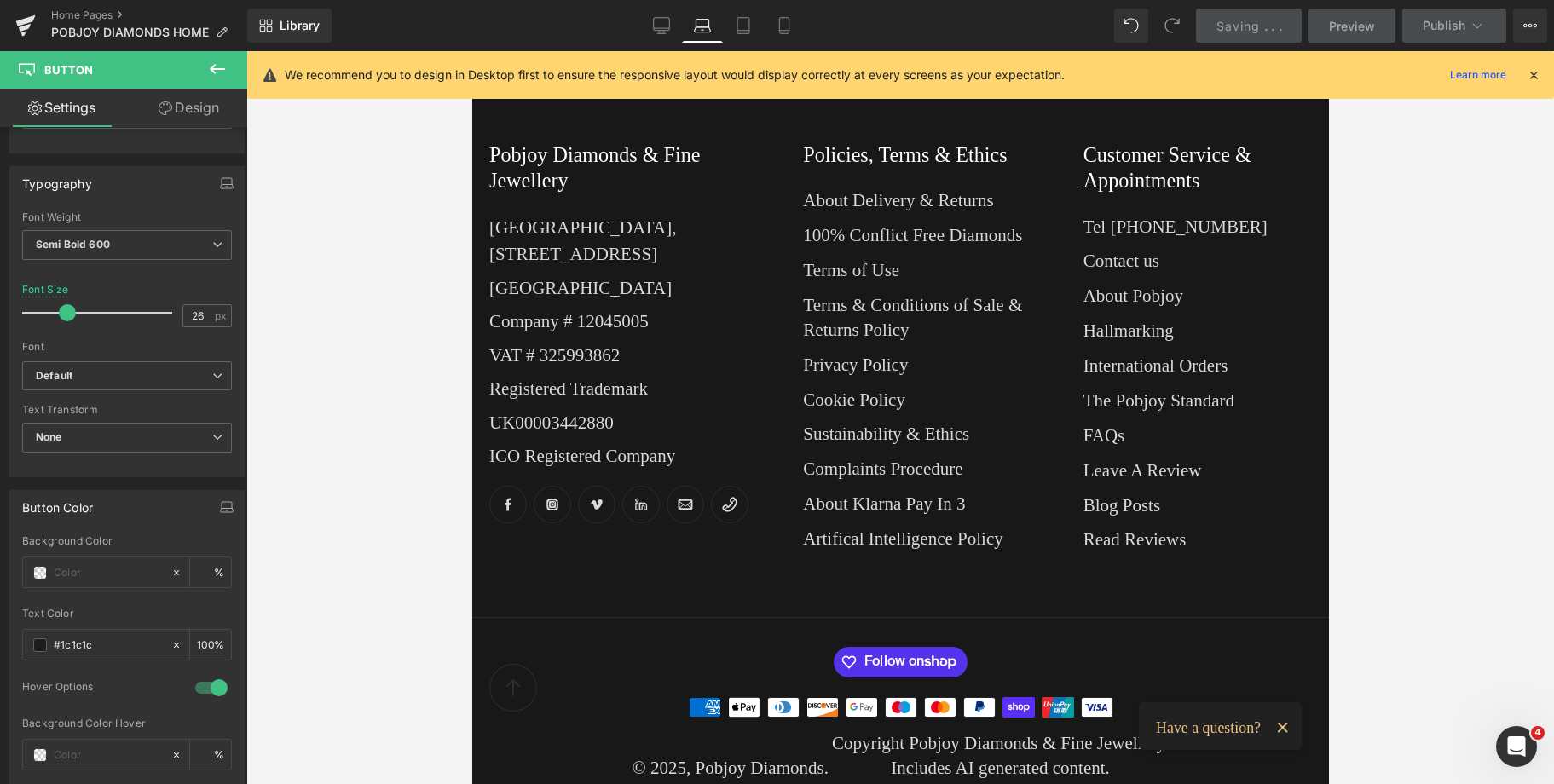
scroll to position [1271, 0]
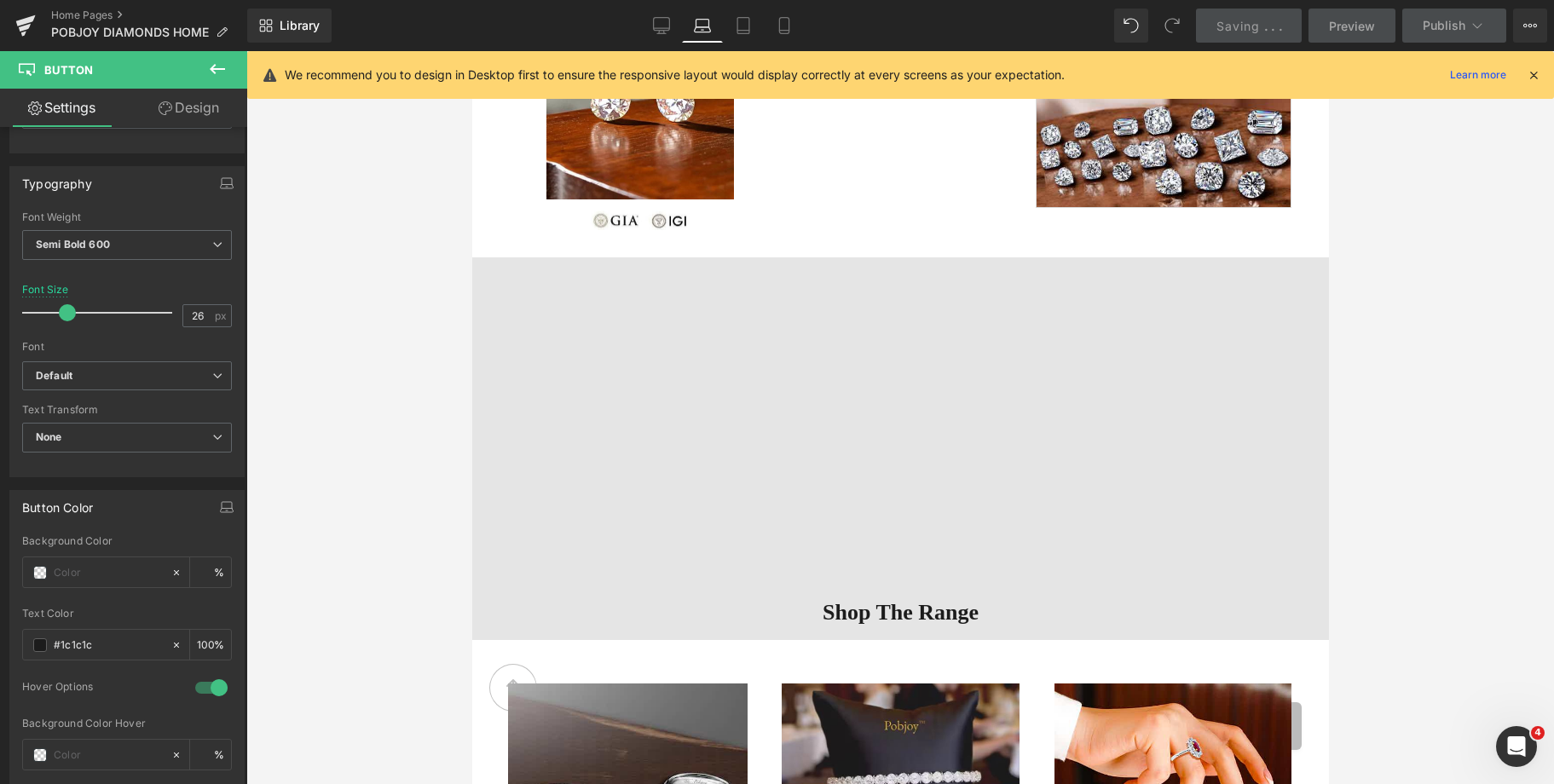
click at [567, 356] on div "Vimeo Shop The Range Button Row 110px 110px" at bounding box center [899, 448] width 856 height 383
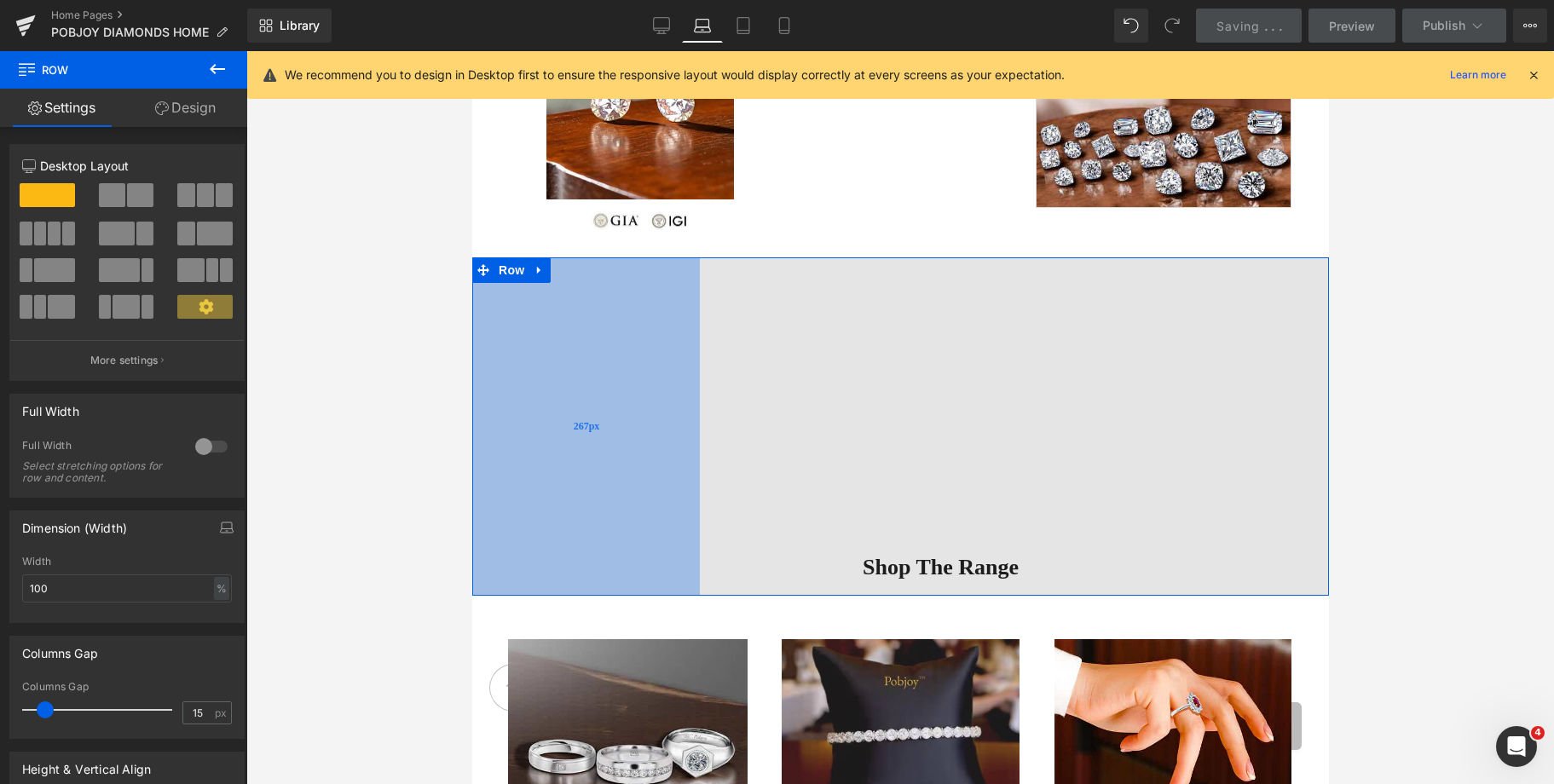
drag, startPoint x: 527, startPoint y: 359, endPoint x: 607, endPoint y: 354, distance: 80.2
click at [607, 354] on div "267px" at bounding box center [585, 426] width 228 height 338
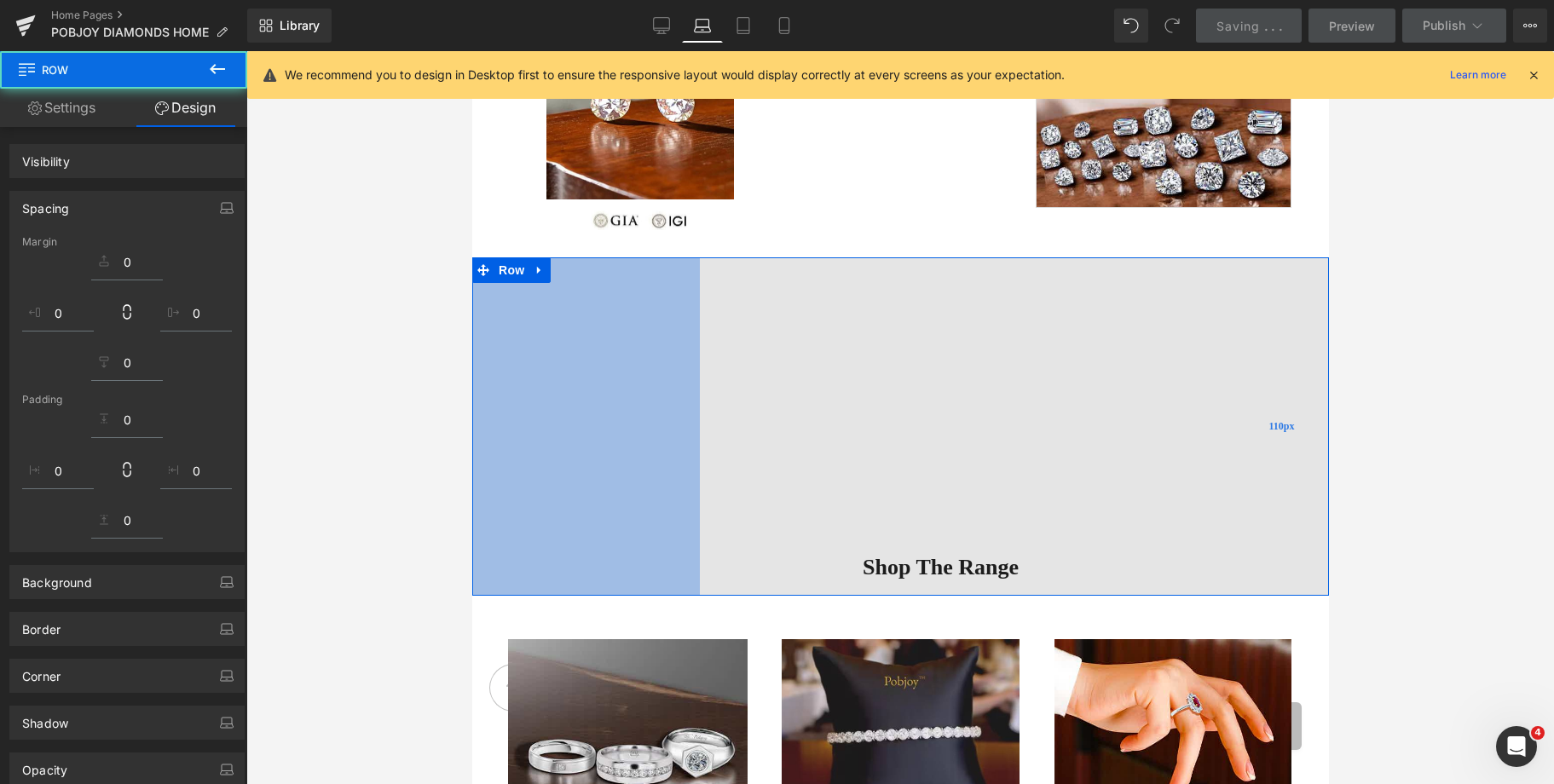
click at [1234, 343] on div "110px" at bounding box center [1281, 426] width 94 height 338
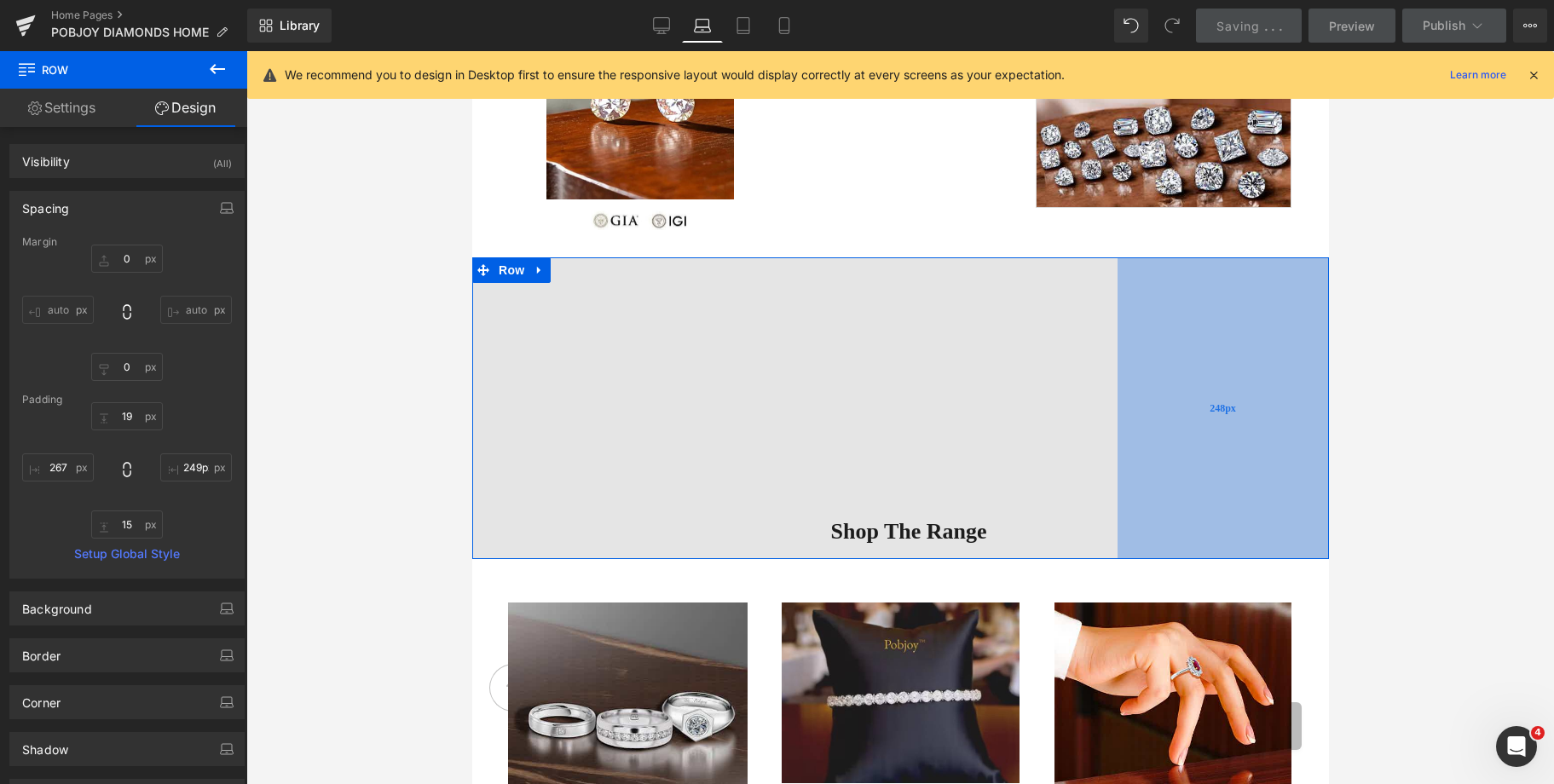
type input "252px"
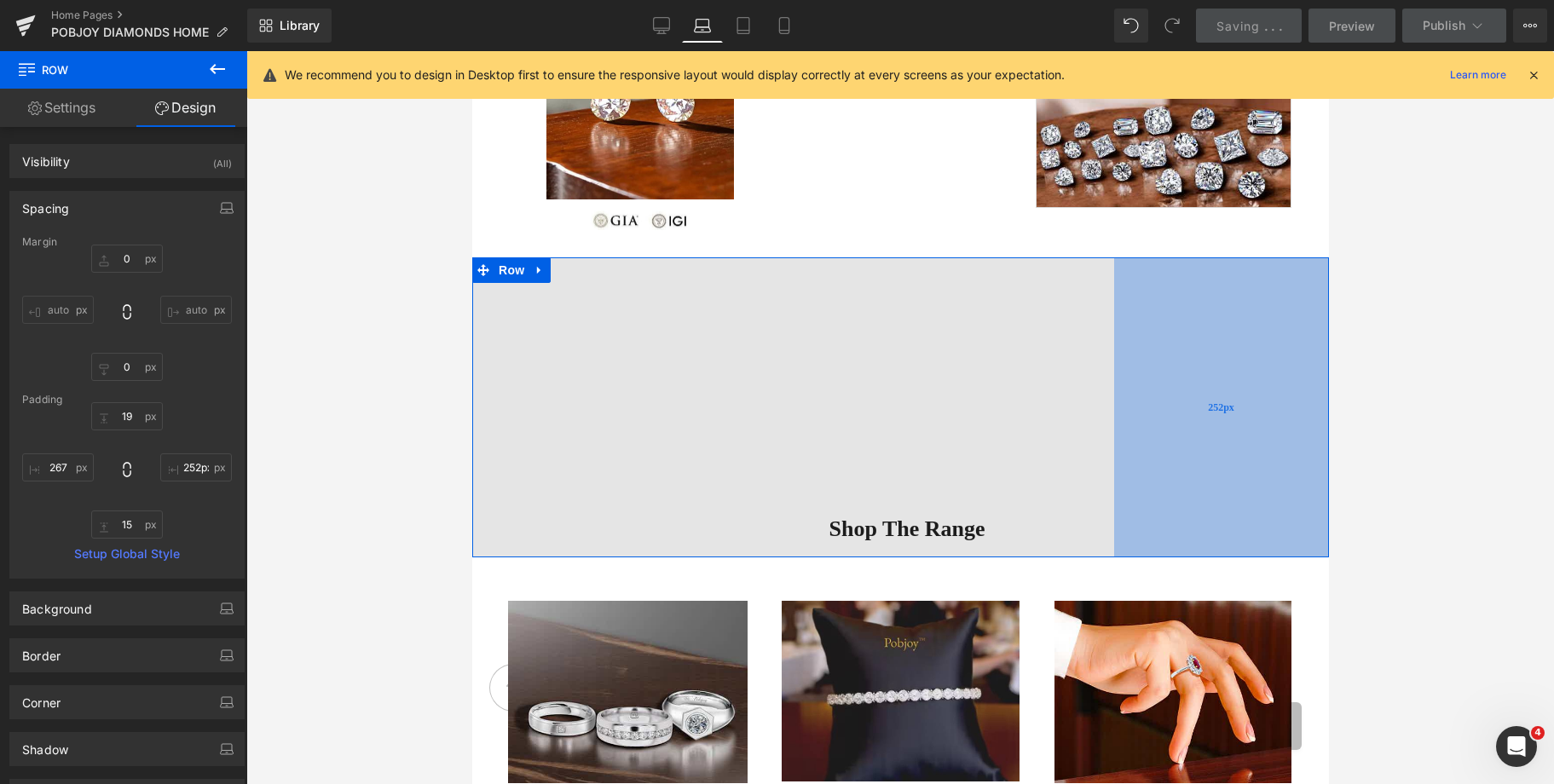
drag, startPoint x: 1244, startPoint y: 339, endPoint x: 1177, endPoint y: 335, distance: 67.1
click at [1177, 335] on div "252px" at bounding box center [1220, 407] width 215 height 300
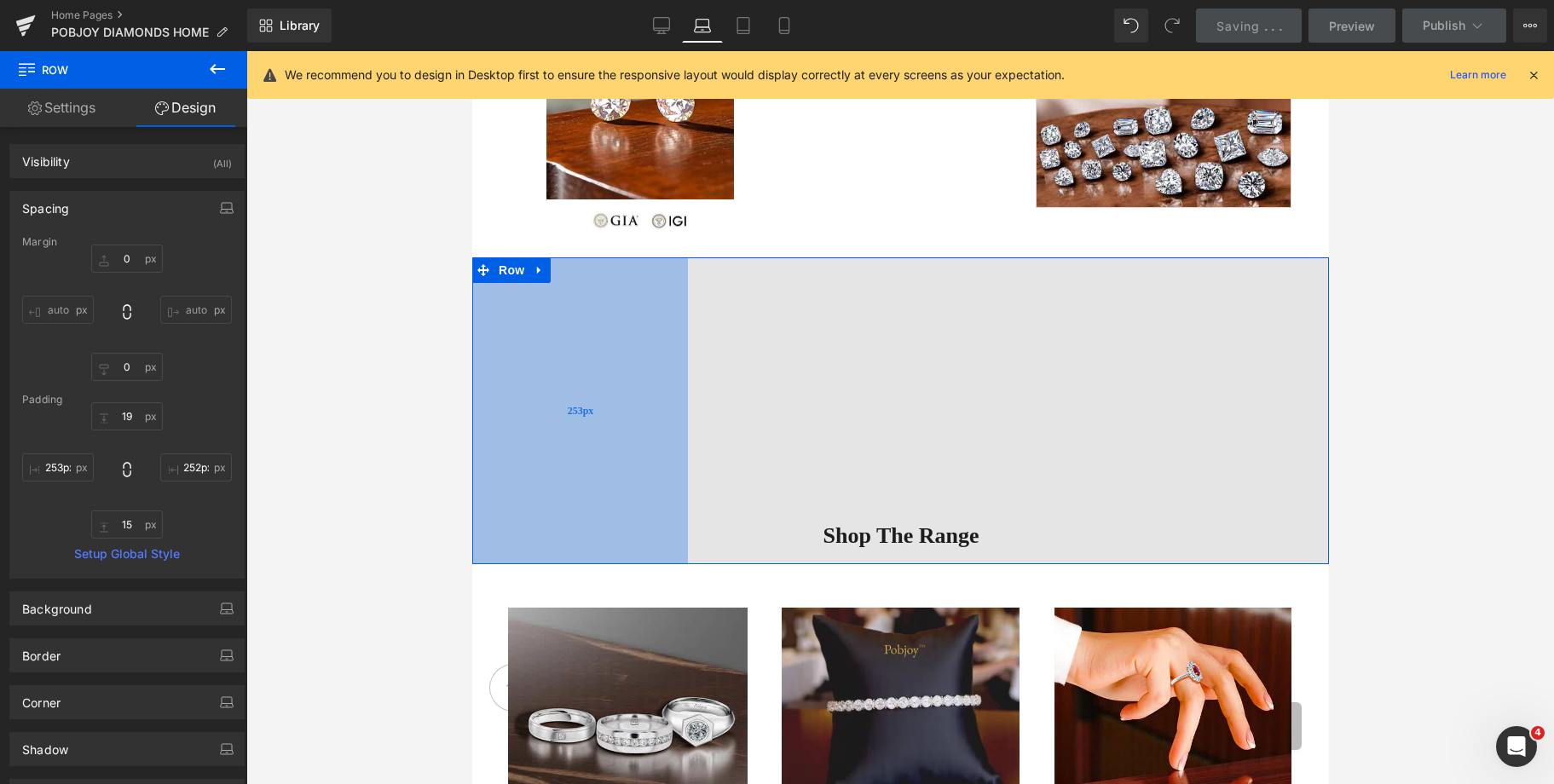
type input "252px"
drag, startPoint x: 611, startPoint y: 368, endPoint x: 599, endPoint y: 372, distance: 12.6
click at [599, 372] on div "252px" at bounding box center [579, 410] width 215 height 307
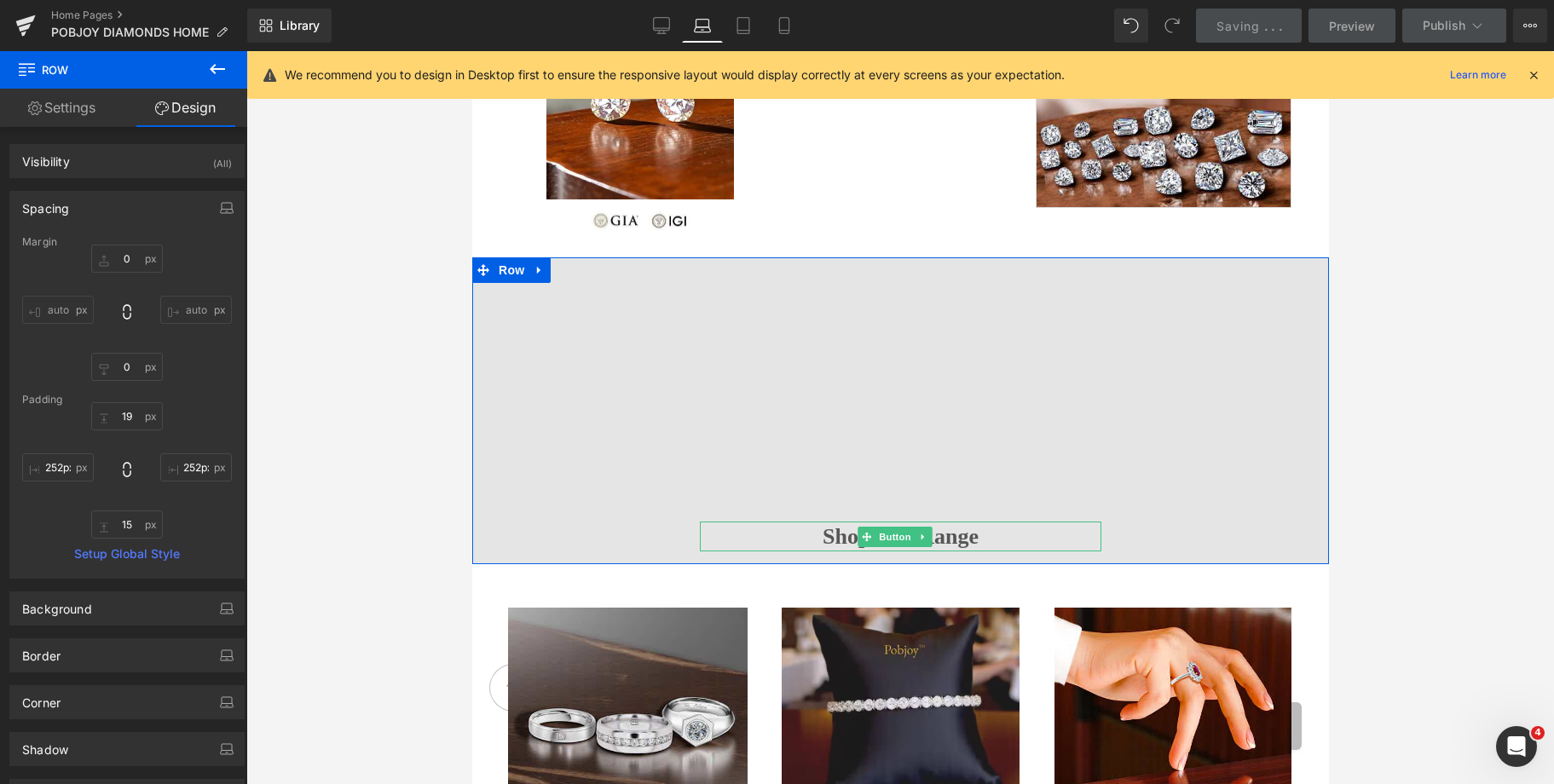
click at [836, 536] on span "Shop The Range" at bounding box center [899, 536] width 156 height 31
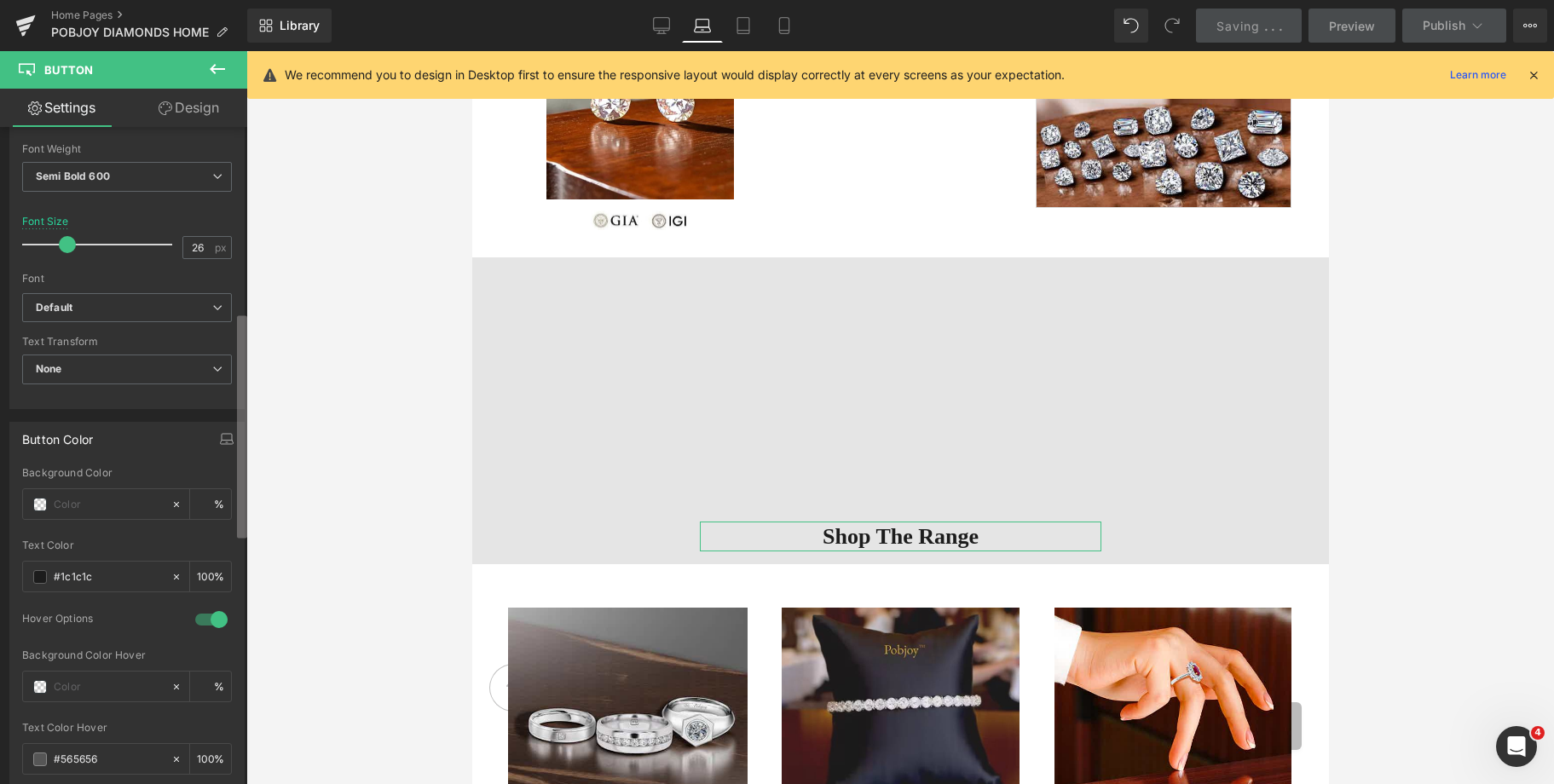
scroll to position [541, 0]
click at [226, 517] on div "Button Button Styles Custom Custom Setup Global Style Custom Setup Global Style…" at bounding box center [123, 459] width 248 height 664
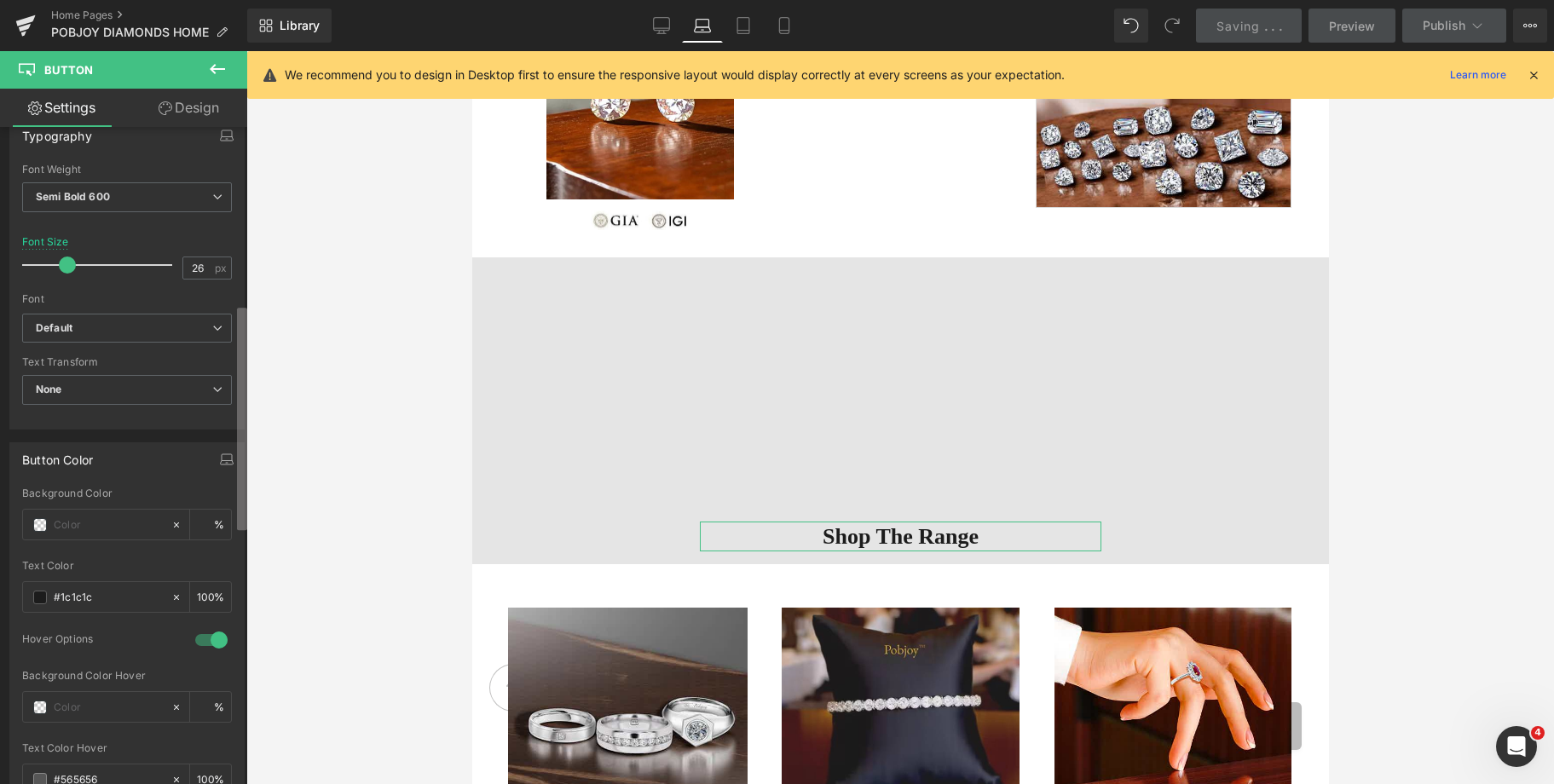
click at [245, 480] on b at bounding box center [241, 419] width 10 height 222
type input "23"
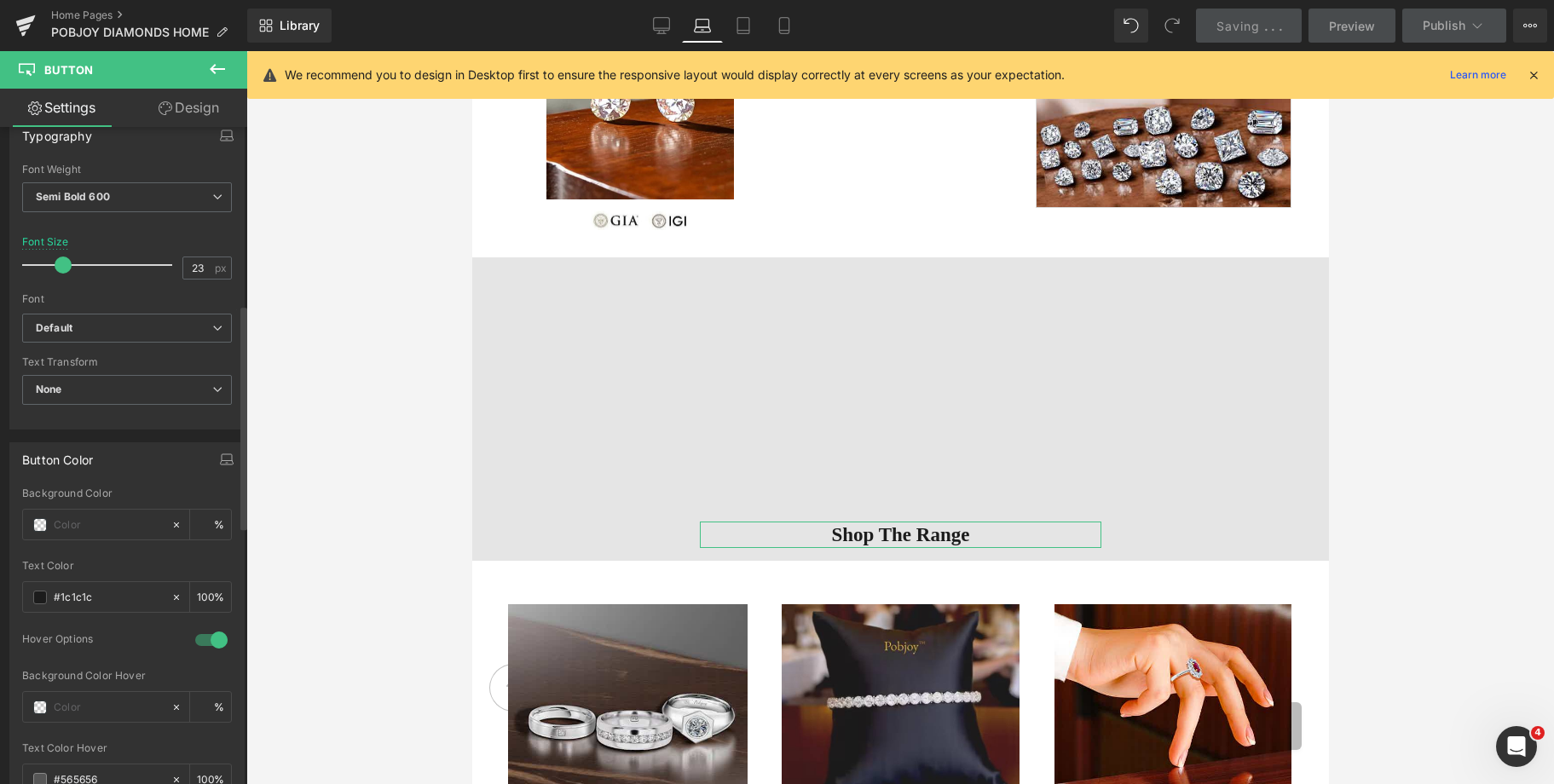
click at [60, 266] on span at bounding box center [63, 265] width 17 height 17
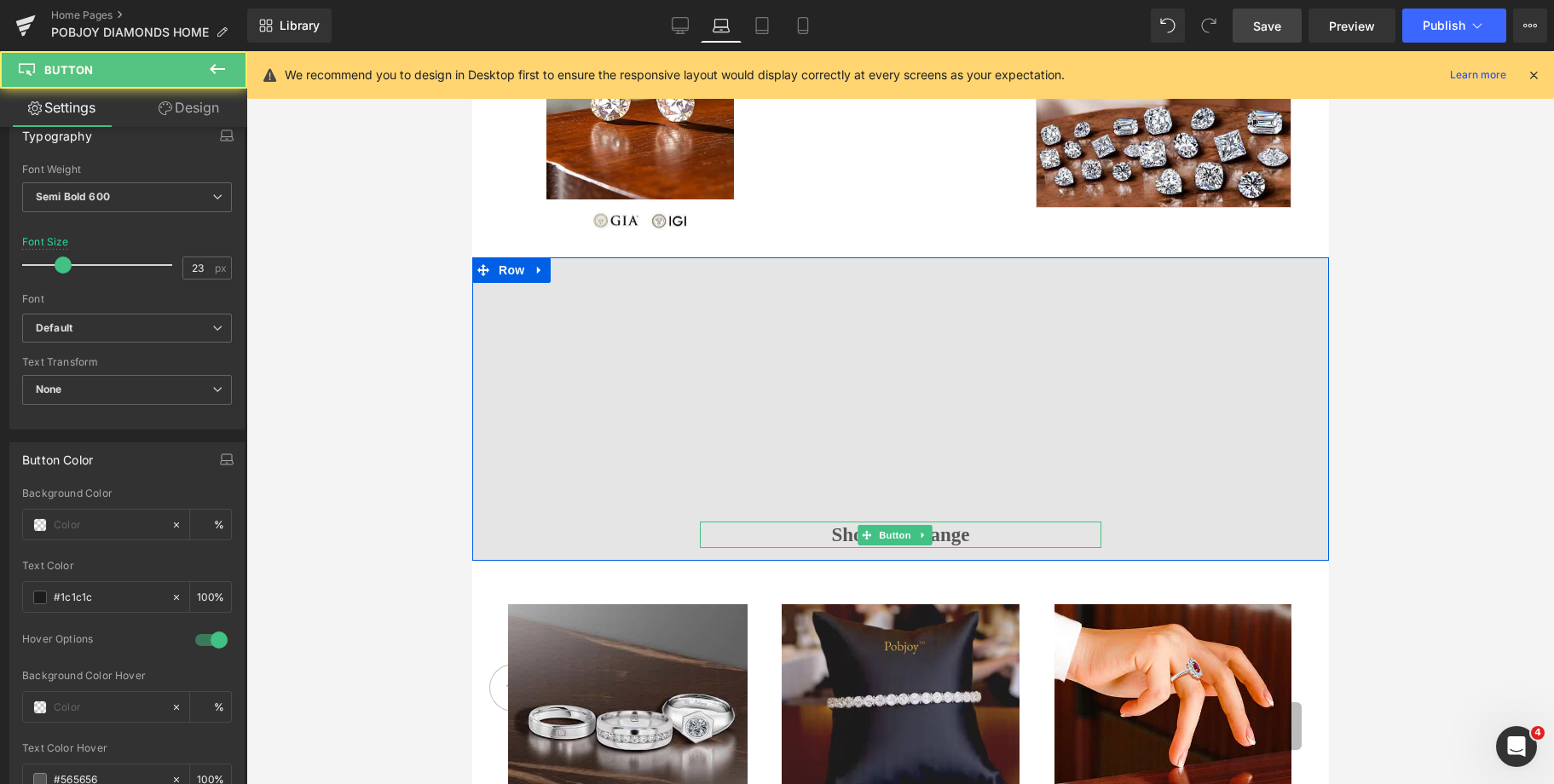
click at [848, 527] on span "Shop The Range" at bounding box center [899, 535] width 138 height 27
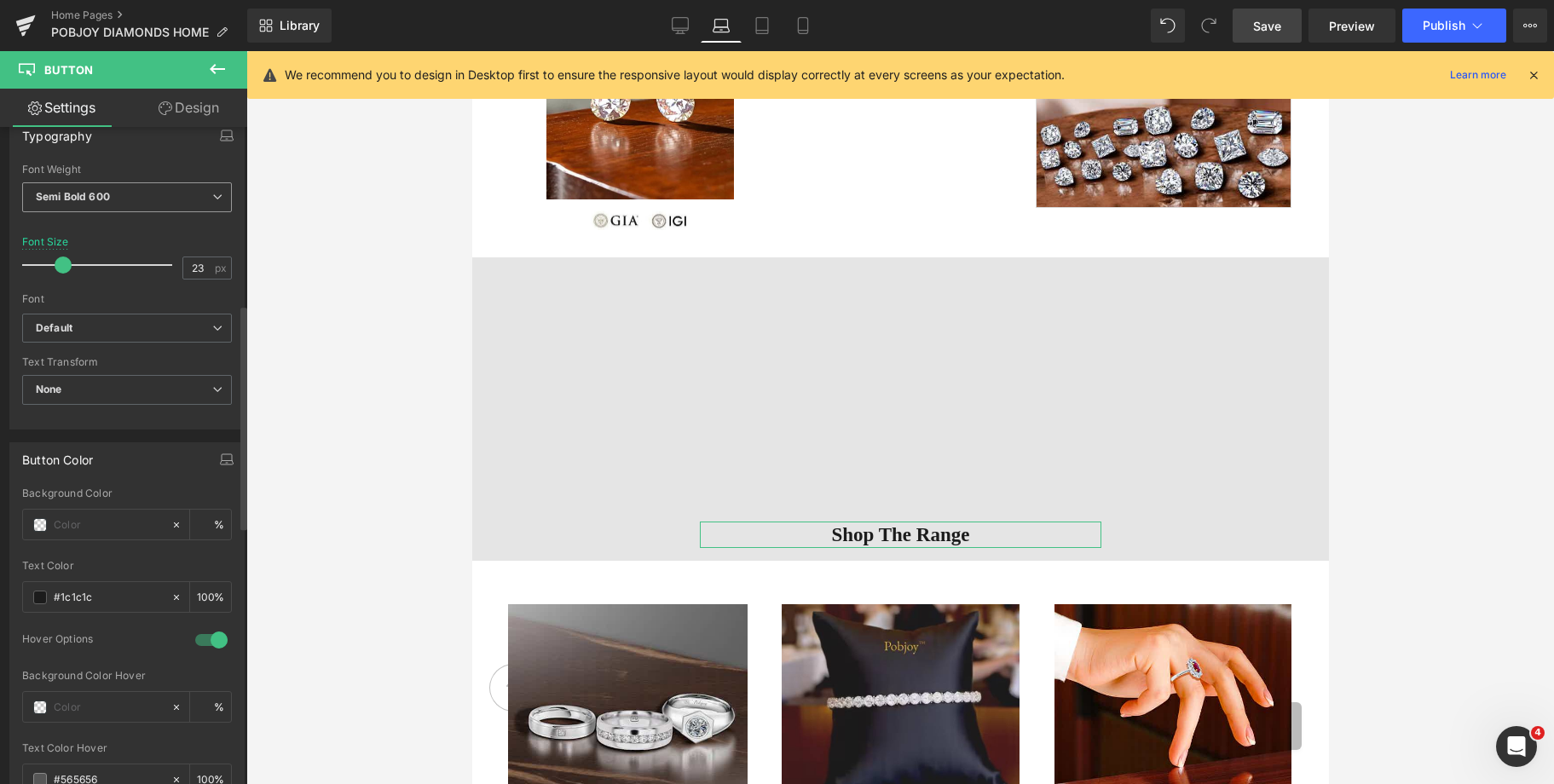
click at [161, 201] on span "Semi Bold 600" at bounding box center [127, 197] width 210 height 30
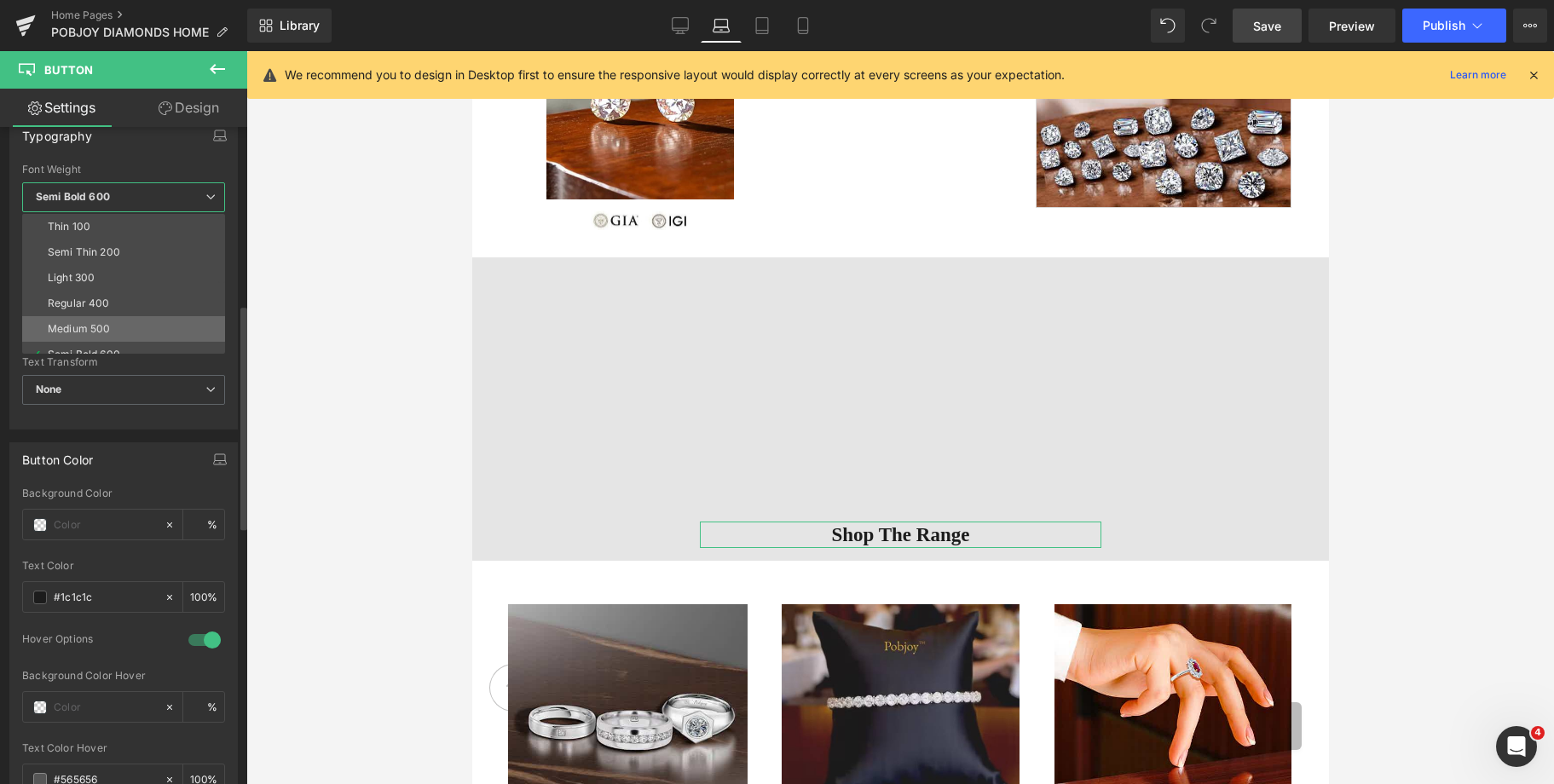
click at [98, 323] on div "Medium 500" at bounding box center [78, 329] width 62 height 12
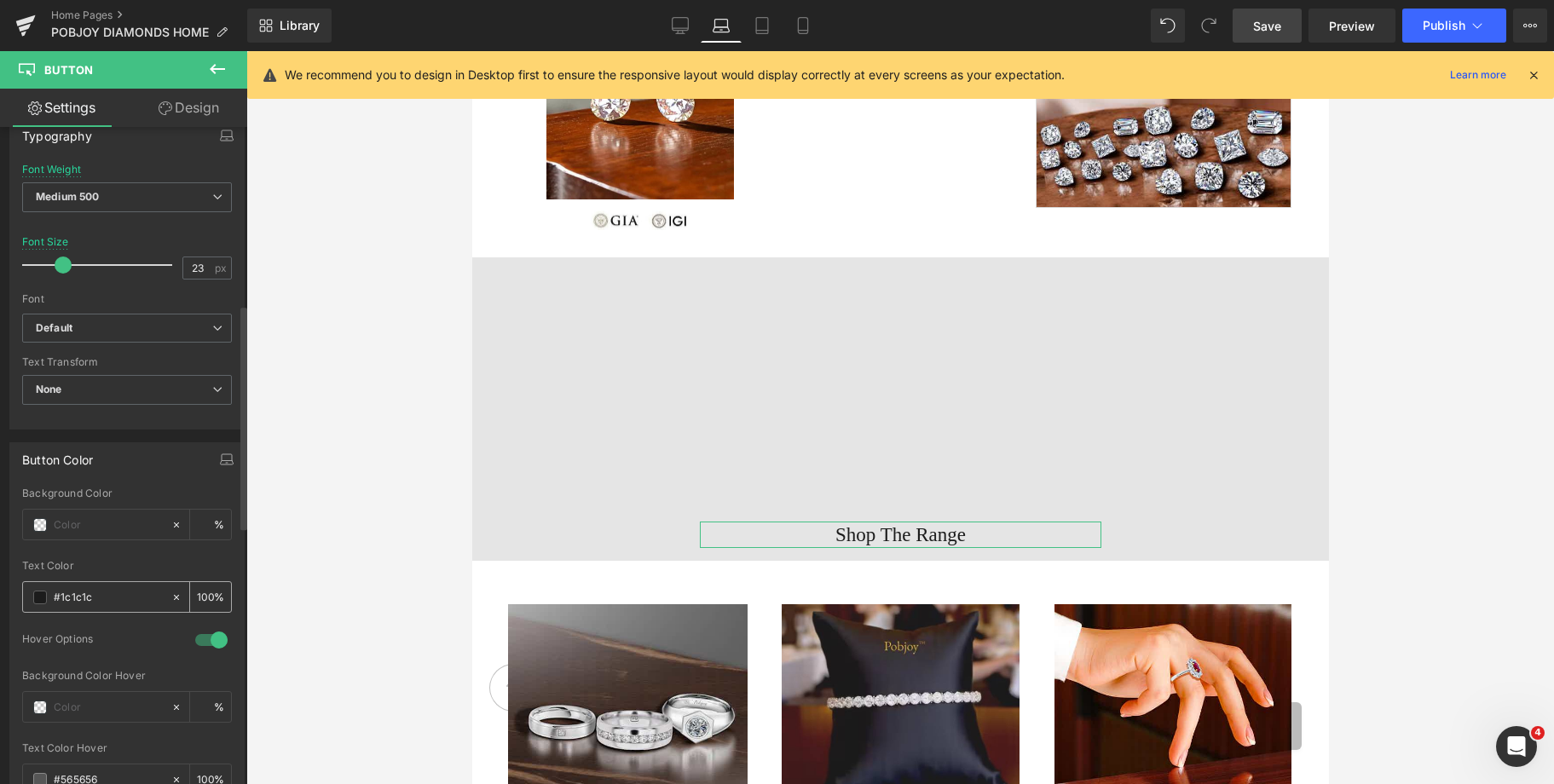
click at [41, 599] on span at bounding box center [40, 597] width 14 height 14
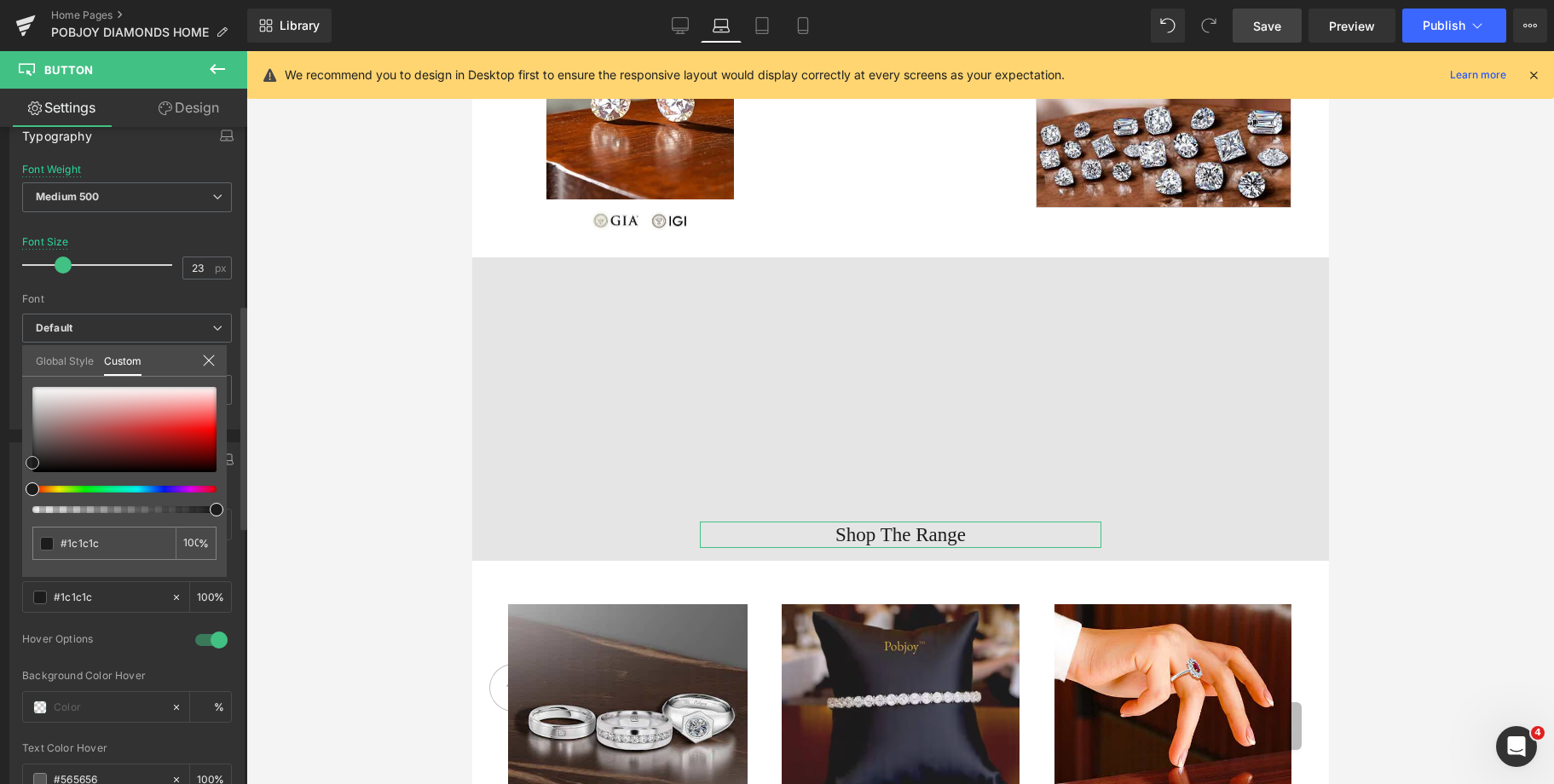
type input "#161616"
click at [33, 470] on span at bounding box center [32, 467] width 14 height 14
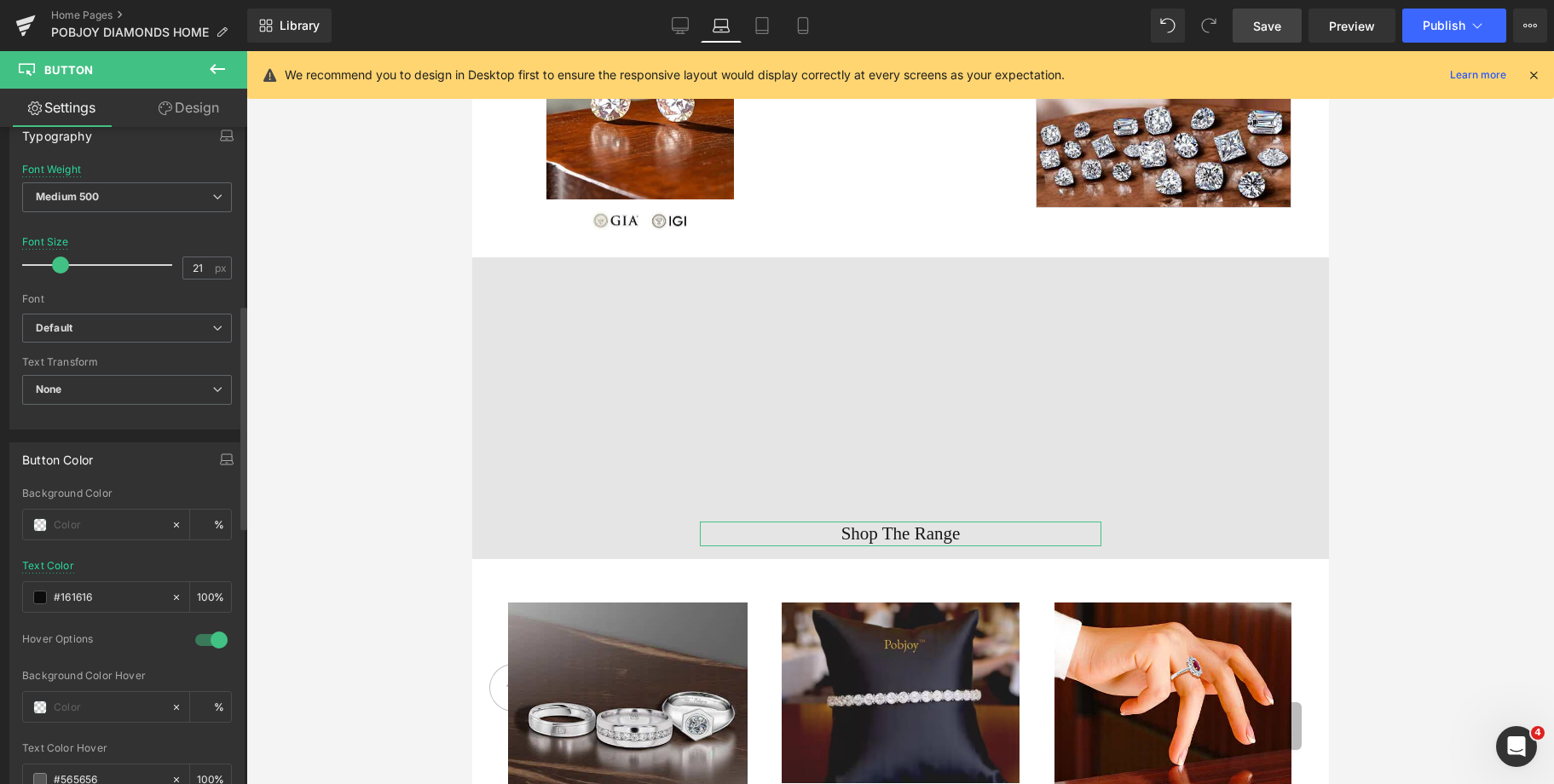
click at [66, 266] on span at bounding box center [60, 265] width 17 height 17
click at [1269, 29] on span "Save" at bounding box center [1267, 26] width 28 height 18
click at [677, 28] on icon at bounding box center [680, 28] width 16 height 0
type input "22"
type input "#1c1c1c"
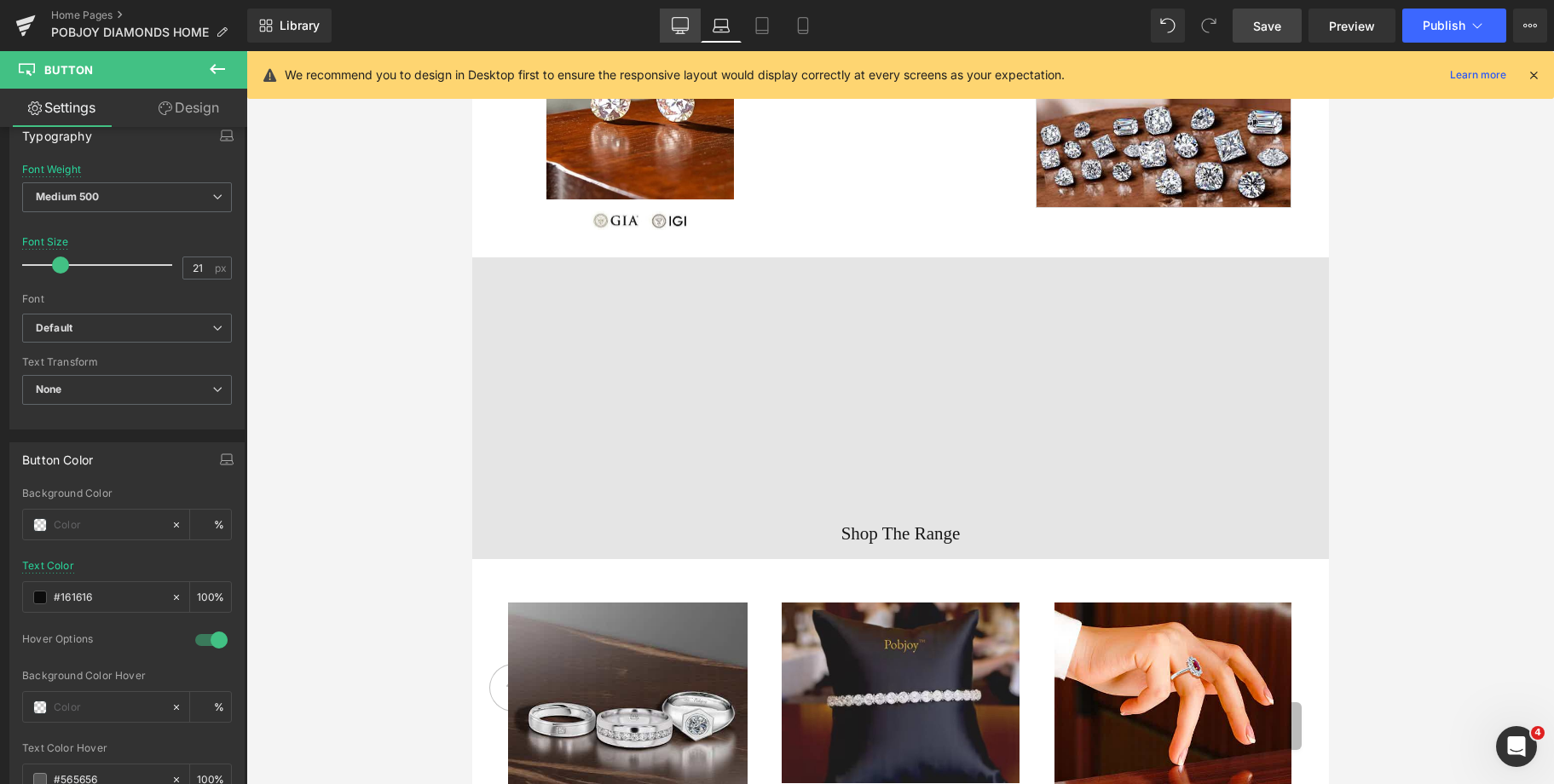
type input "100"
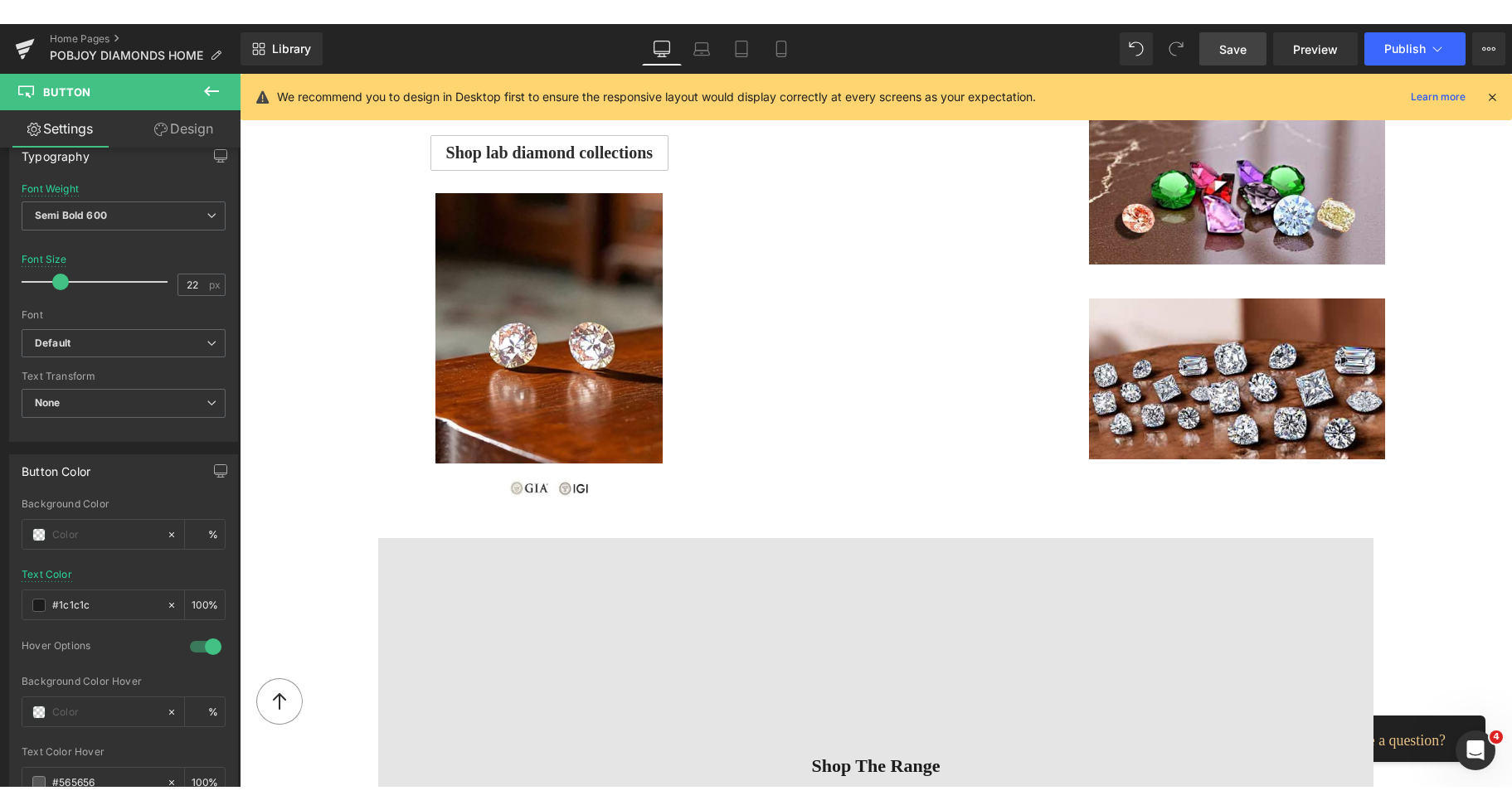
scroll to position [1581, 0]
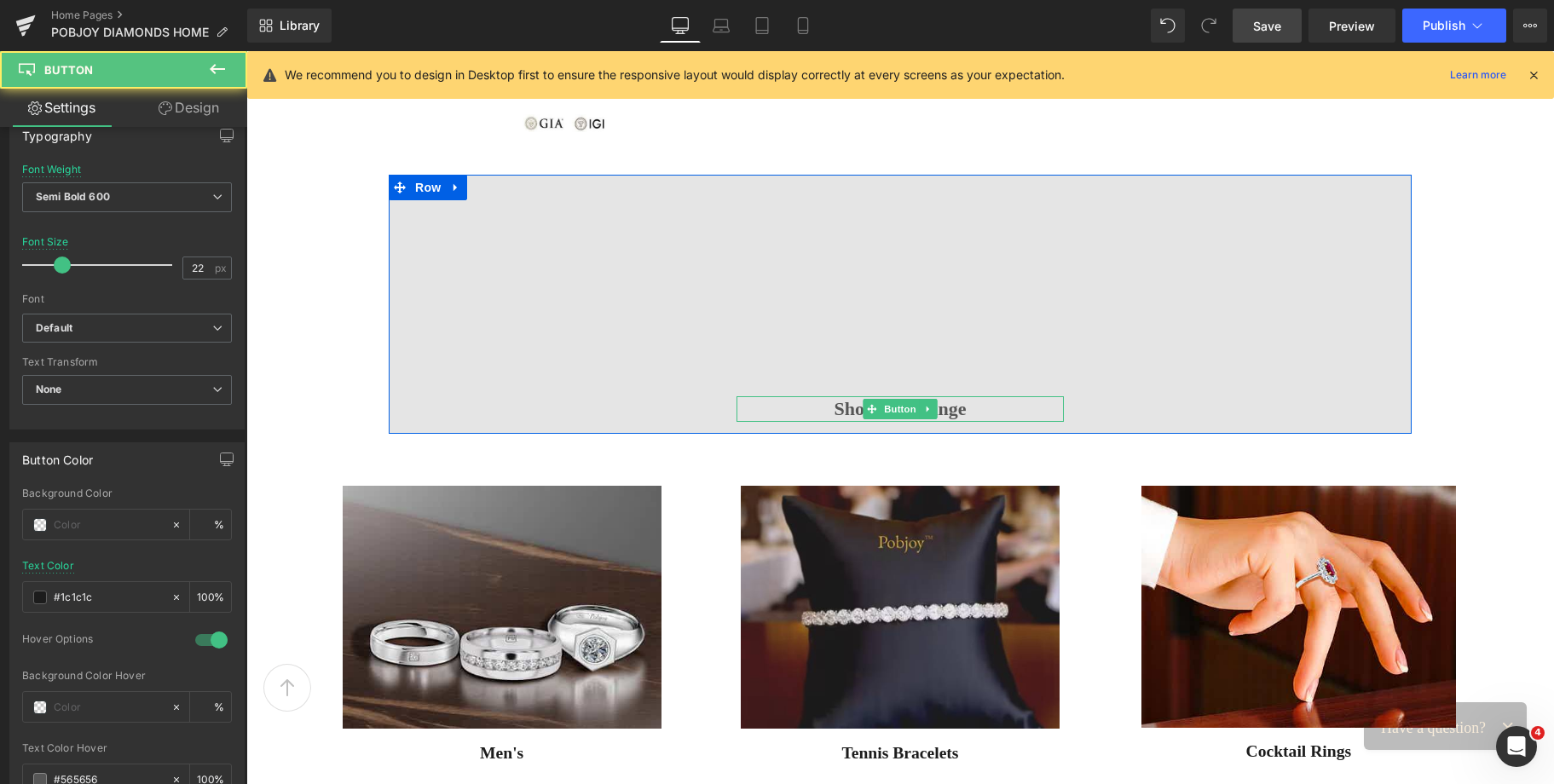
click at [836, 413] on span "Shop The Range" at bounding box center [900, 409] width 132 height 25
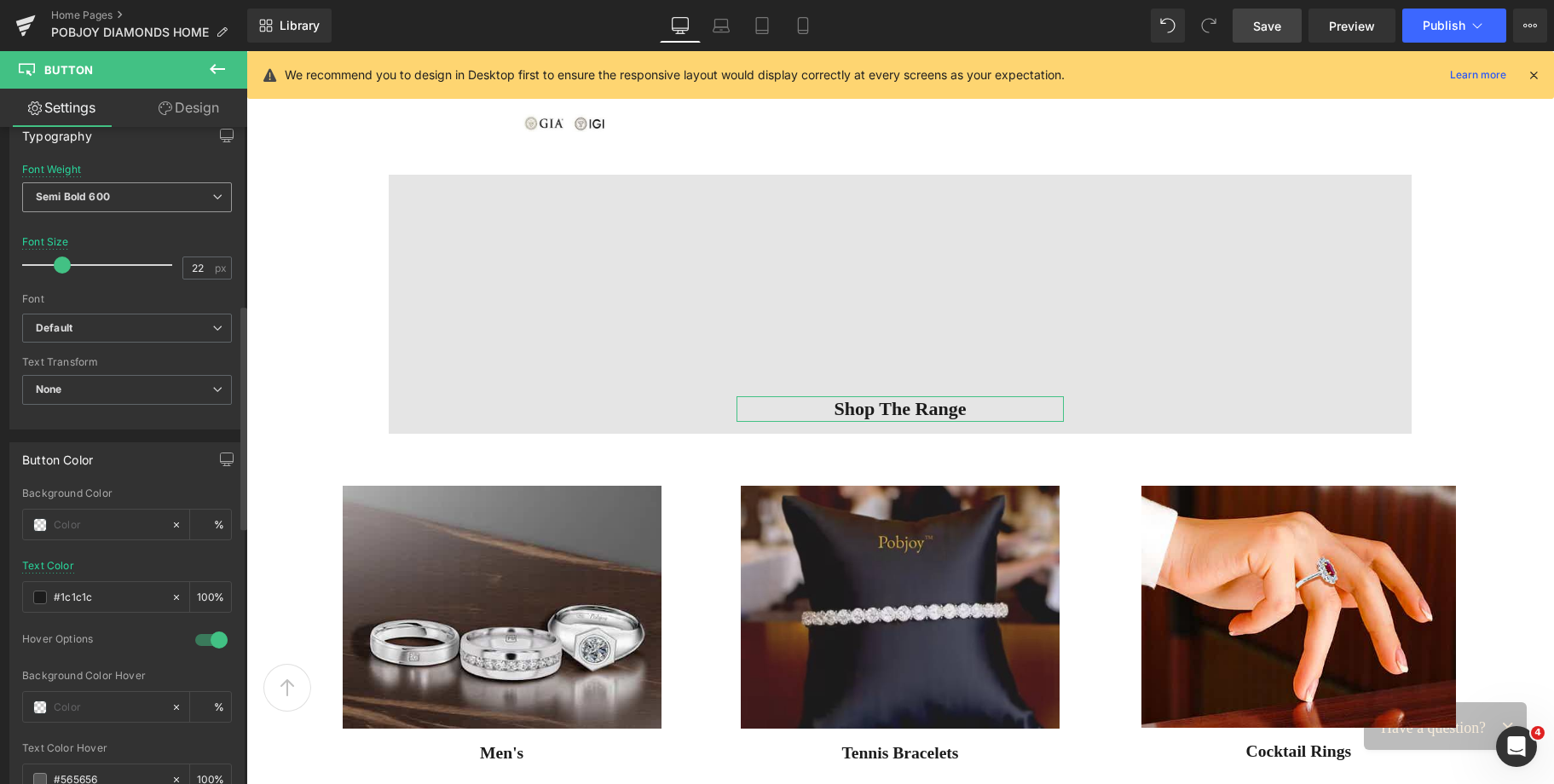
click at [160, 200] on span "Semi Bold 600" at bounding box center [127, 197] width 210 height 30
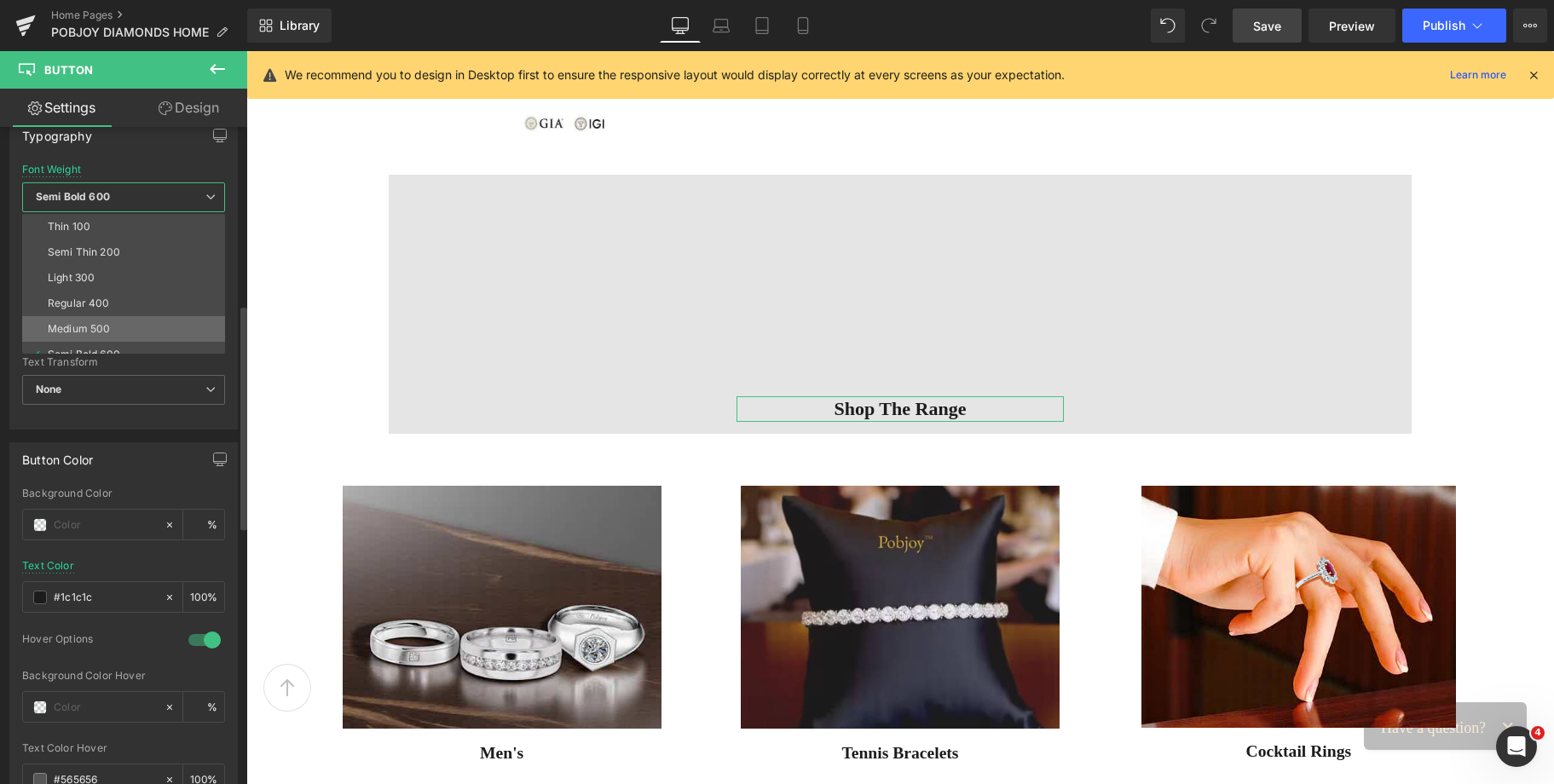
click at [92, 323] on div "Medium 500" at bounding box center [78, 329] width 62 height 12
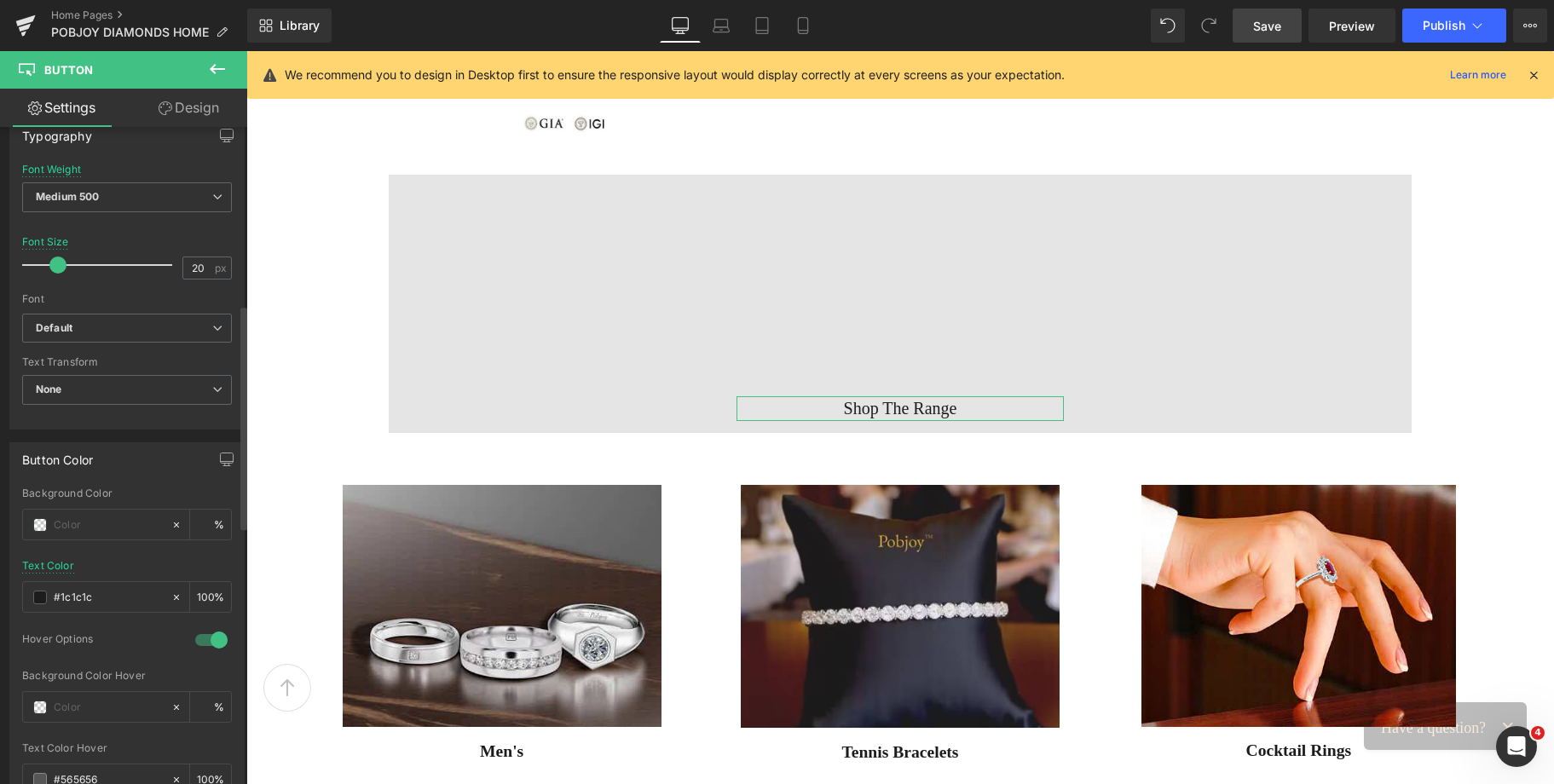
type input "19"
click at [61, 268] on span at bounding box center [58, 265] width 17 height 17
click at [34, 608] on div "#1c1c1c" at bounding box center [97, 597] width 148 height 30
click at [38, 601] on span at bounding box center [40, 597] width 14 height 14
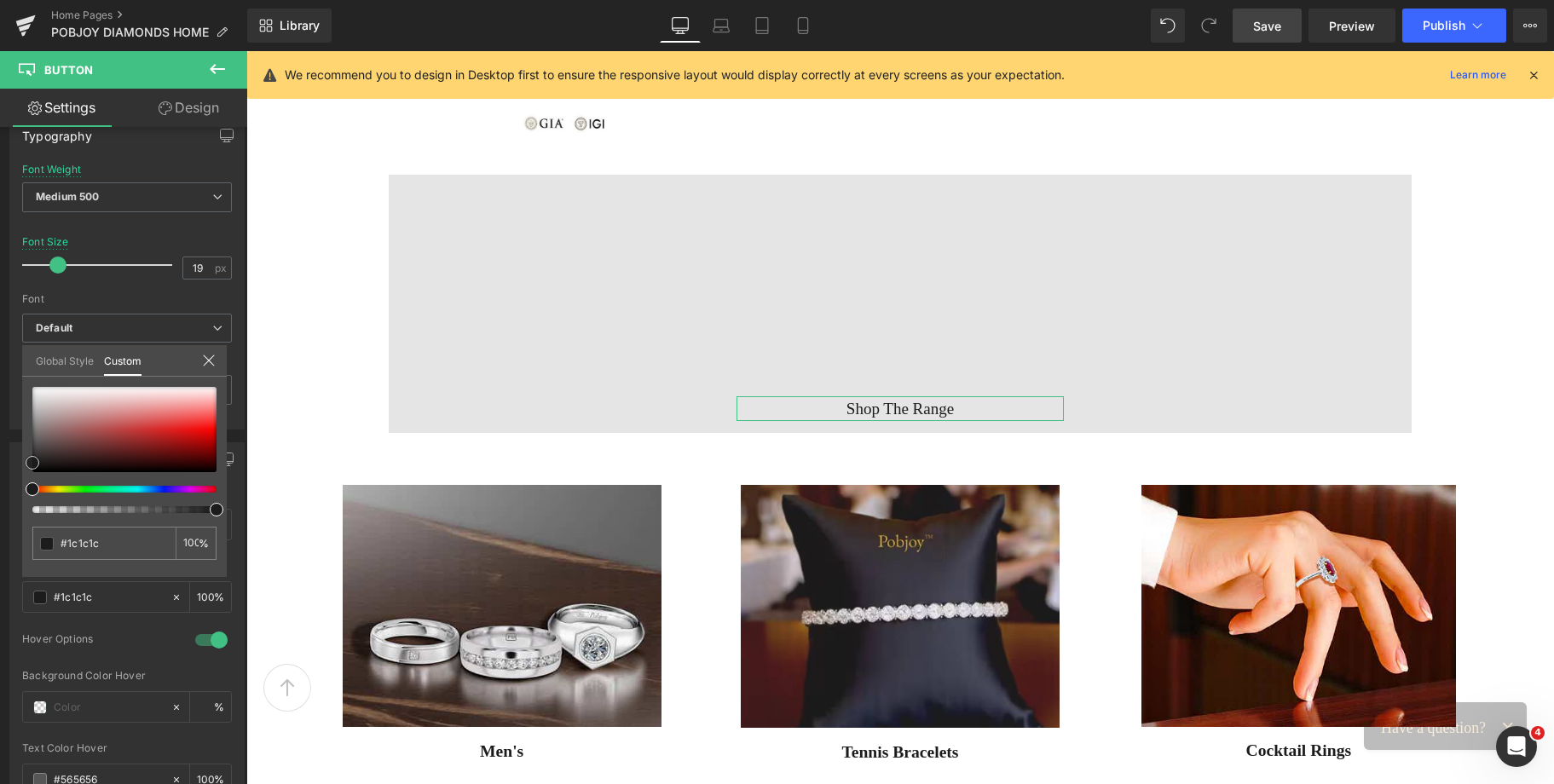
type input "#191919"
type input "#111111"
drag, startPoint x: 36, startPoint y: 464, endPoint x: 24, endPoint y: 472, distance: 14.4
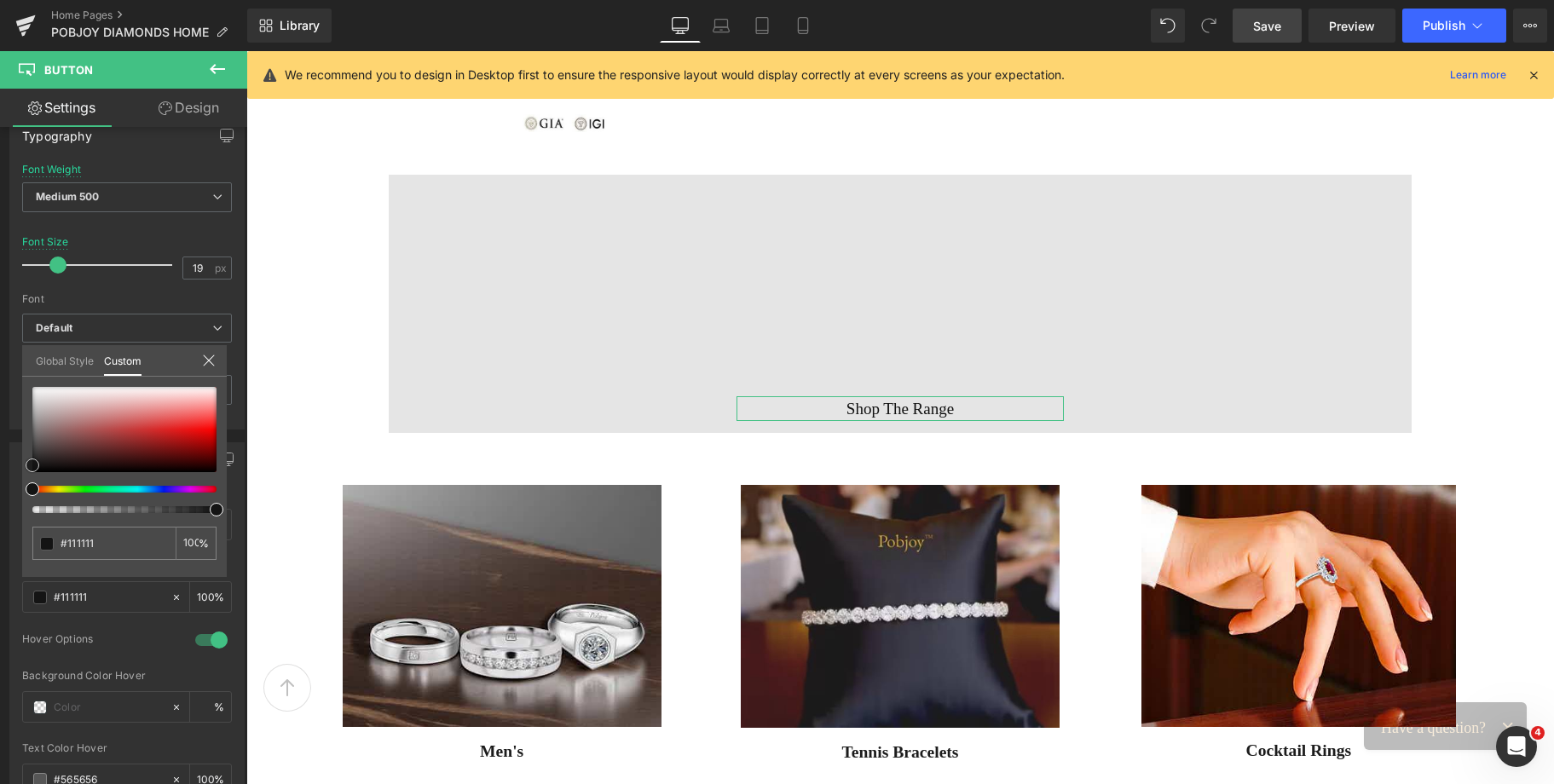
click at [24, 472] on div "#111111 100 %" at bounding box center [124, 482] width 204 height 190
type input "#050505"
click at [1265, 25] on span "Save" at bounding box center [1267, 26] width 28 height 18
click at [1430, 34] on button "Publish" at bounding box center [1453, 25] width 104 height 34
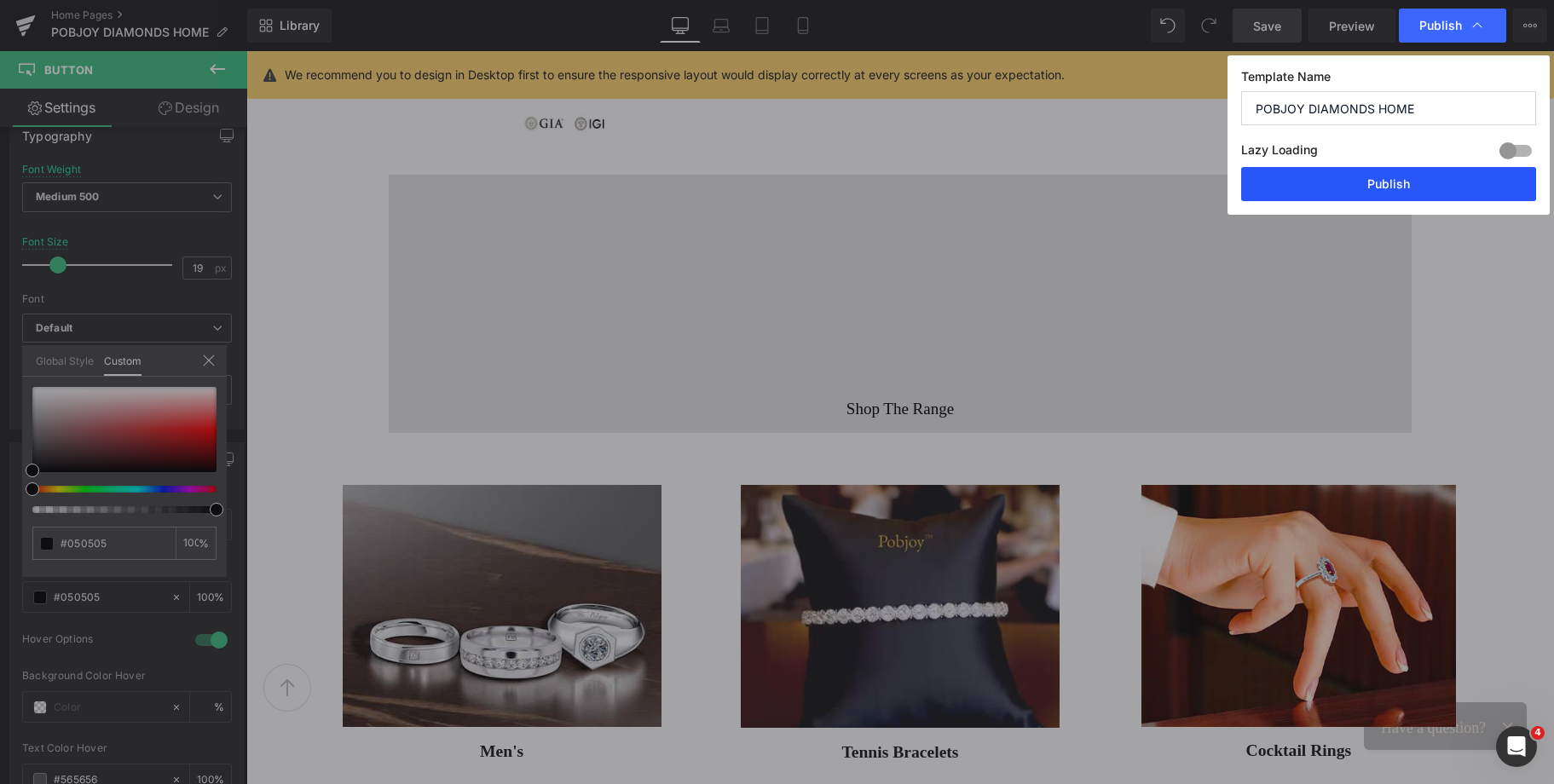
click at [1367, 176] on button "Publish" at bounding box center [1388, 185] width 295 height 34
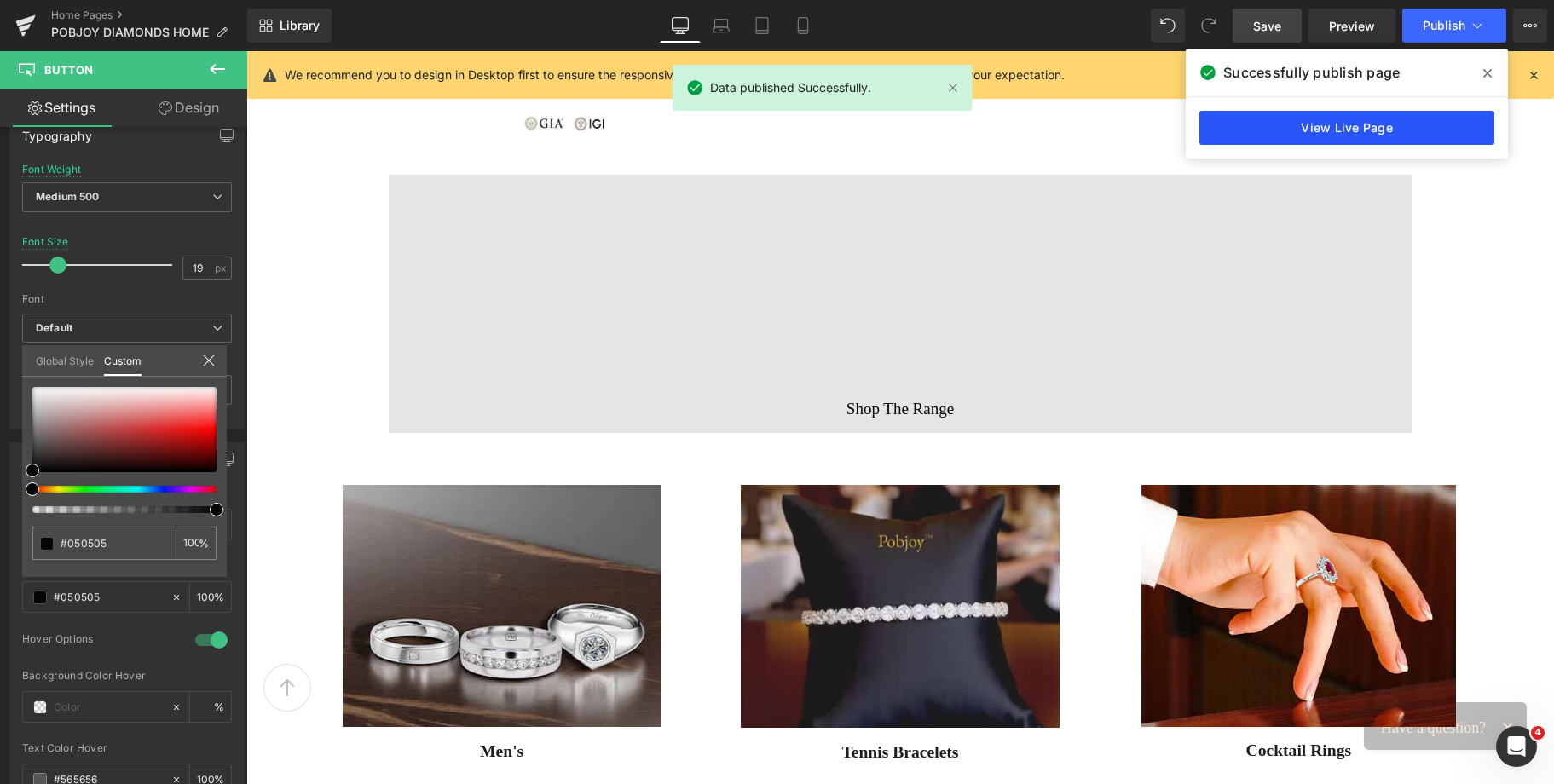
click at [1404, 135] on link "View Live Page" at bounding box center [1347, 128] width 295 height 34
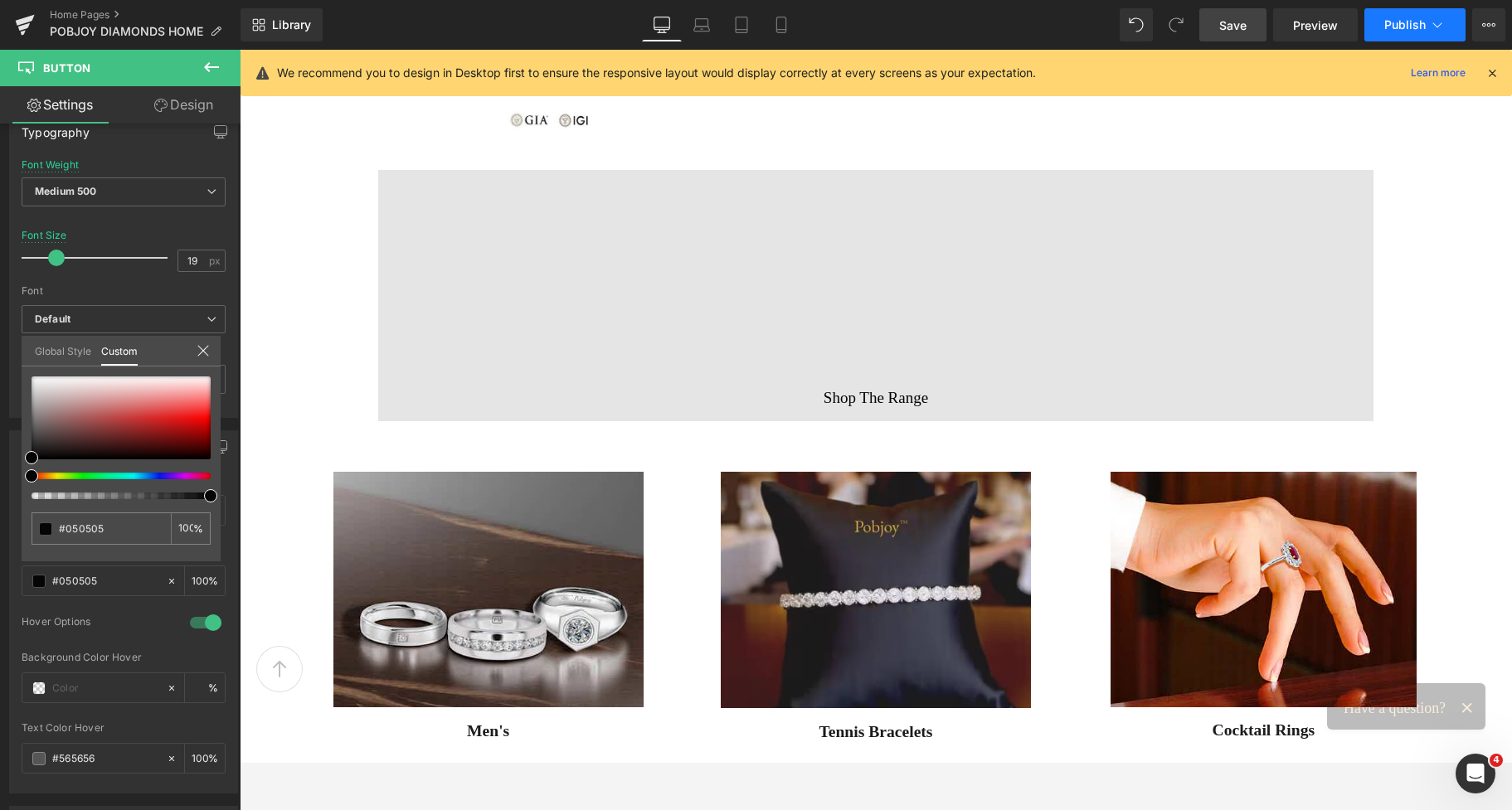
click at [1407, 30] on span "Publish" at bounding box center [1404, 25] width 41 height 13
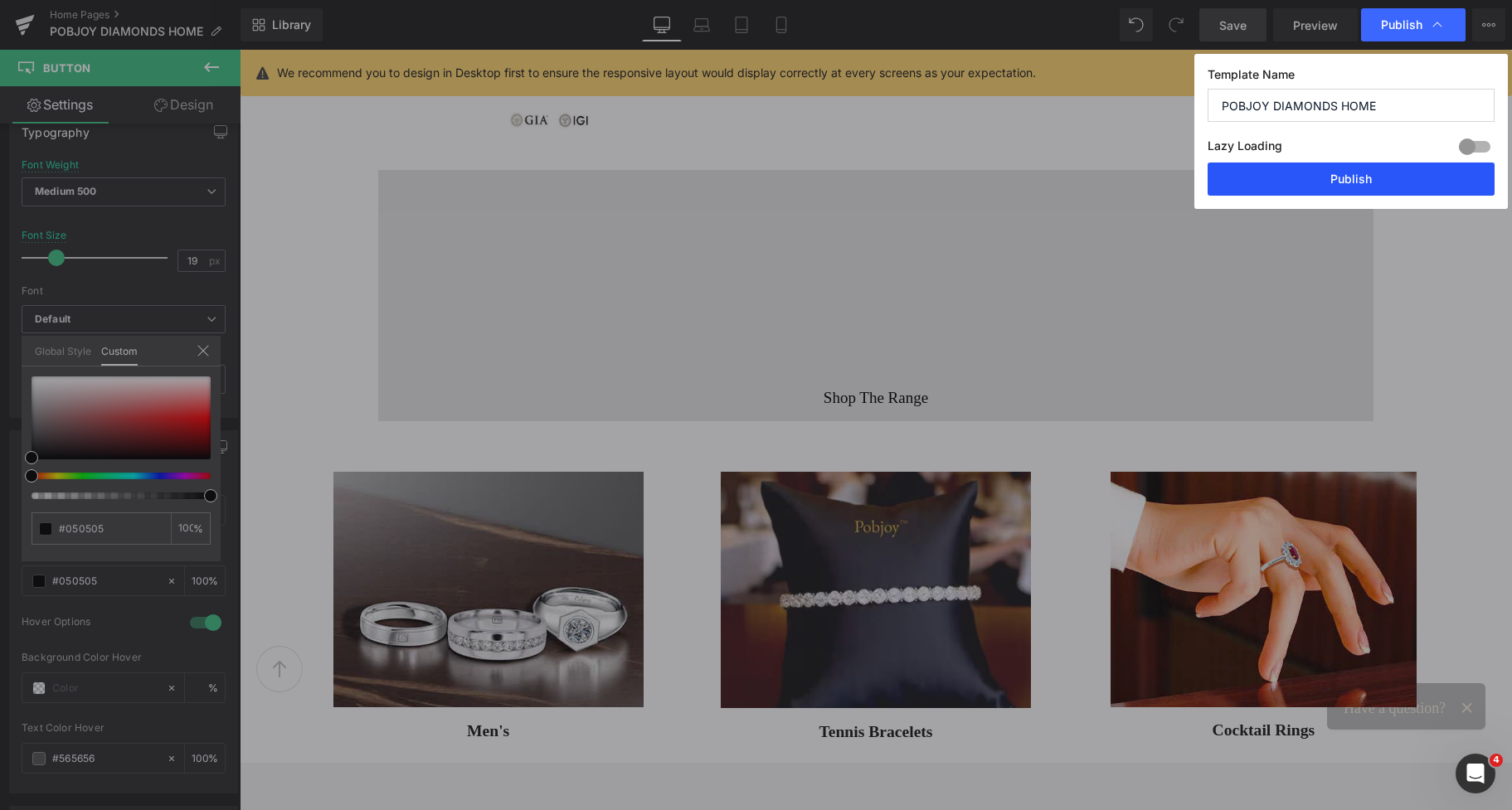
click at [1354, 179] on button "Publish" at bounding box center [1351, 180] width 287 height 33
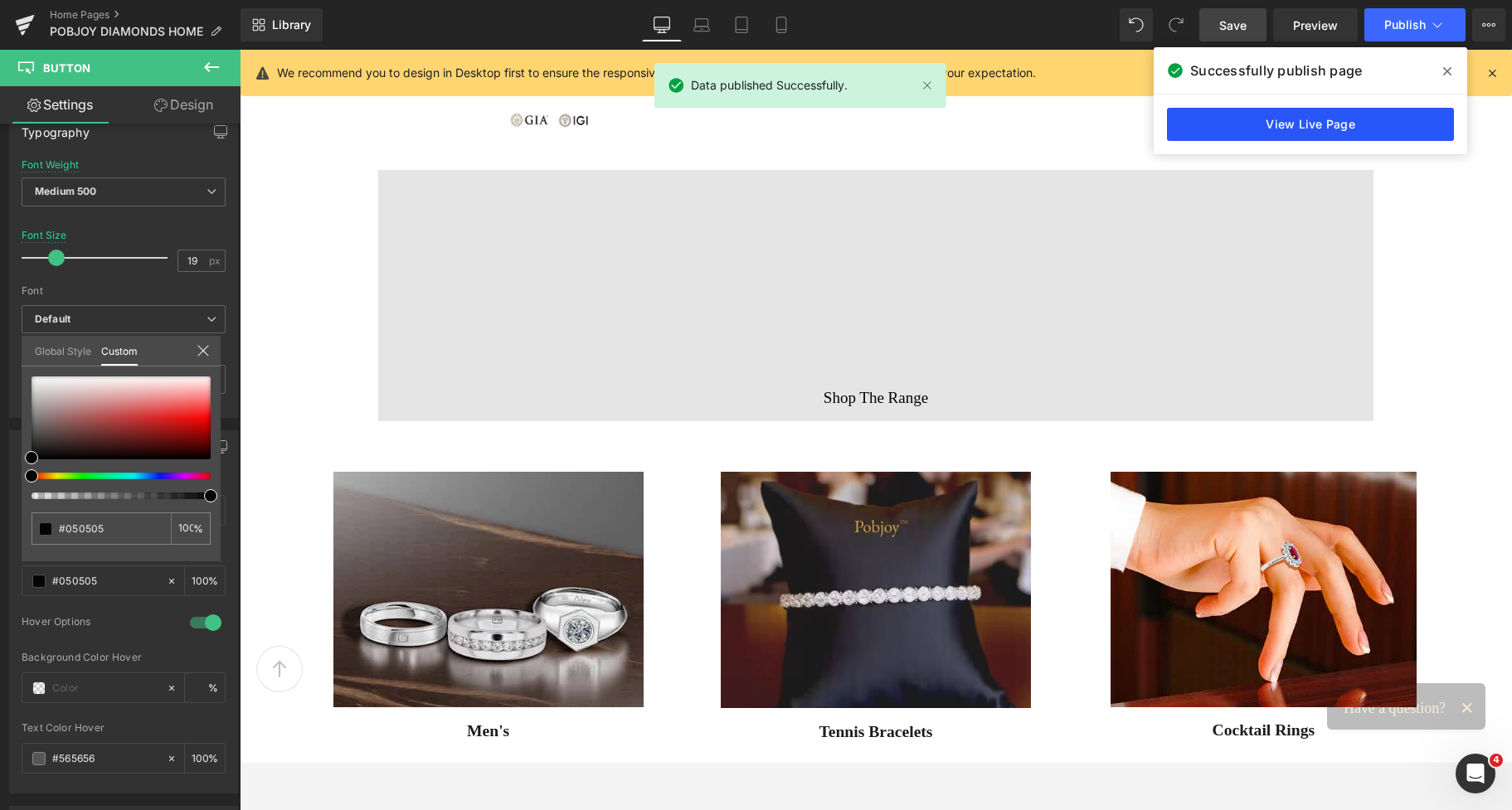
click at [1340, 118] on link "View Live Page" at bounding box center [1311, 124] width 287 height 33
